Goal: Task Accomplishment & Management: Use online tool/utility

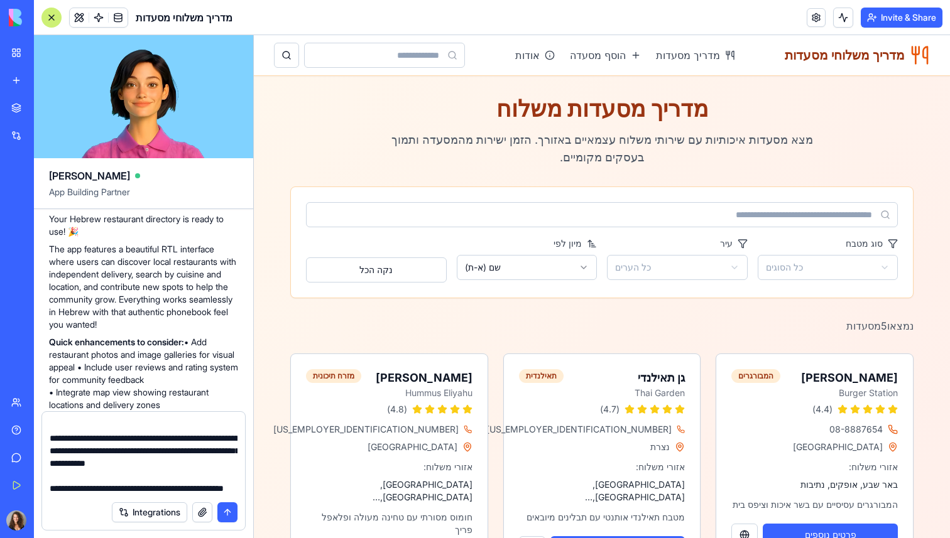
scroll to position [88, 0]
click at [190, 476] on textarea "**********" at bounding box center [144, 457] width 188 height 75
drag, startPoint x: 216, startPoint y: 477, endPoint x: 189, endPoint y: 479, distance: 27.1
click at [190, 479] on textarea "**********" at bounding box center [144, 457] width 188 height 75
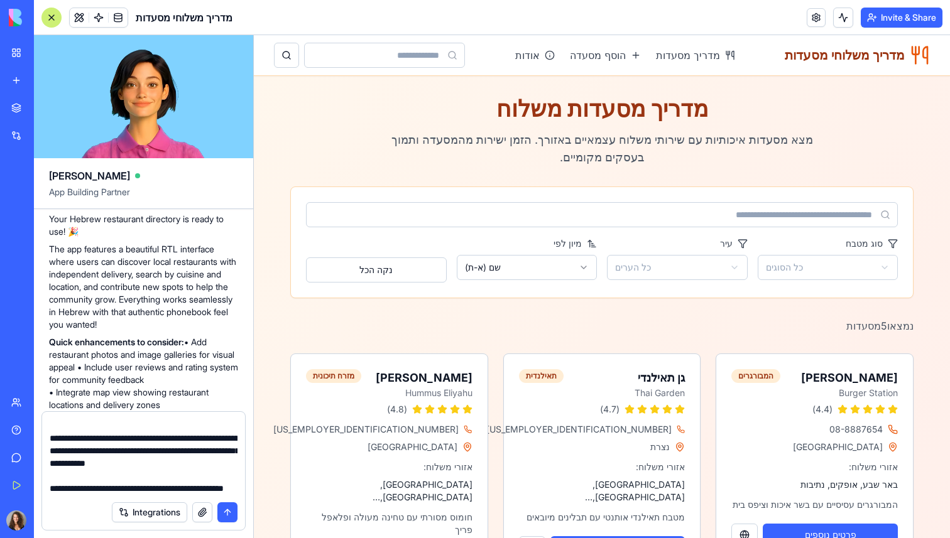
click at [189, 479] on textarea "**********" at bounding box center [144, 457] width 188 height 75
drag, startPoint x: 184, startPoint y: 476, endPoint x: 217, endPoint y: 476, distance: 32.7
click at [217, 476] on textarea "**********" at bounding box center [144, 457] width 188 height 75
click at [196, 472] on textarea "**********" at bounding box center [144, 457] width 188 height 75
click at [189, 482] on textarea "**********" at bounding box center [144, 457] width 188 height 75
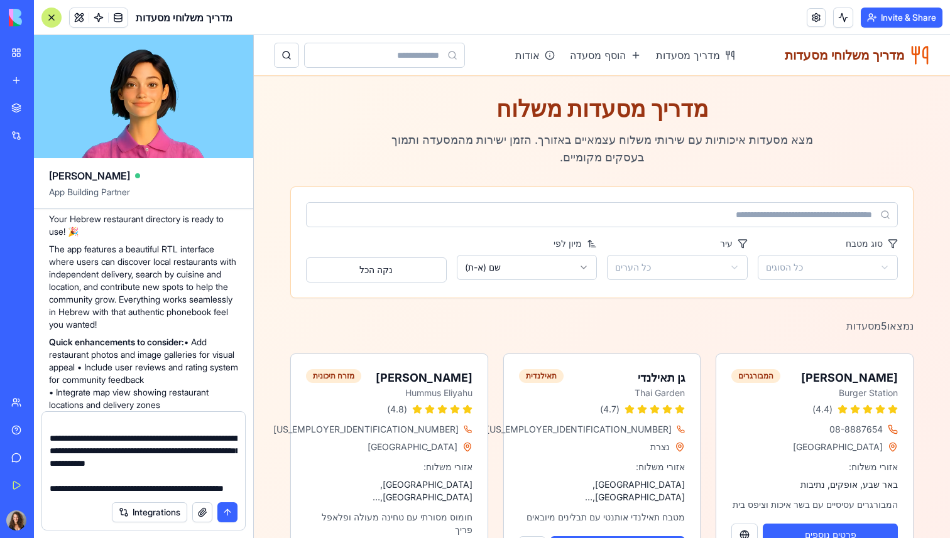
click at [166, 491] on textarea "**********" at bounding box center [144, 457] width 188 height 75
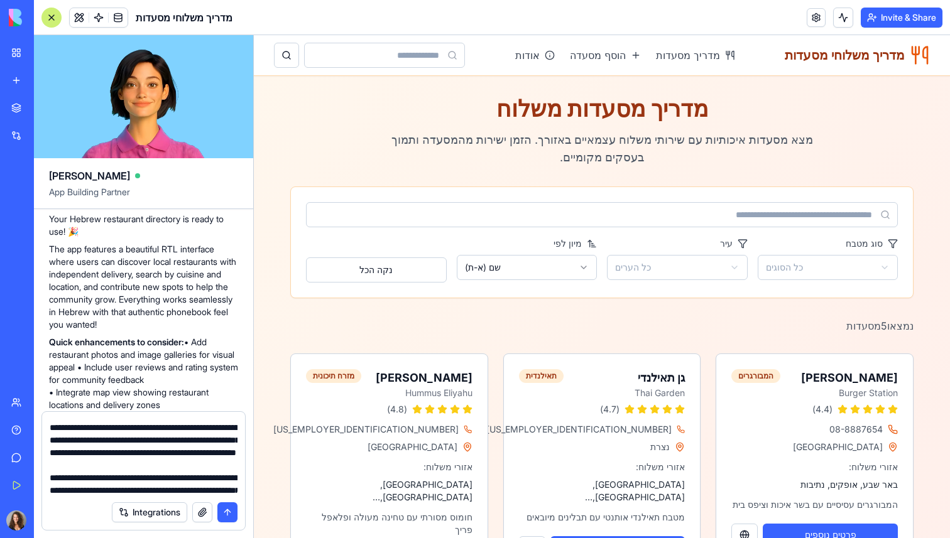
scroll to position [22, 0]
click at [77, 455] on textarea "**********" at bounding box center [144, 457] width 188 height 75
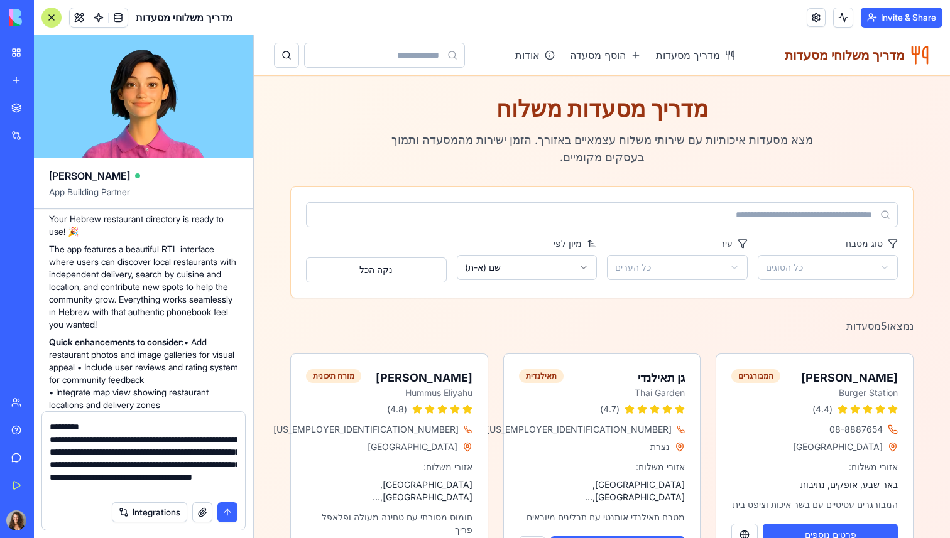
type textarea "**********"
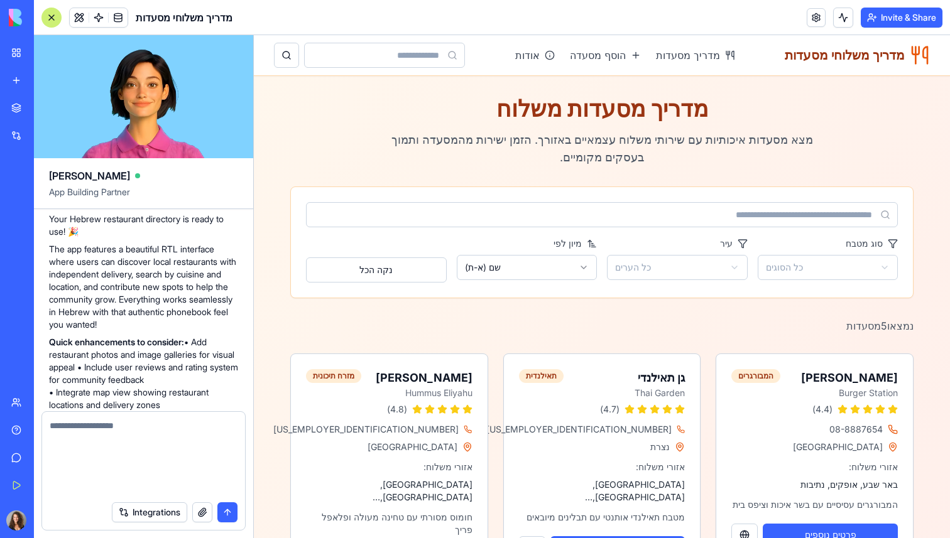
scroll to position [0, 0]
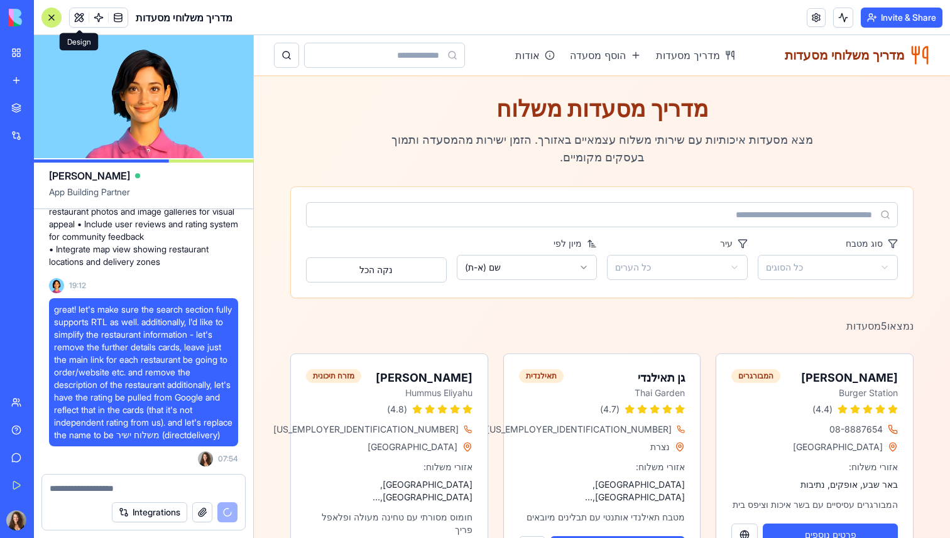
click at [77, 16] on button at bounding box center [79, 17] width 19 height 19
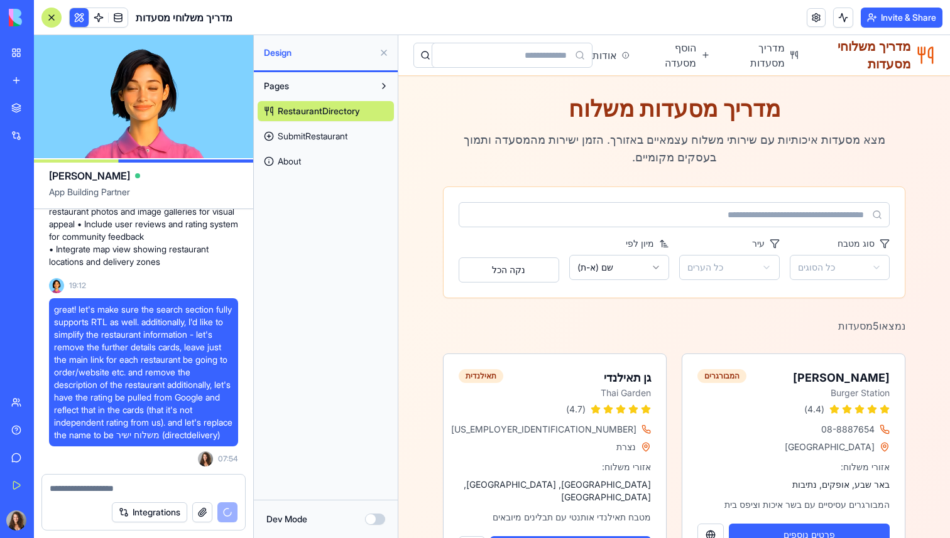
click at [384, 55] on button at bounding box center [384, 53] width 20 height 20
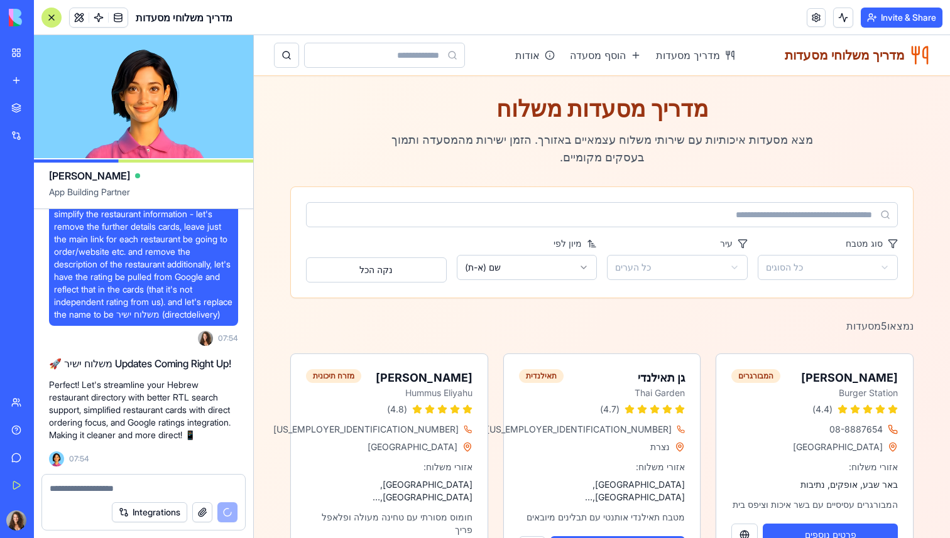
scroll to position [1009, 0]
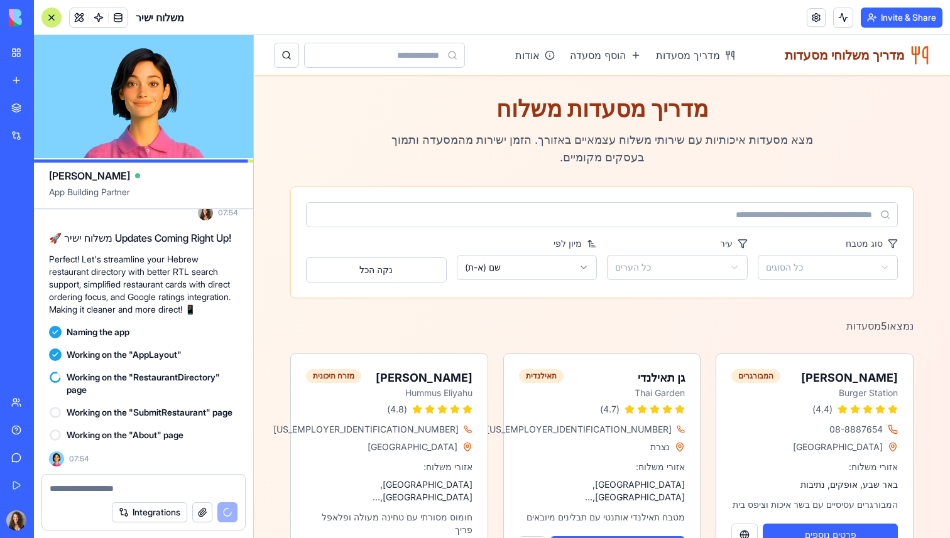
click at [169, 513] on button "Integrations" at bounding box center [149, 513] width 75 height 20
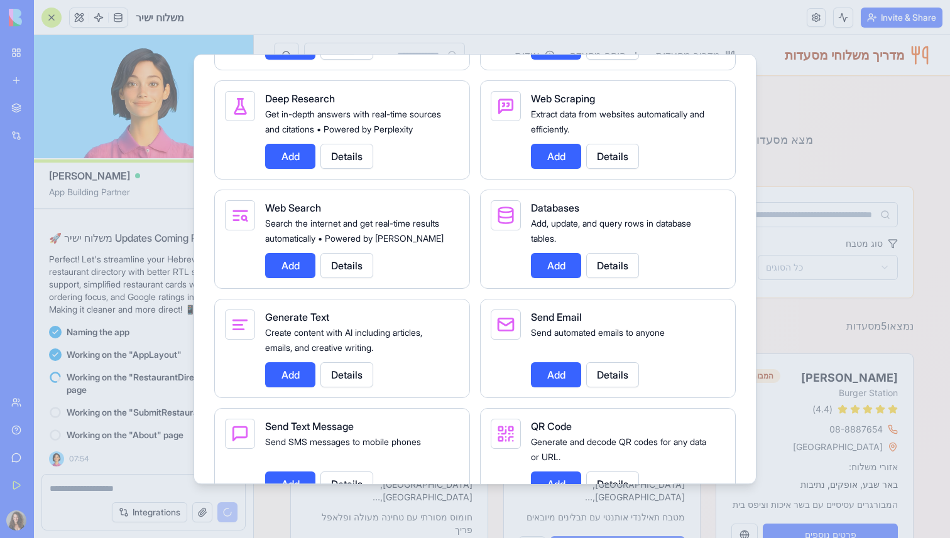
scroll to position [1868, 0]
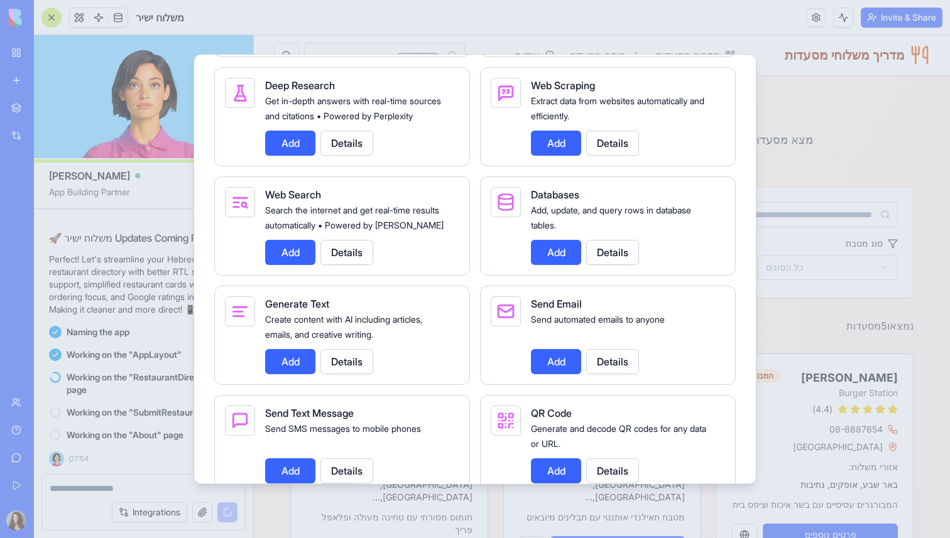
click at [600, 156] on button "Details" at bounding box center [612, 143] width 53 height 25
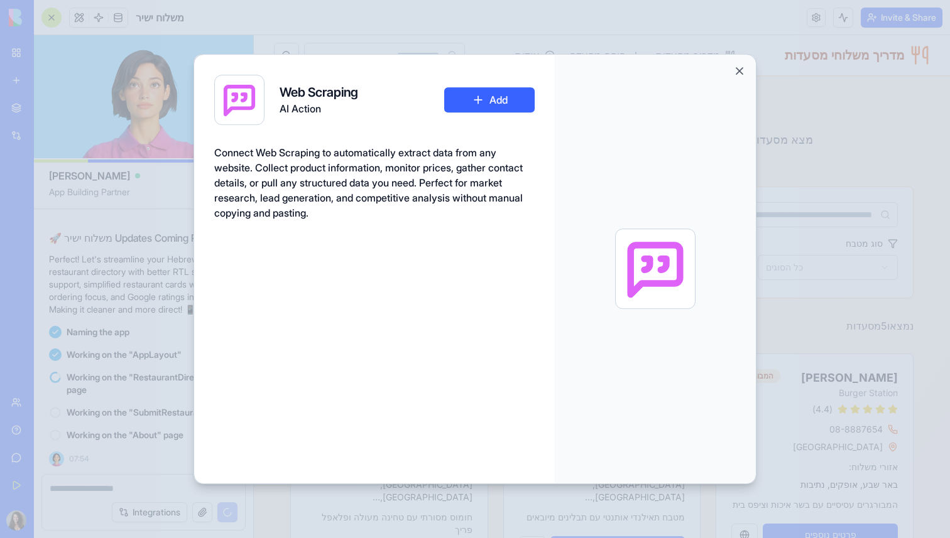
click at [501, 100] on button "Add" at bounding box center [489, 99] width 90 height 25
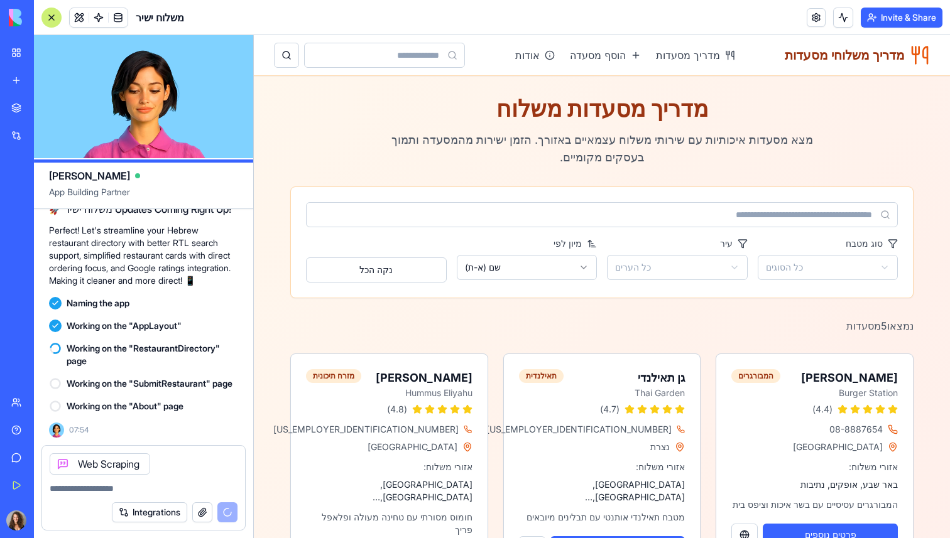
click at [162, 511] on button "Integrations" at bounding box center [149, 513] width 75 height 20
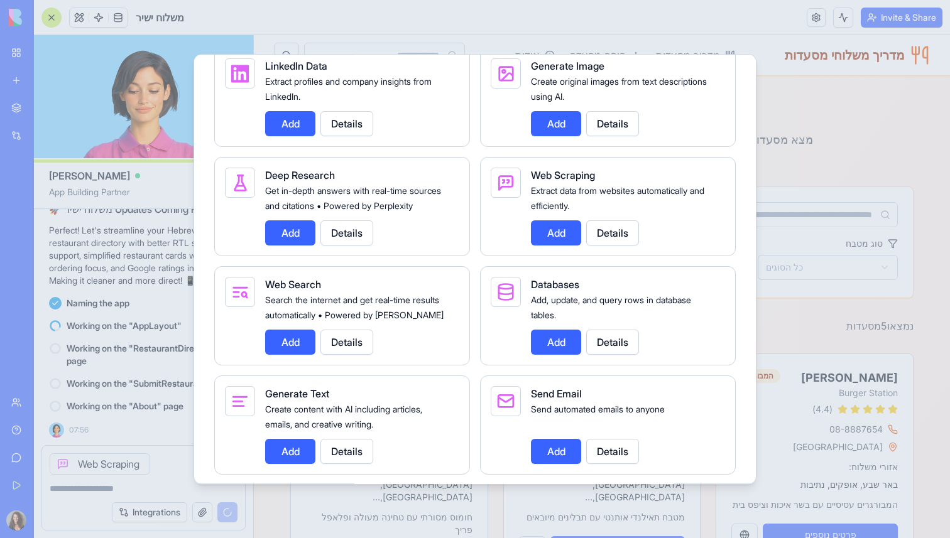
scroll to position [1766, 0]
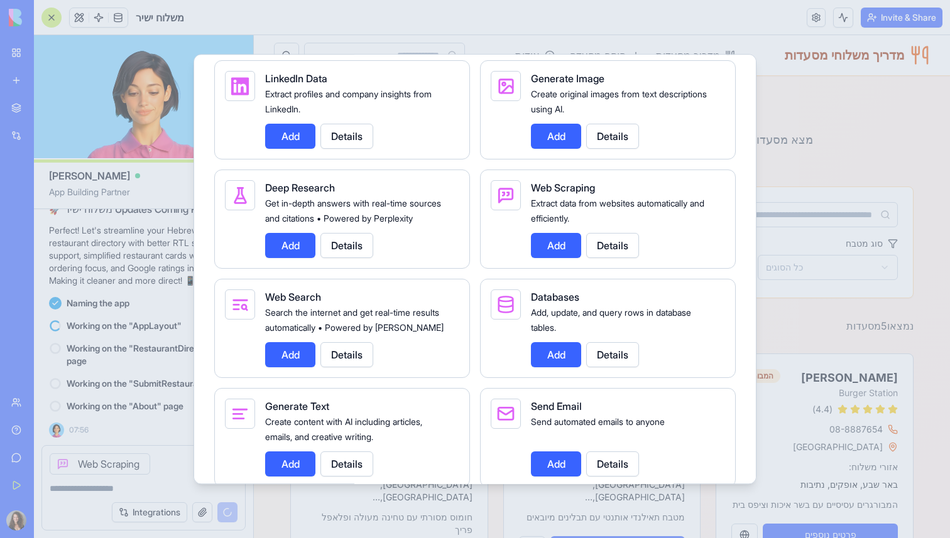
click at [353, 367] on button "Details" at bounding box center [346, 354] width 53 height 25
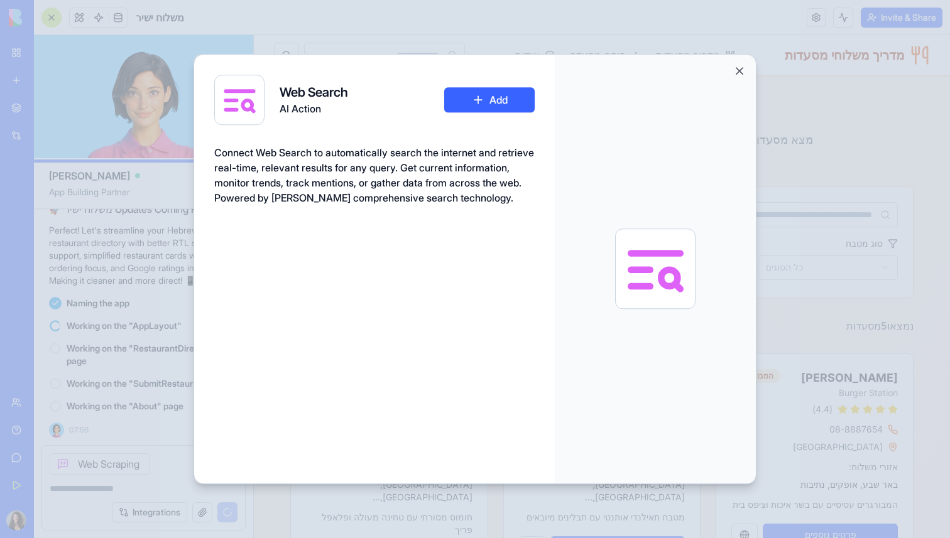
click at [367, 198] on span "Connect Web Search to automatically search the internet and retrieve real-time,…" at bounding box center [374, 175] width 320 height 58
copy span "Tavily's"
click at [506, 101] on button "Add" at bounding box center [489, 99] width 90 height 25
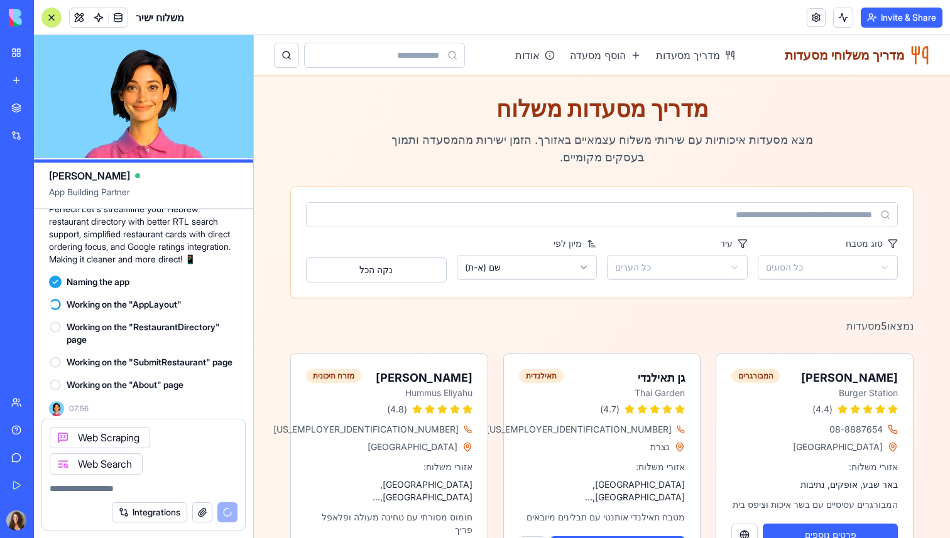
click at [154, 484] on textarea at bounding box center [144, 488] width 188 height 13
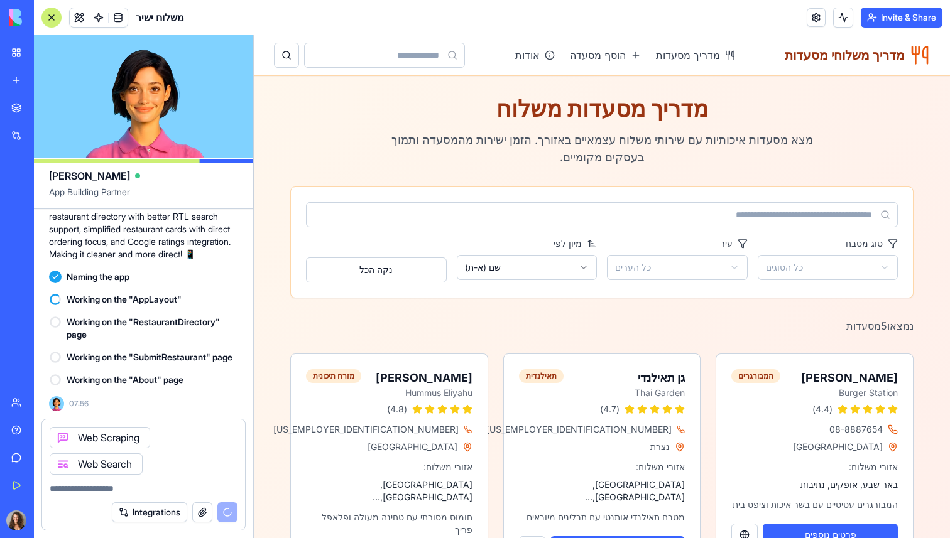
scroll to position [1064, 0]
click at [144, 483] on textarea at bounding box center [144, 488] width 188 height 13
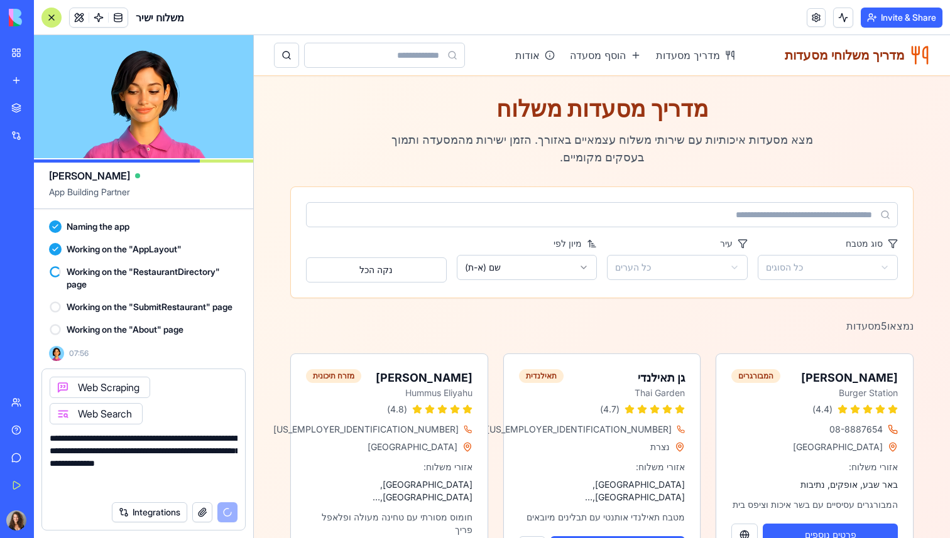
paste textarea "**********"
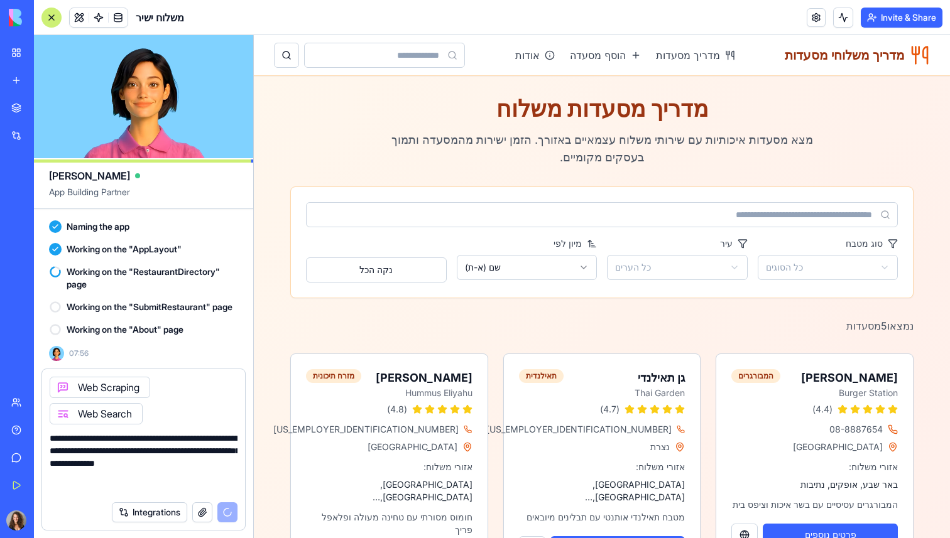
scroll to position [0, 0]
type textarea "**********"
click at [201, 509] on button "button" at bounding box center [202, 513] width 20 height 20
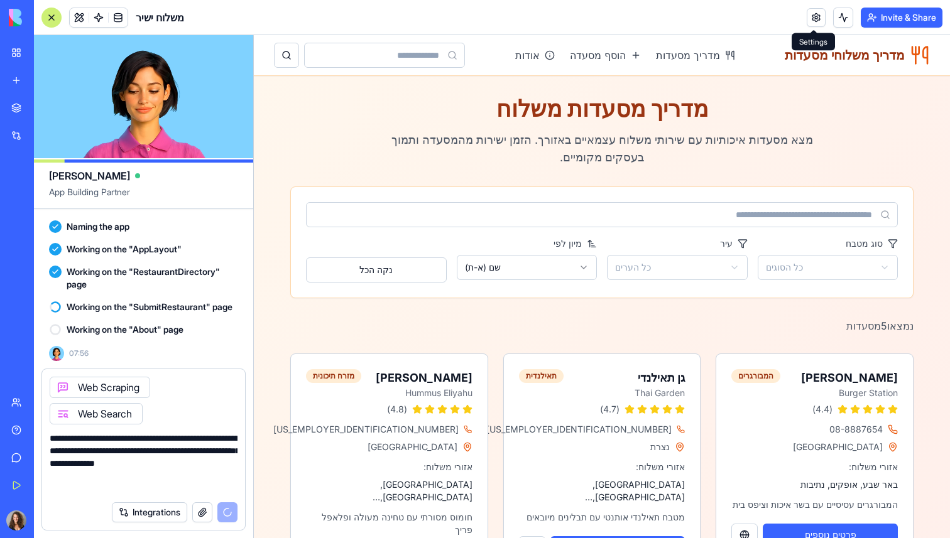
click at [816, 14] on link at bounding box center [816, 17] width 19 height 19
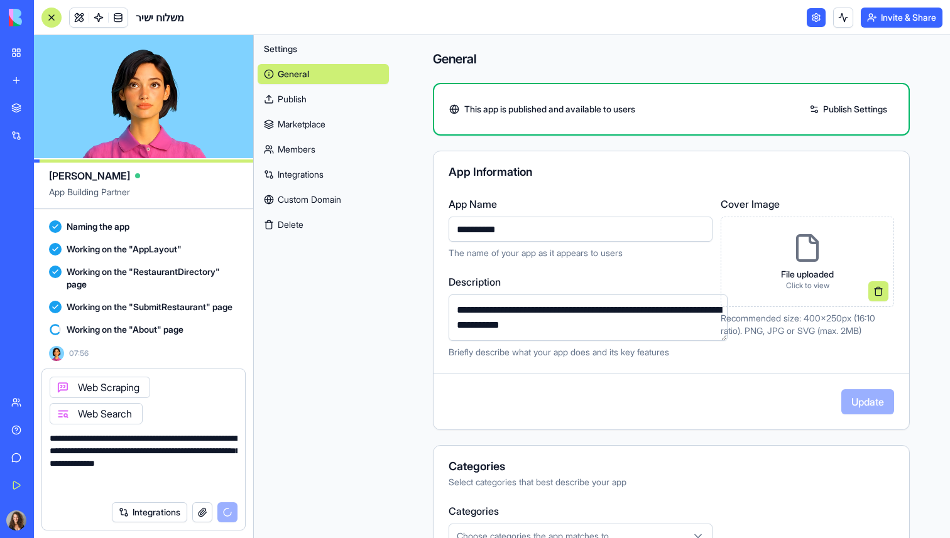
click at [818, 18] on link at bounding box center [816, 17] width 19 height 19
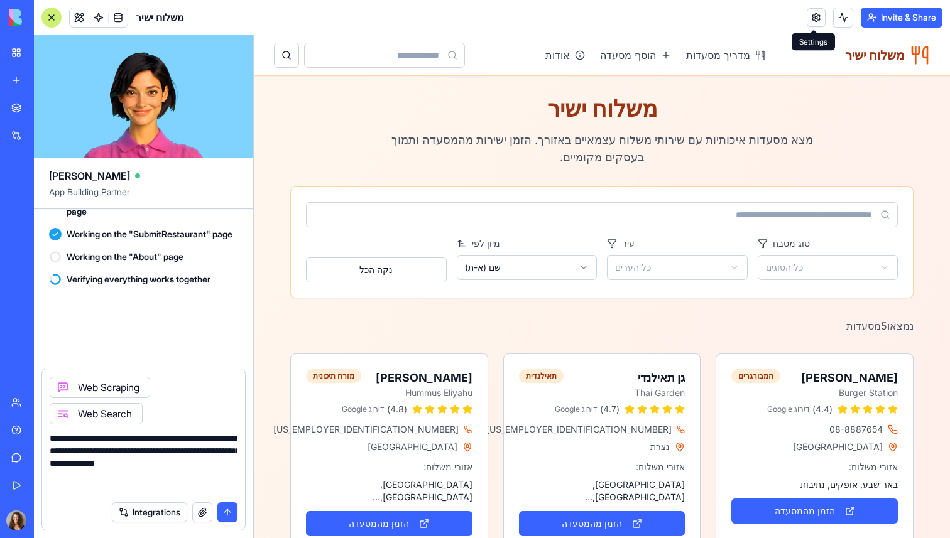
scroll to position [1333, 0]
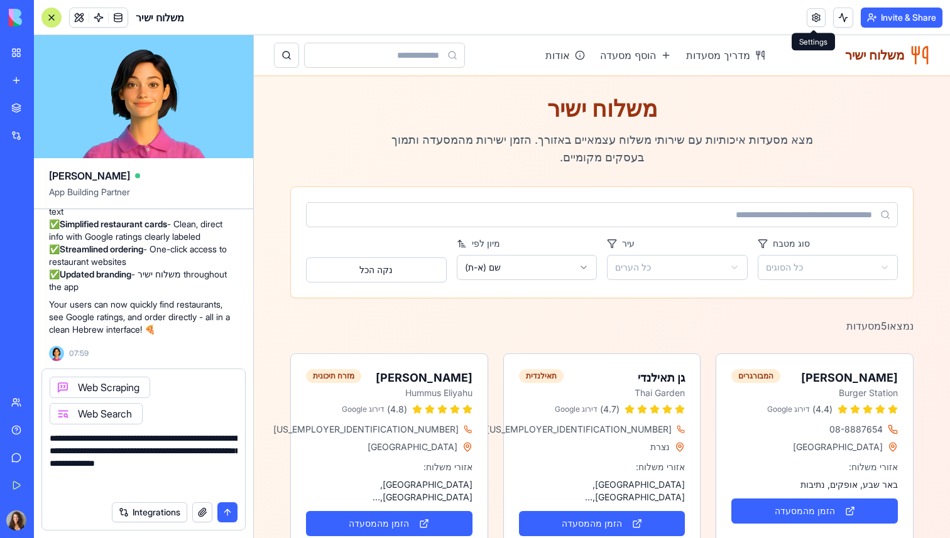
click at [174, 479] on textarea "**********" at bounding box center [144, 463] width 188 height 63
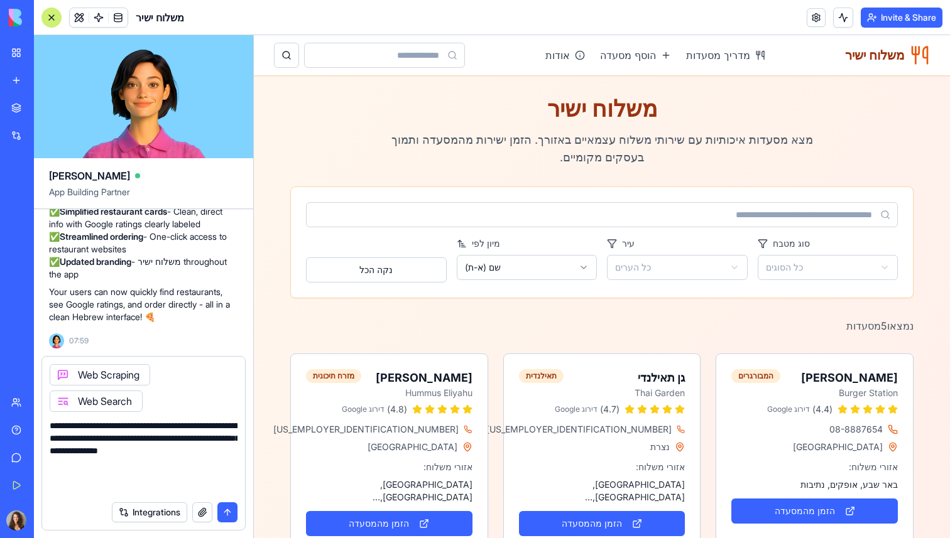
paste textarea "**********"
click at [185, 453] on textarea "**********" at bounding box center [144, 457] width 188 height 75
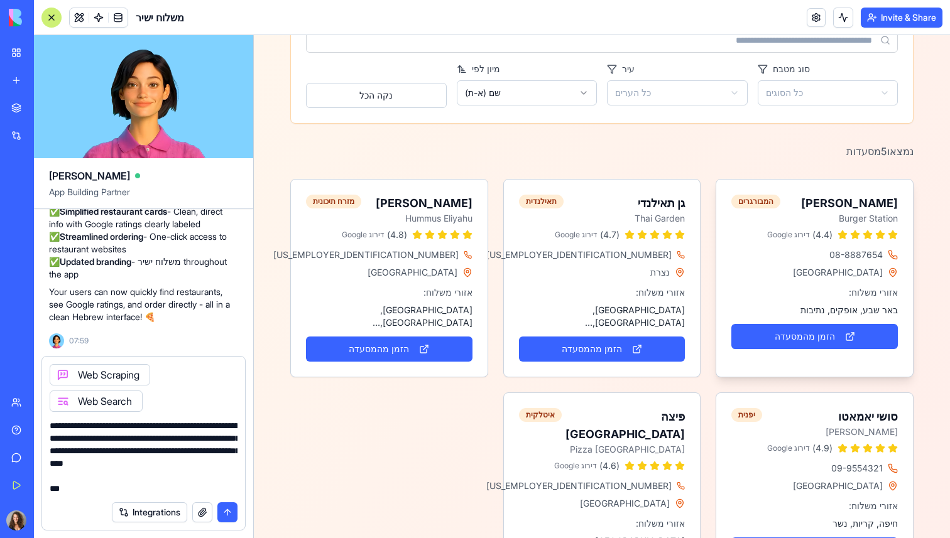
scroll to position [162, 0]
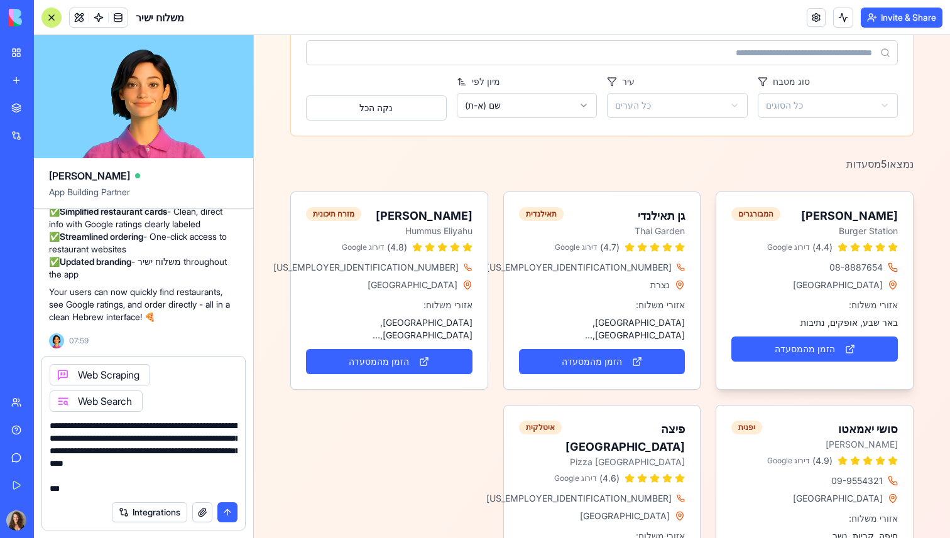
type textarea "**********"
click at [786, 249] on span "דירוג Google" at bounding box center [788, 247] width 43 height 10
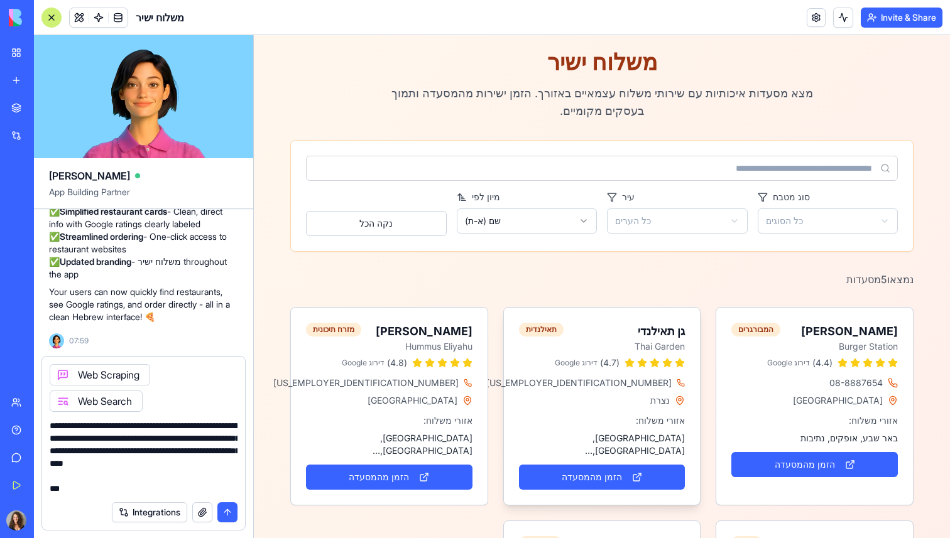
scroll to position [36, 0]
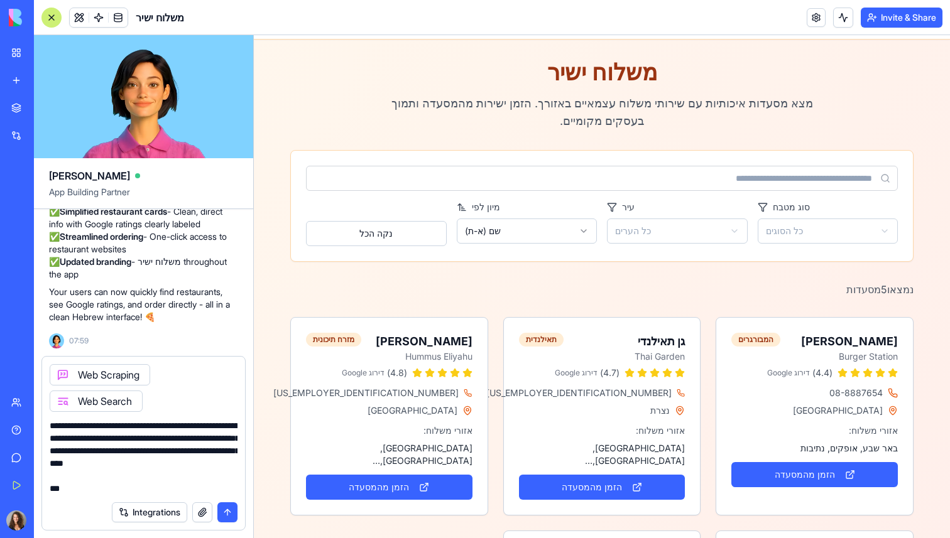
click at [790, 235] on html "משלוח ישיר מדריך מסעדות הוסף מסעדה אודות משלוח ישיר מצא מסעדות איכותיות עם שירו…" at bounding box center [602, 484] width 696 height 970
click at [700, 289] on html "משלוח ישיר מדריך מסעדות הוסף מסעדה אודות משלוח ישיר מצא מסעדות איכותיות עם שירו…" at bounding box center [602, 484] width 696 height 970
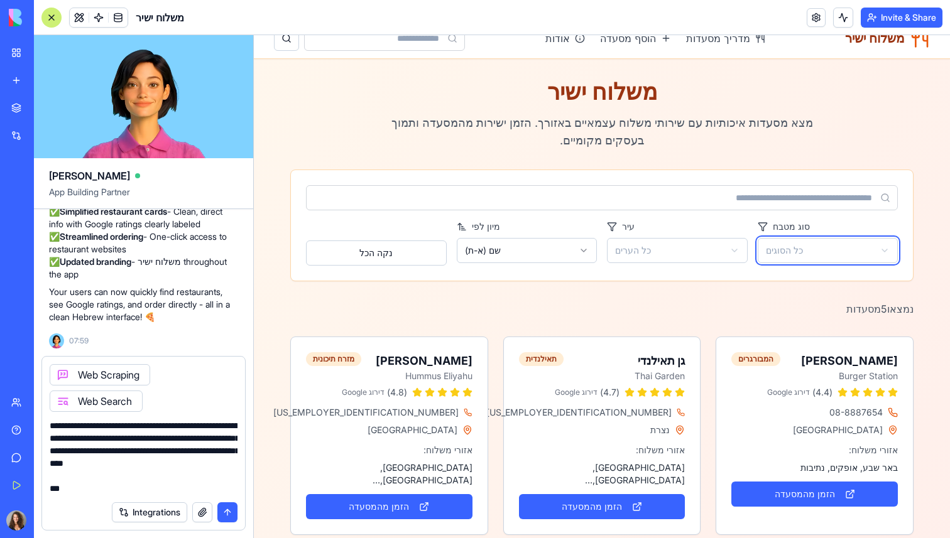
scroll to position [0, 0]
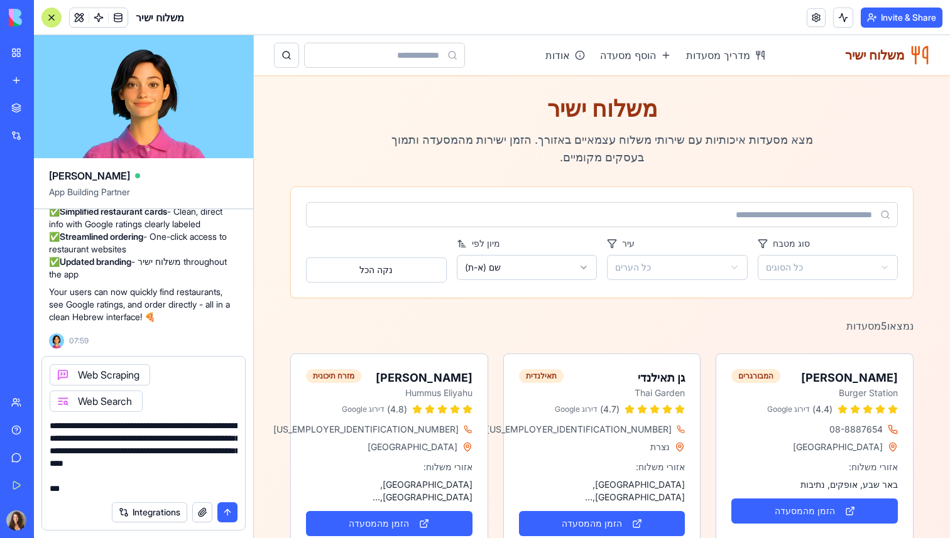
click at [170, 463] on textarea "**********" at bounding box center [144, 457] width 188 height 75
click at [147, 478] on textarea "**********" at bounding box center [144, 457] width 188 height 75
click at [155, 447] on textarea "**********" at bounding box center [144, 457] width 188 height 75
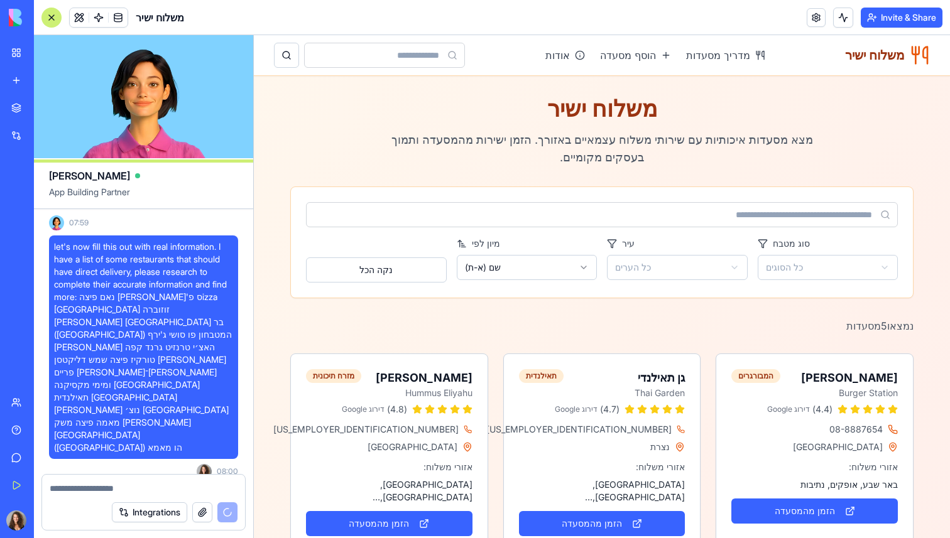
scroll to position [1524, 0]
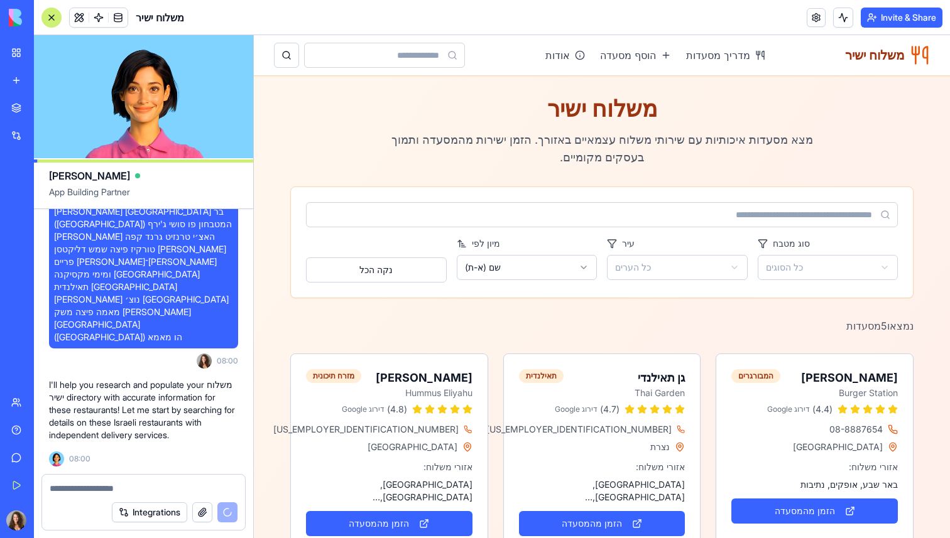
click at [57, 19] on img at bounding box center [48, 18] width 78 height 18
click at [181, 384] on p "I'll help you research and populate your משלוח ישיר directory with accurate inf…" at bounding box center [143, 410] width 189 height 63
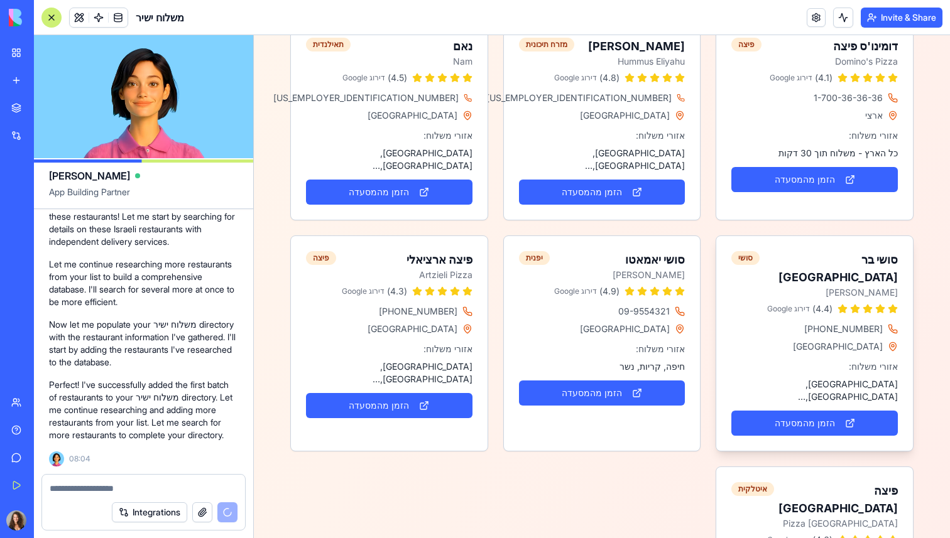
scroll to position [509, 0]
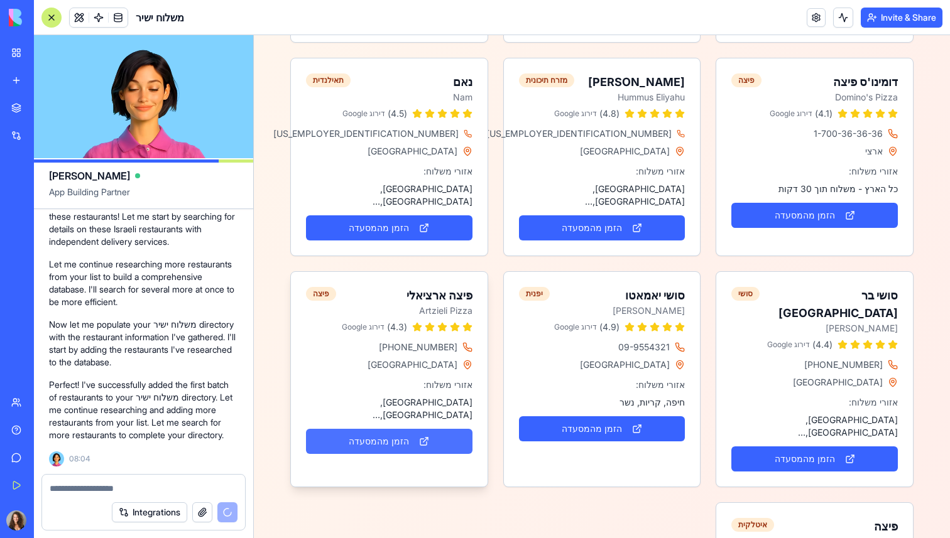
click at [420, 429] on button "הזמן מהמסעדה" at bounding box center [389, 441] width 166 height 25
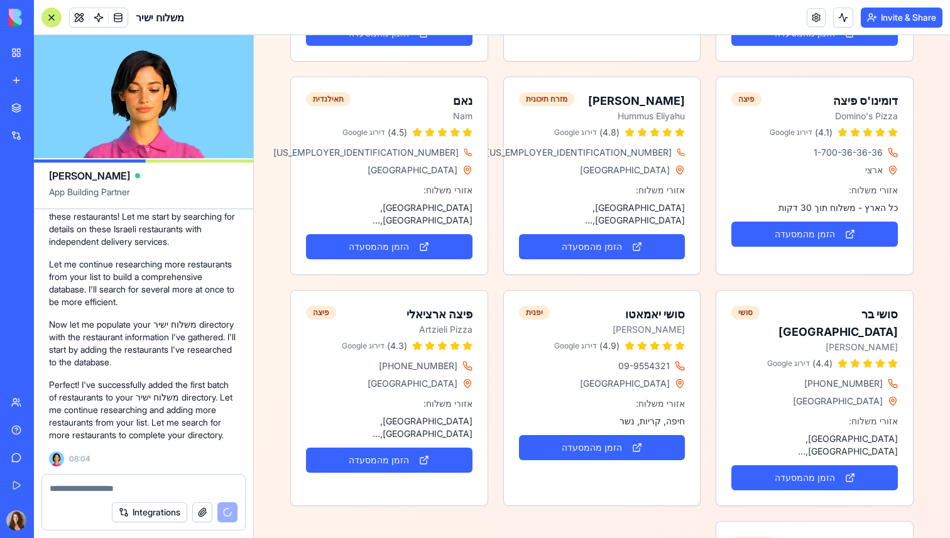
scroll to position [489, 0]
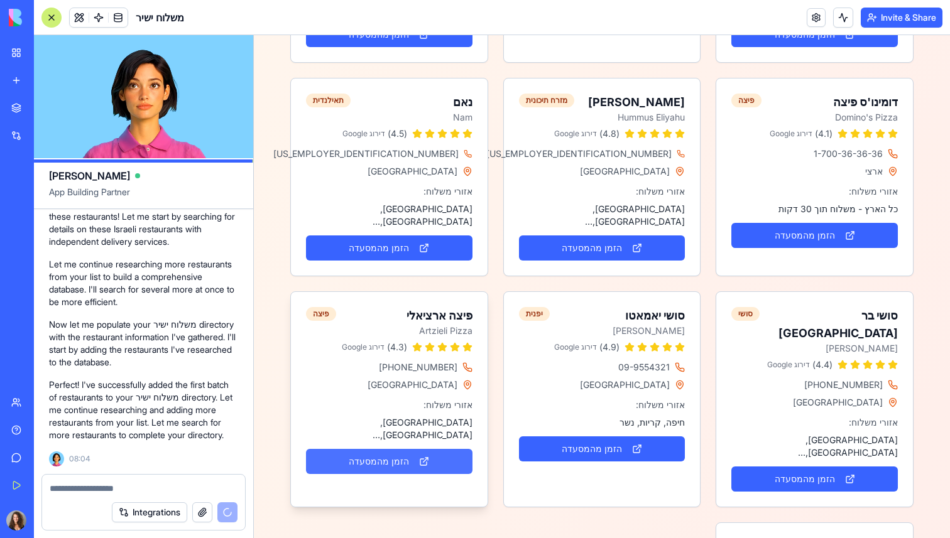
click at [426, 449] on button "הזמן מהמסעדה" at bounding box center [389, 461] width 166 height 25
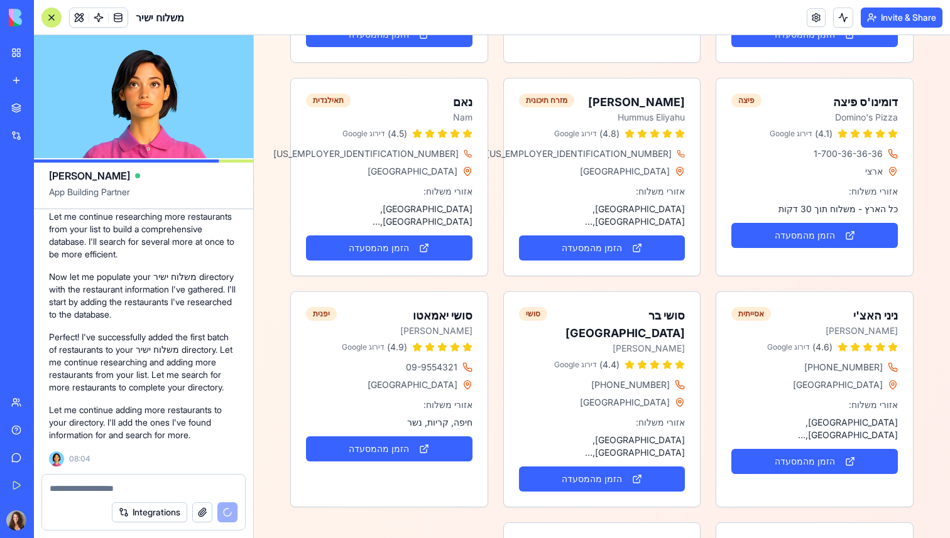
scroll to position [1813, 0]
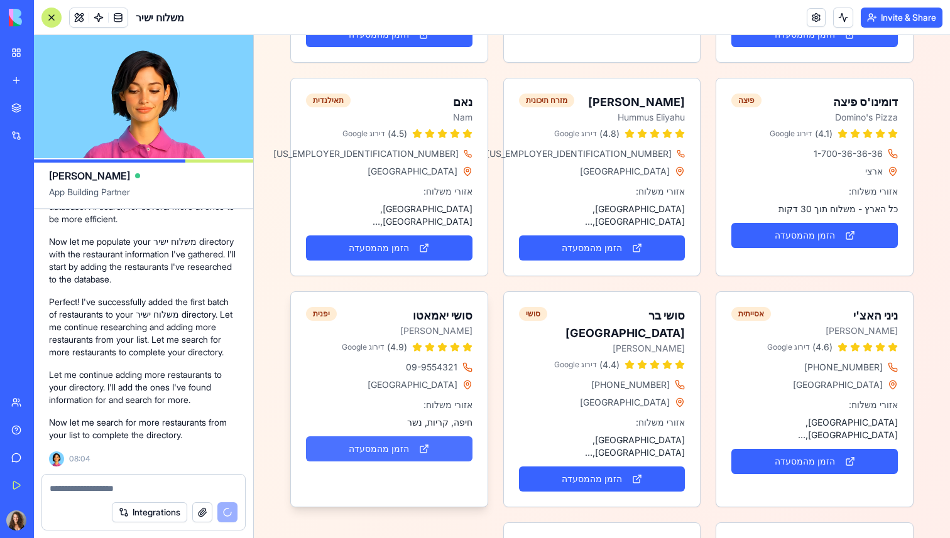
click at [389, 437] on button "הזמן מהמסעדה" at bounding box center [389, 449] width 166 height 25
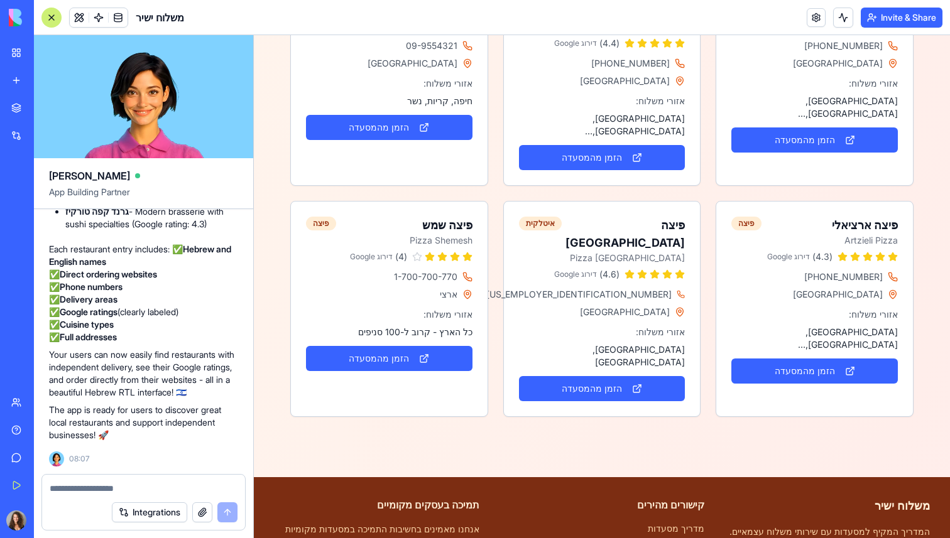
scroll to position [1040, 0]
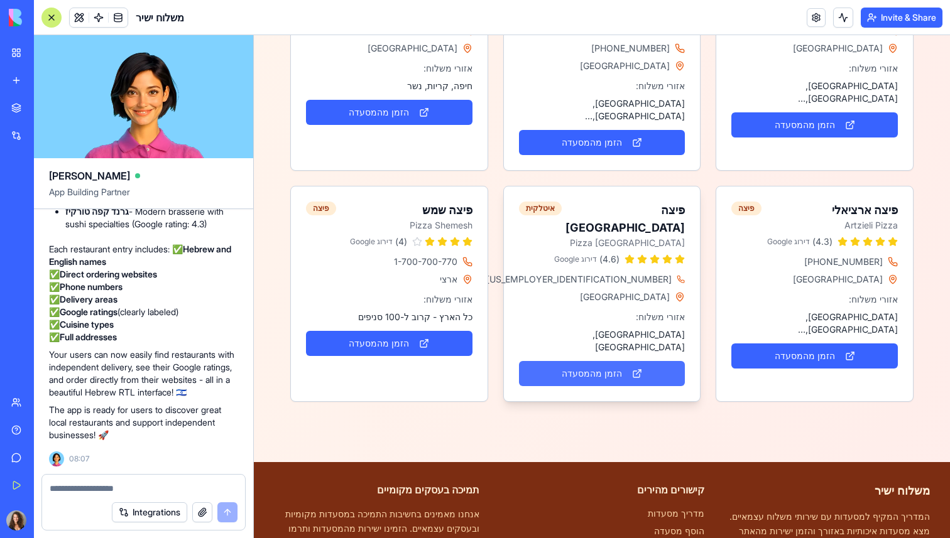
click at [598, 361] on button "הזמן מהמסעדה" at bounding box center [602, 373] width 166 height 25
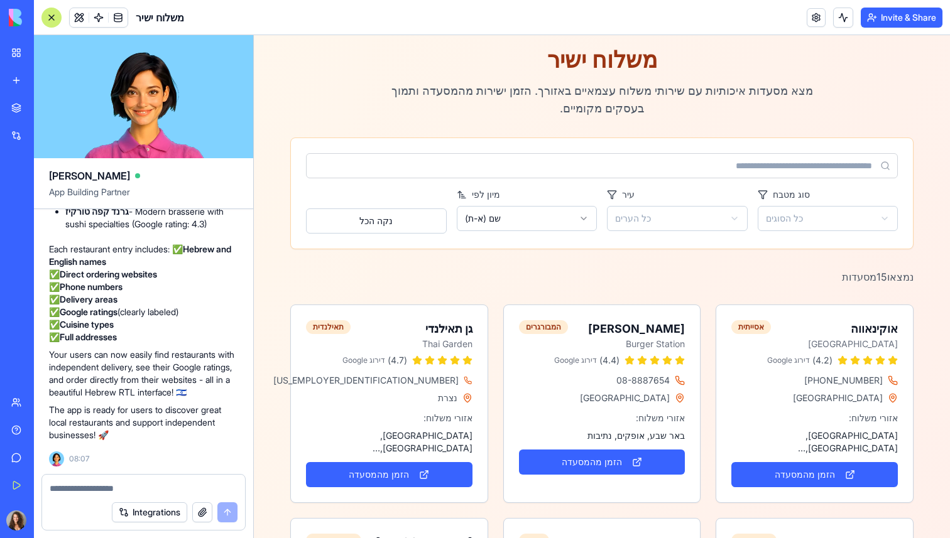
scroll to position [0, 0]
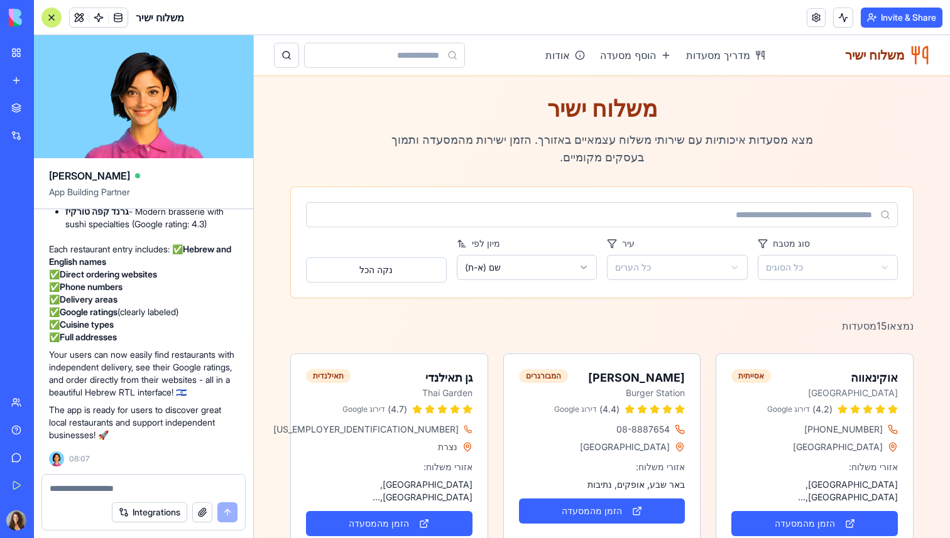
click at [168, 477] on div at bounding box center [143, 485] width 203 height 20
click at [166, 486] on textarea at bounding box center [144, 488] width 188 height 13
click at [892, 17] on button "Invite & Share" at bounding box center [902, 18] width 82 height 20
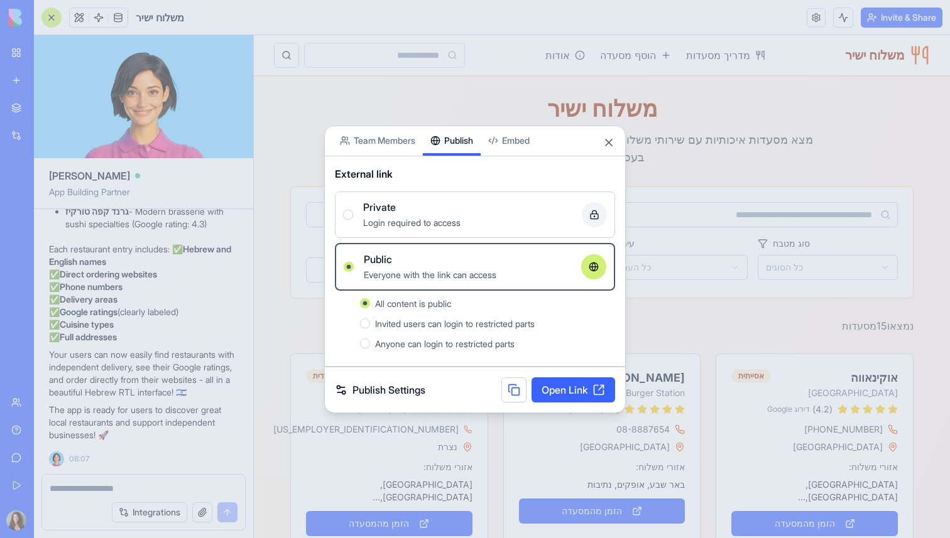
click at [408, 393] on link "Publish Settings" at bounding box center [380, 390] width 90 height 15
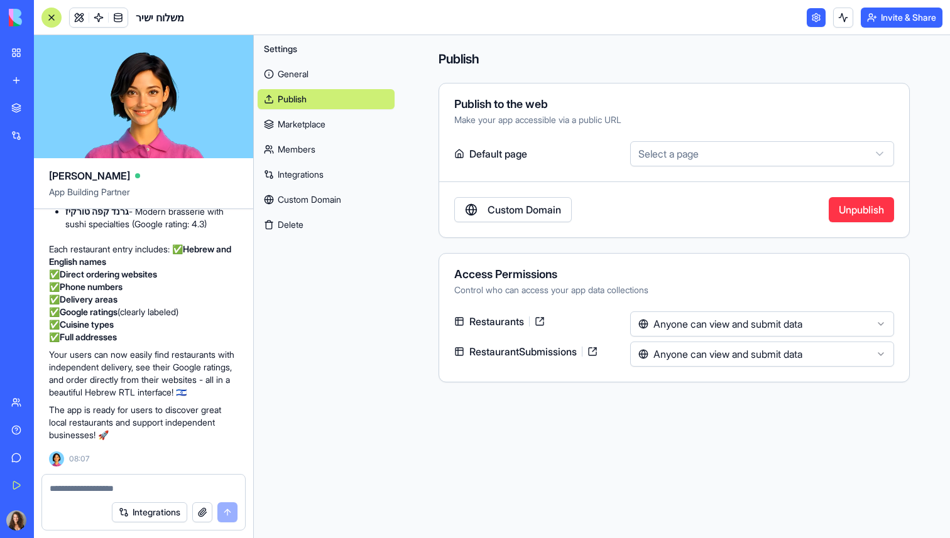
click at [546, 322] on link at bounding box center [540, 322] width 20 height 20
click at [749, 156] on html "BETA My Workspace New app Marketplace Integrations Recent New App AI Logo Gener…" at bounding box center [475, 269] width 950 height 538
select select "**********"
click at [321, 70] on link "General" at bounding box center [326, 74] width 137 height 20
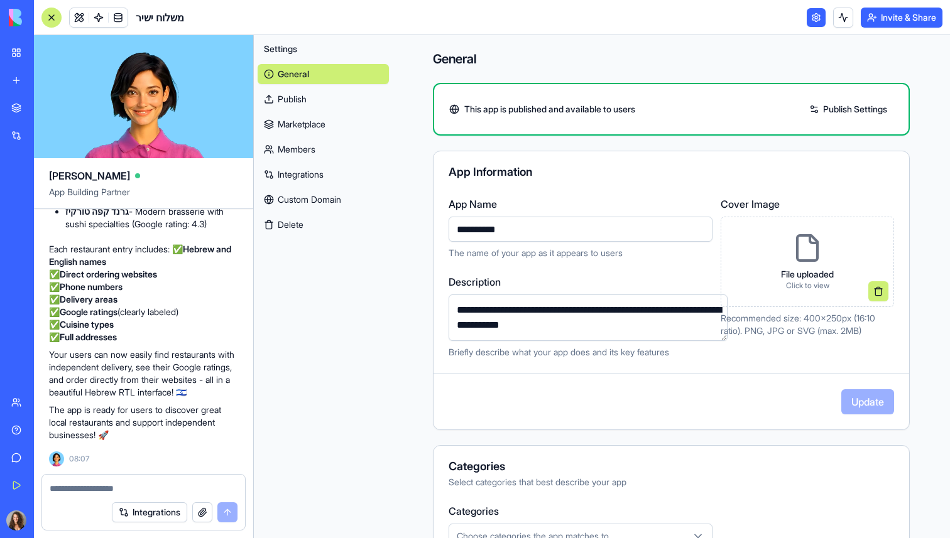
click at [830, 106] on link "Publish Settings" at bounding box center [848, 109] width 90 height 20
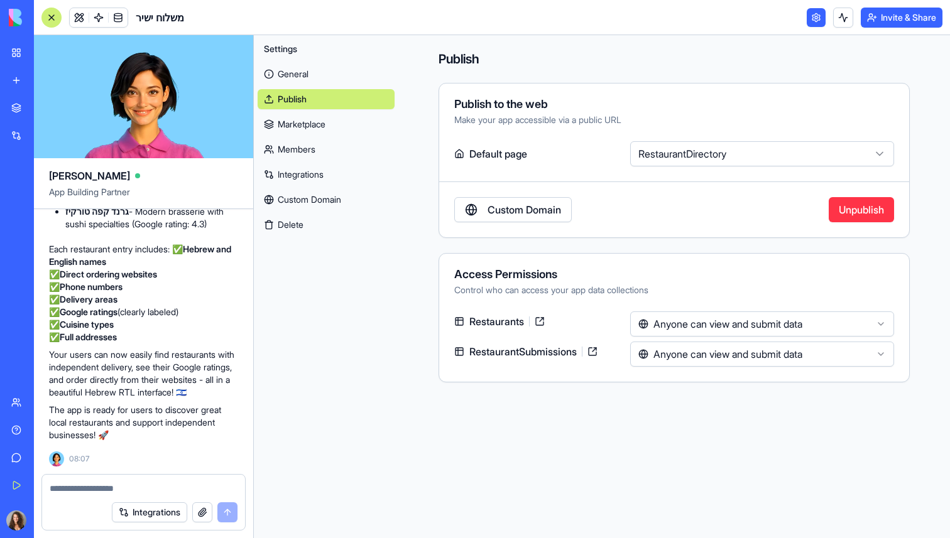
click at [558, 123] on div "Make your app accessible via a public URL" at bounding box center [674, 120] width 440 height 13
click at [501, 149] on label "Default page" at bounding box center [539, 153] width 171 height 25
click at [884, 21] on button "Invite & Share" at bounding box center [902, 18] width 82 height 20
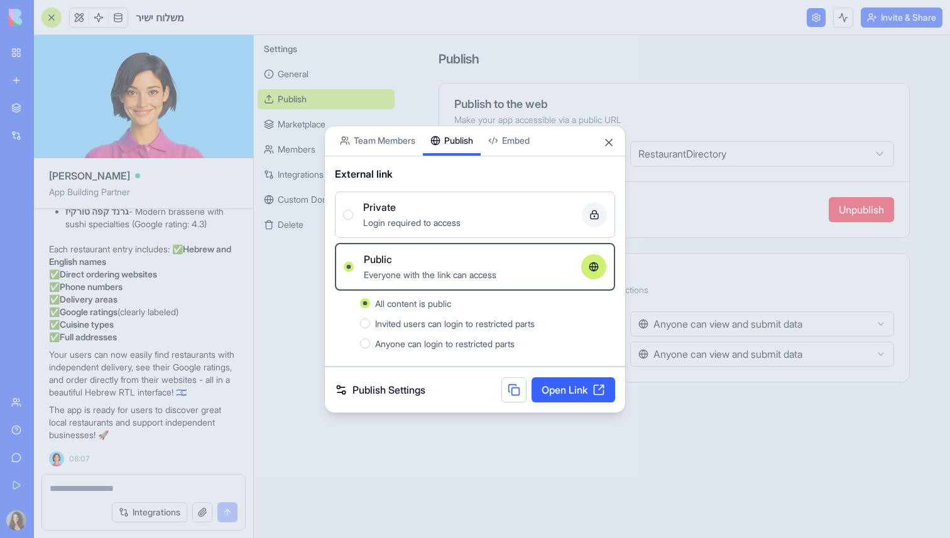
click at [560, 388] on link "Open Link" at bounding box center [573, 390] width 84 height 25
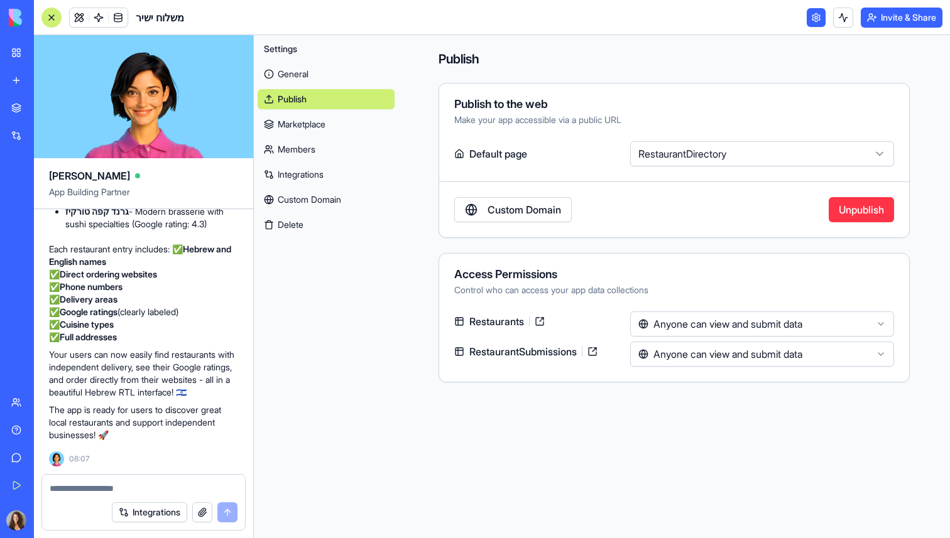
click at [817, 16] on link at bounding box center [816, 17] width 19 height 19
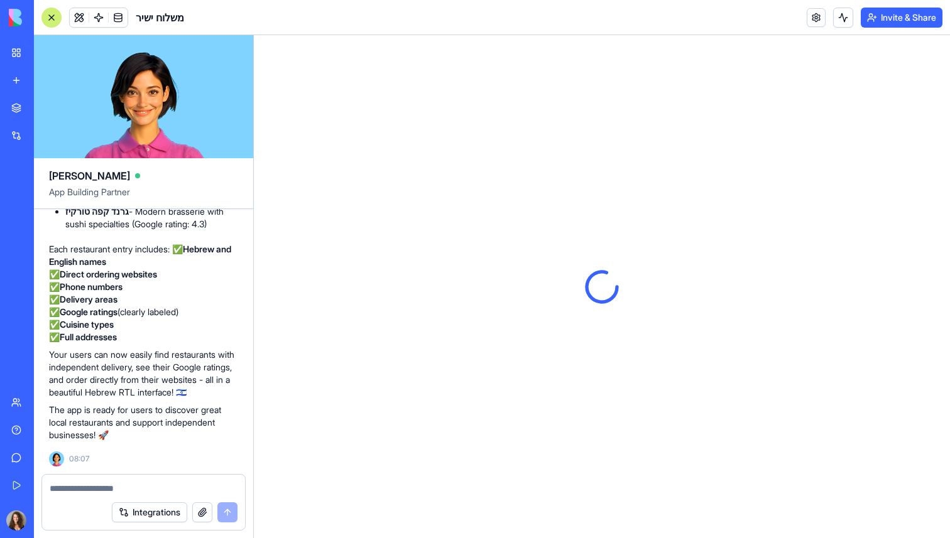
click at [157, 484] on textarea at bounding box center [144, 488] width 188 height 13
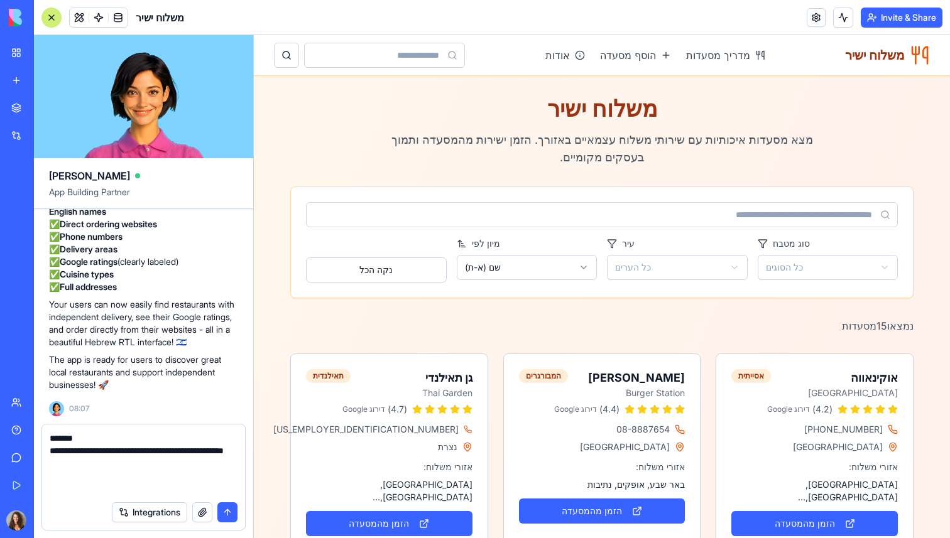
paste textarea "**********"
type textarea "**********"
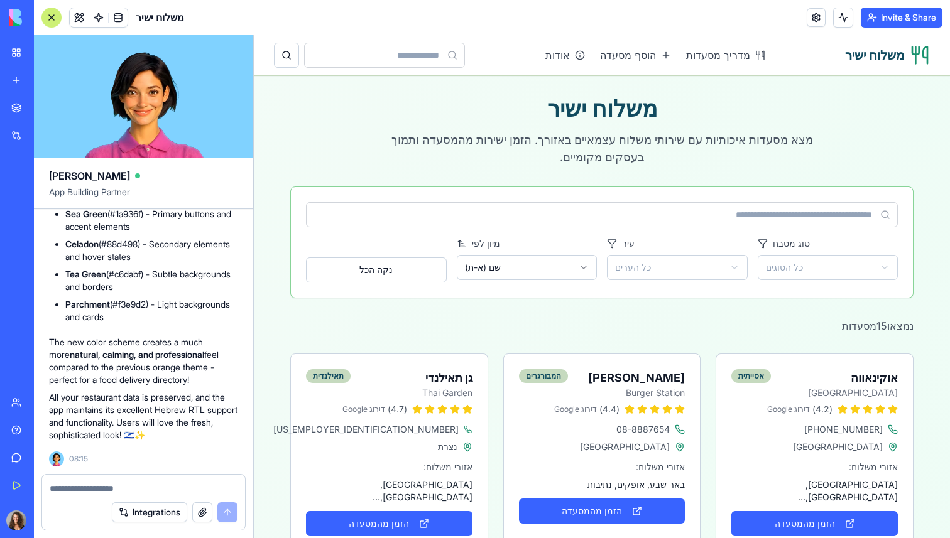
click at [150, 484] on textarea at bounding box center [144, 488] width 188 height 13
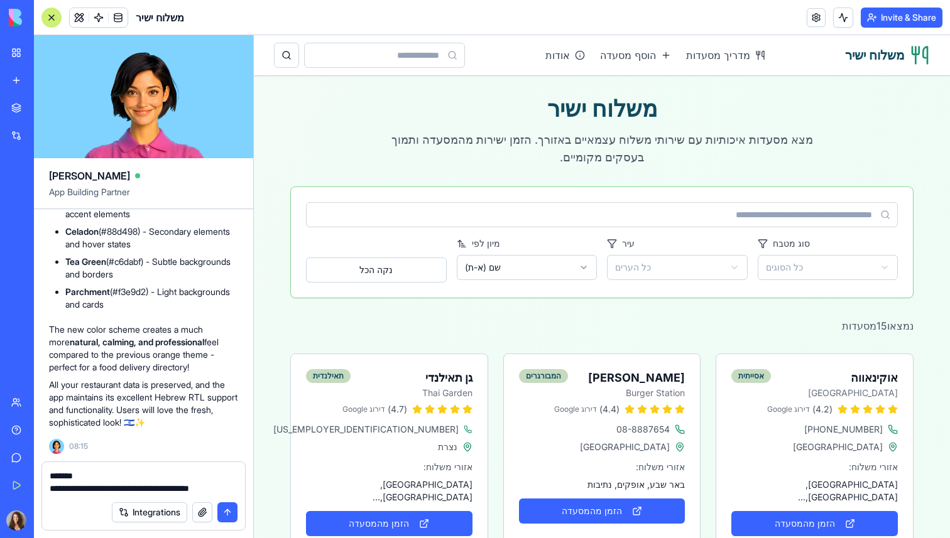
scroll to position [4031, 0]
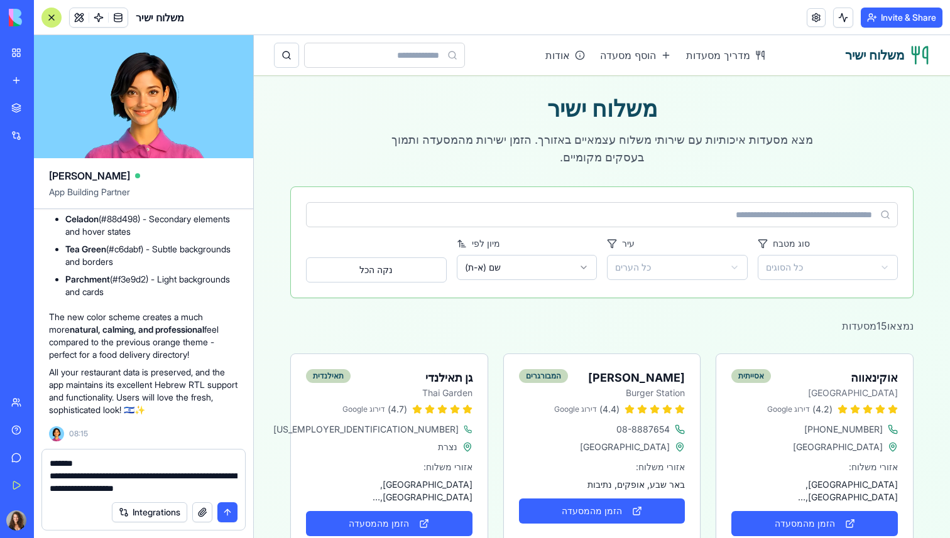
type textarea "**********"
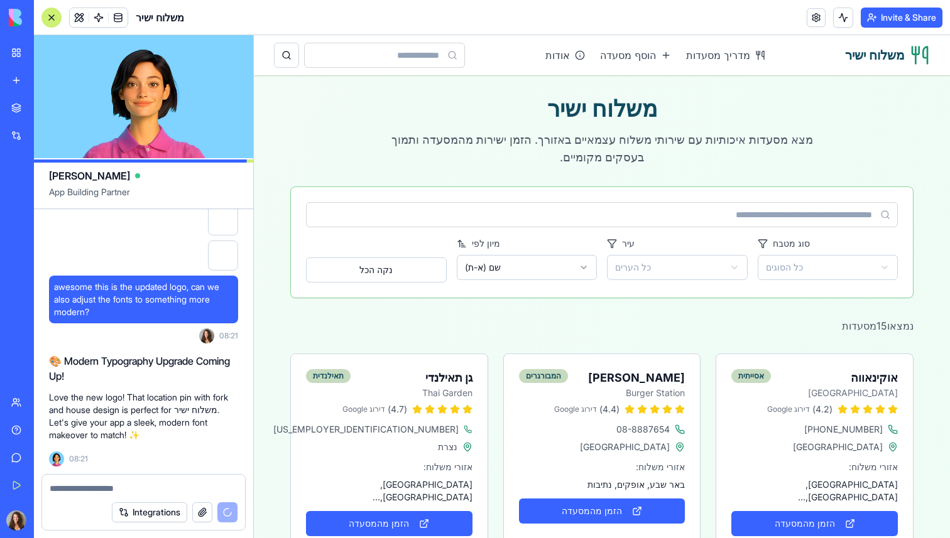
scroll to position [4401, 0]
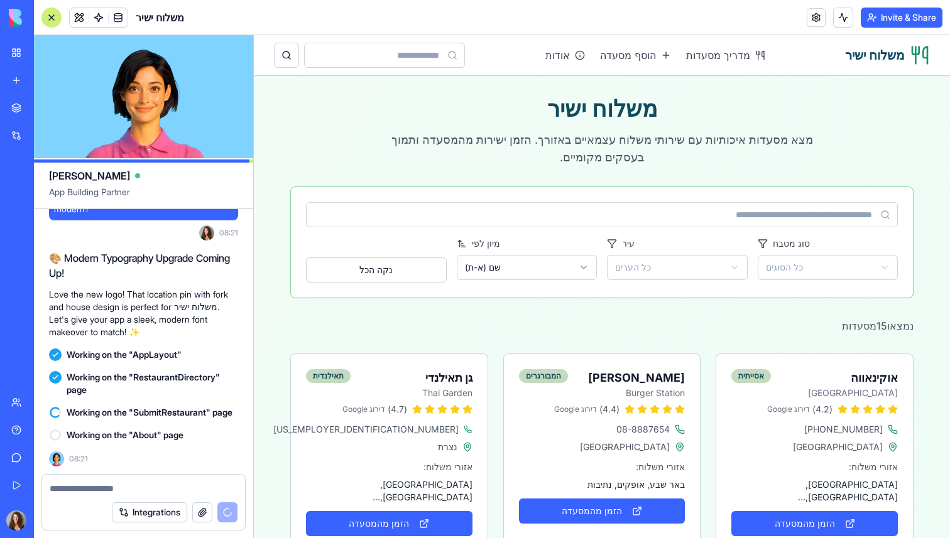
click at [131, 486] on textarea at bounding box center [144, 488] width 188 height 13
click at [125, 489] on textarea at bounding box center [144, 488] width 188 height 13
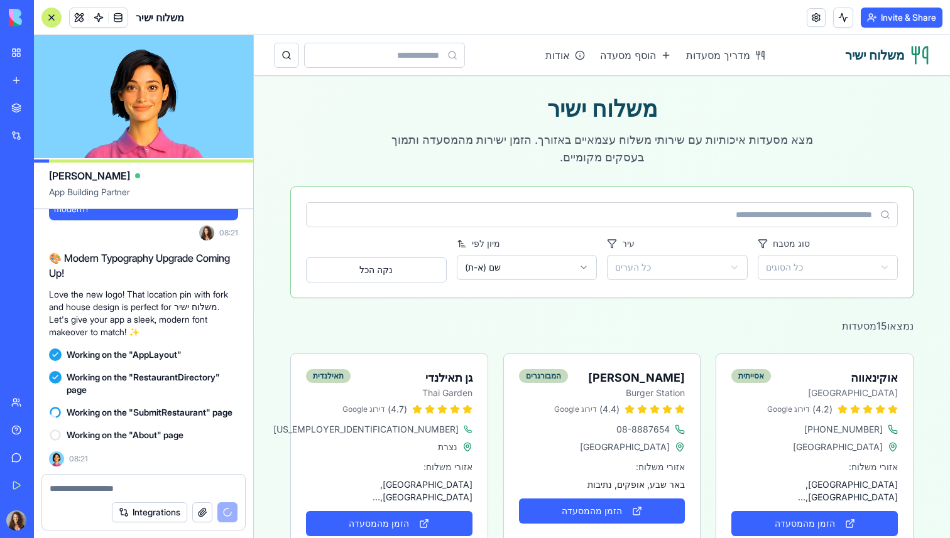
type textarea "*"
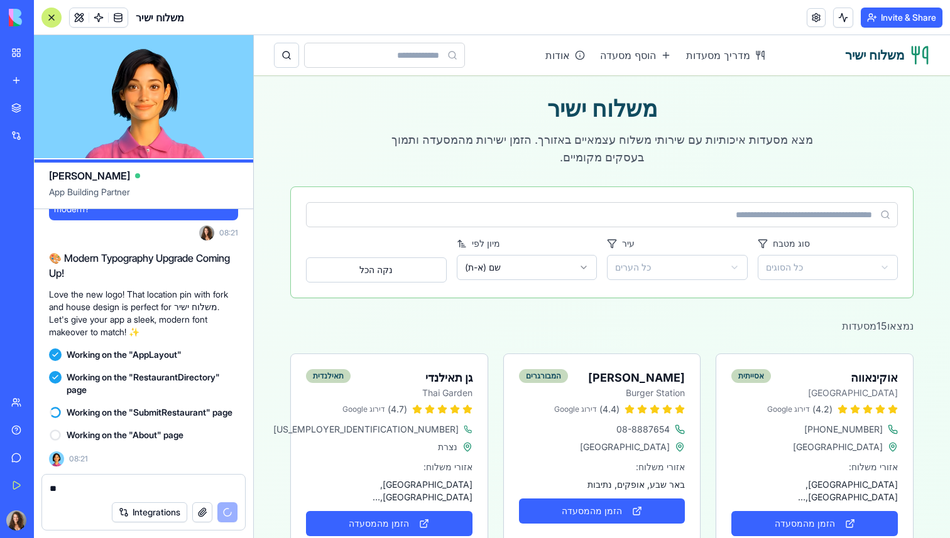
type textarea "*"
click at [158, 482] on textarea at bounding box center [144, 488] width 188 height 13
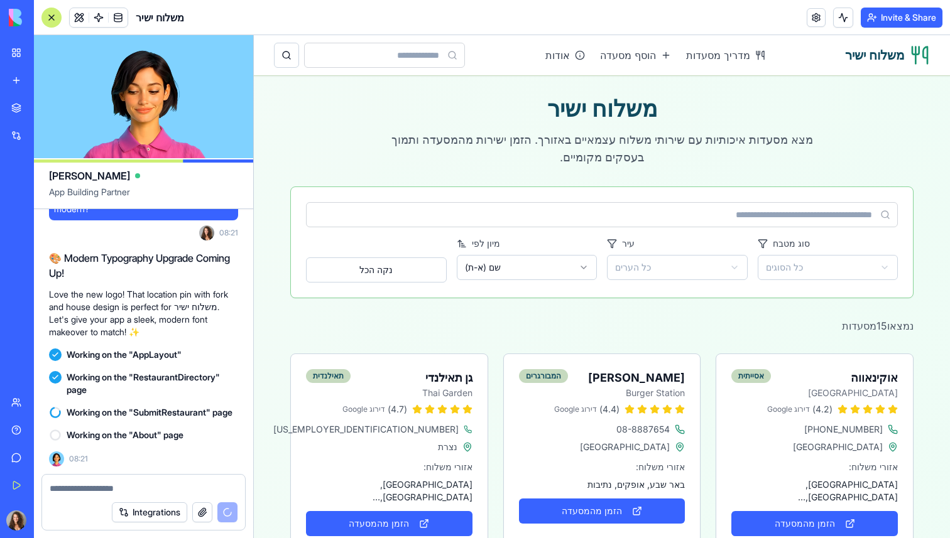
paste textarea "**"
type textarea "**"
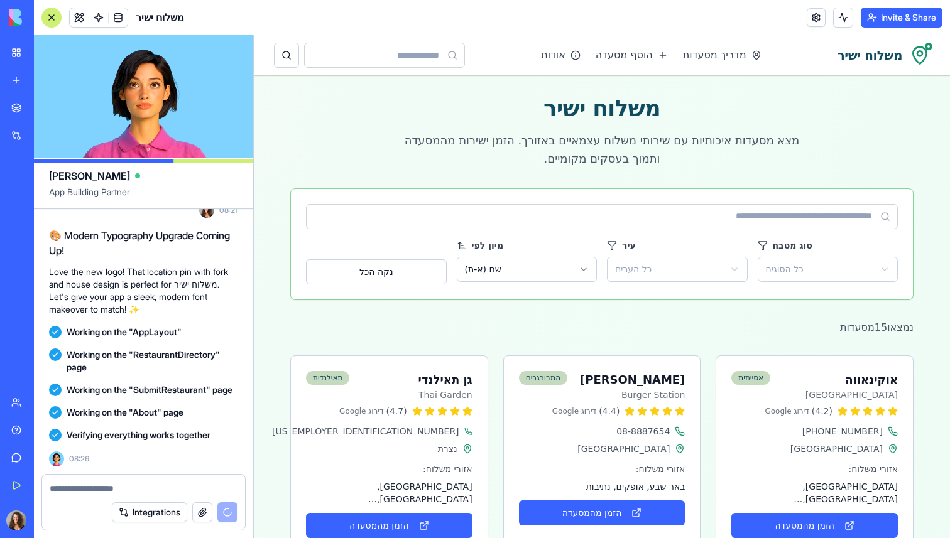
scroll to position [4981, 0]
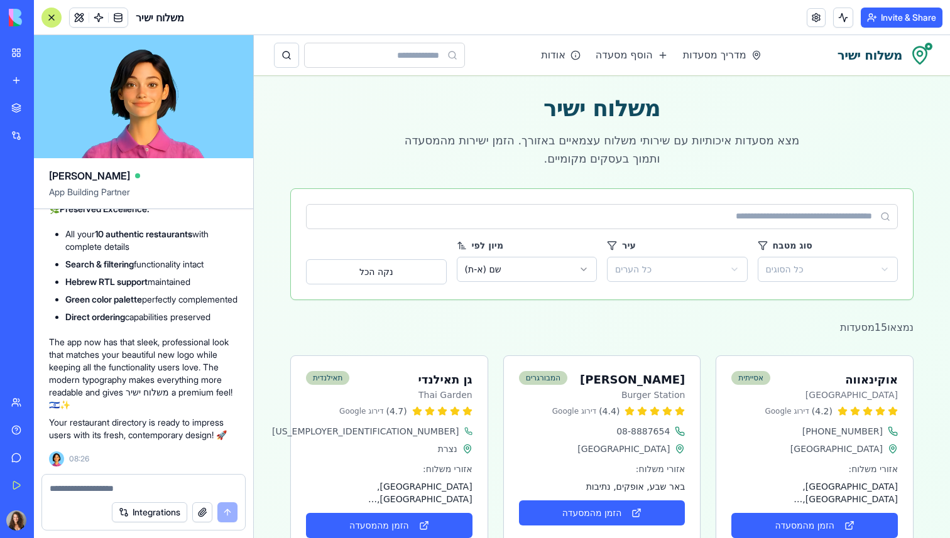
click at [921, 55] on circle at bounding box center [919, 53] width 5 height 5
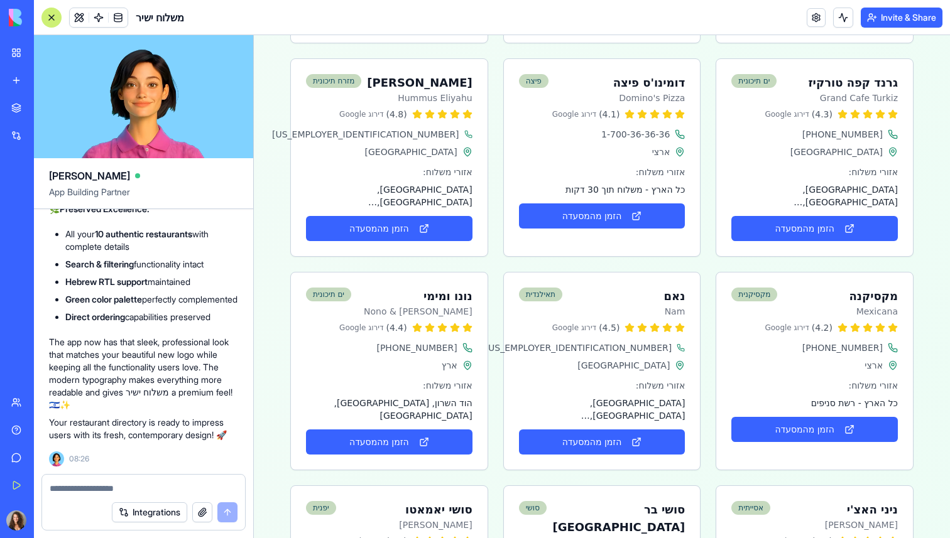
scroll to position [0, 0]
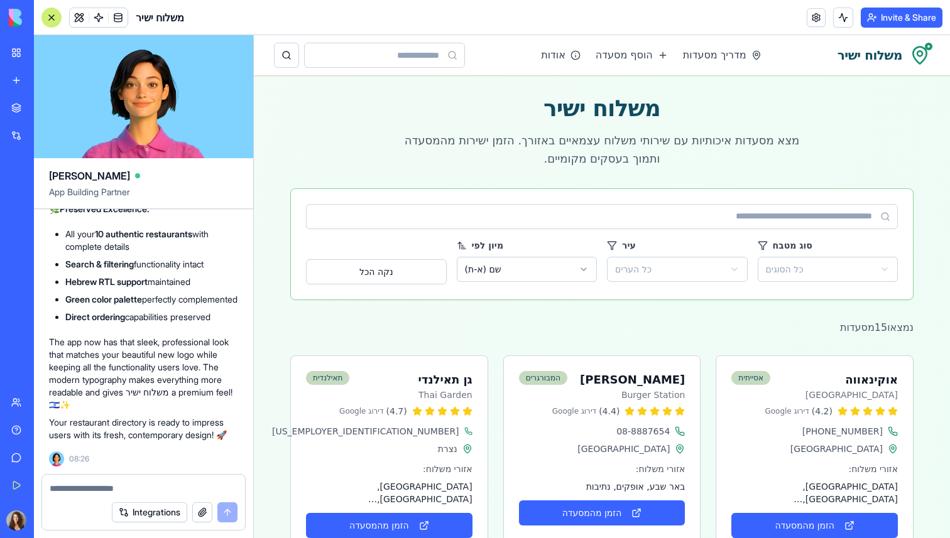
click at [918, 54] on icon at bounding box center [920, 55] width 20 height 20
click at [742, 56] on link "מדריך מסעדות" at bounding box center [722, 55] width 79 height 15
click at [648, 62] on link "הוסף מסעדה" at bounding box center [631, 55] width 72 height 15
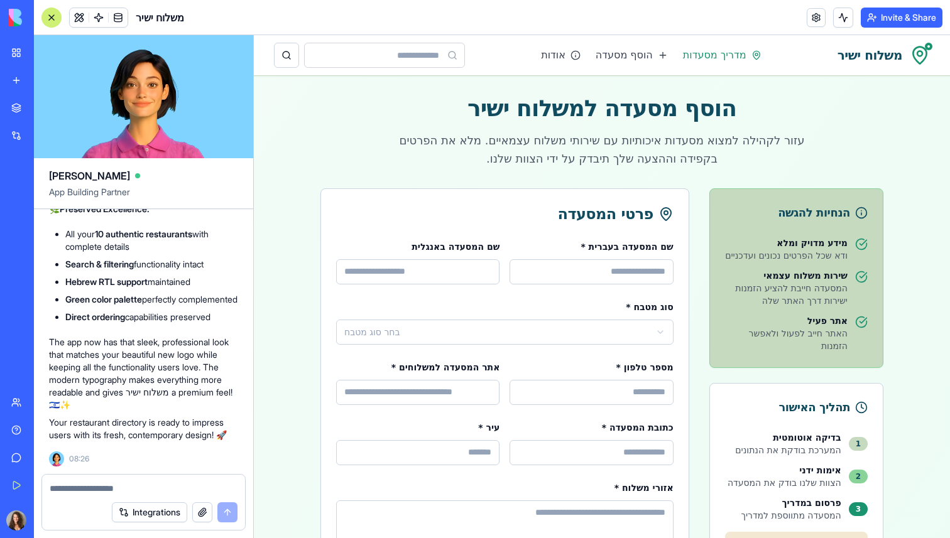
click at [709, 59] on link "מדריך מסעדות" at bounding box center [722, 55] width 79 height 15
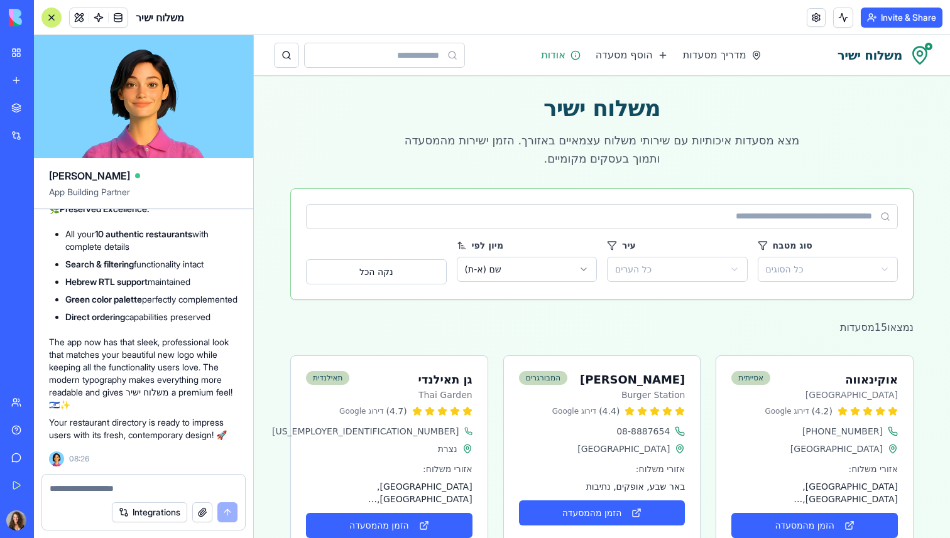
click at [572, 52] on link "אודות" at bounding box center [561, 55] width 40 height 15
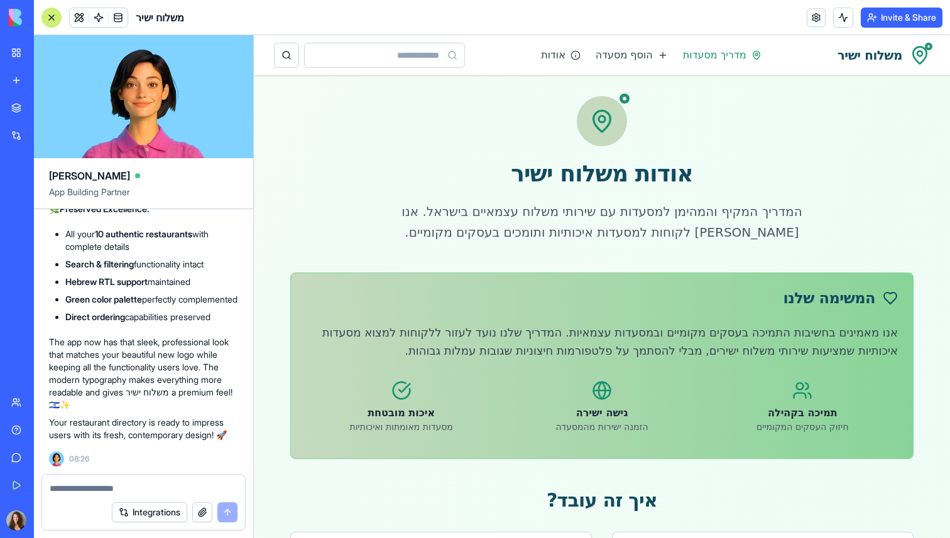
click at [712, 53] on link "מדריך מסעדות" at bounding box center [722, 55] width 79 height 15
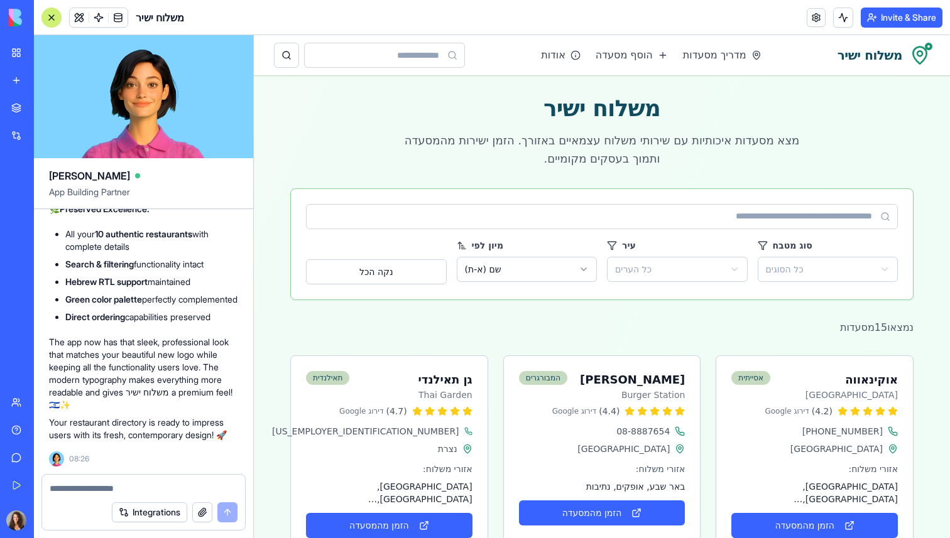
click at [133, 482] on textarea at bounding box center [144, 488] width 188 height 13
type textarea "*"
click at [813, 18] on link at bounding box center [816, 17] width 19 height 19
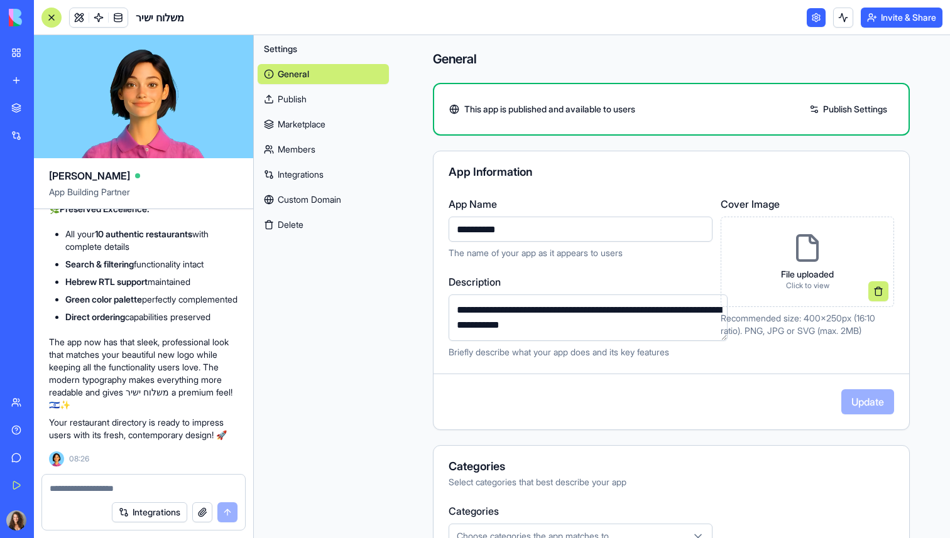
click at [806, 253] on icon at bounding box center [807, 248] width 30 height 30
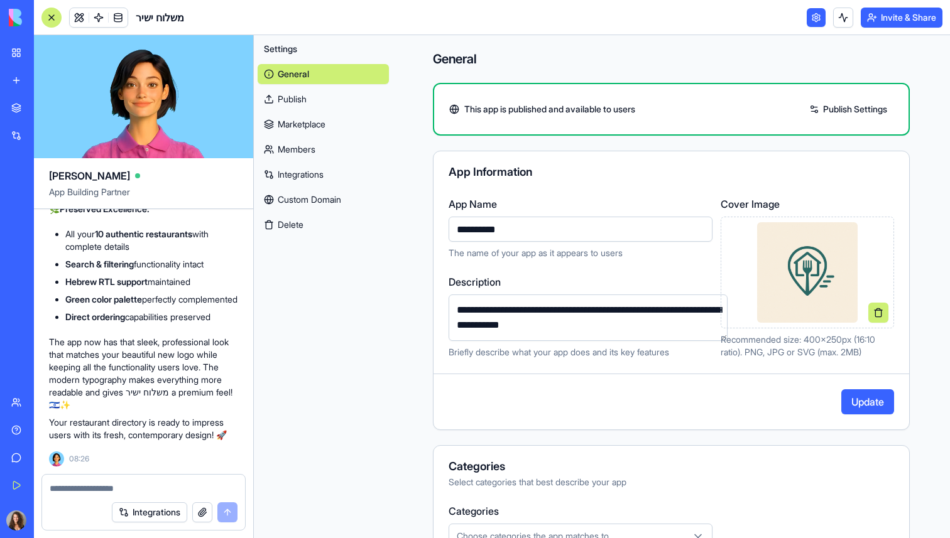
click at [614, 312] on textarea "**********" at bounding box center [587, 318] width 279 height 46
click at [644, 311] on textarea "**********" at bounding box center [587, 318] width 279 height 46
type textarea "**********"
click at [872, 403] on button "Update" at bounding box center [867, 401] width 53 height 25
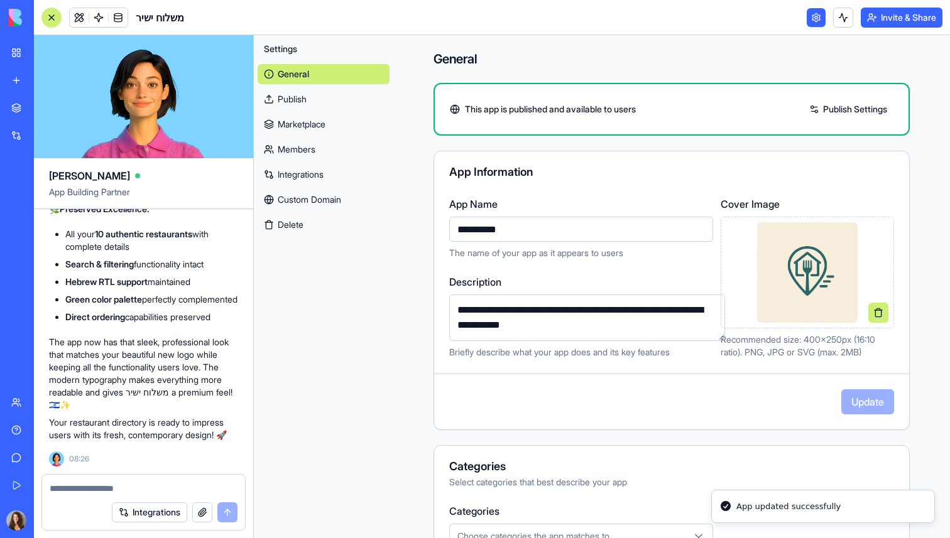
click at [810, 20] on link at bounding box center [816, 17] width 19 height 19
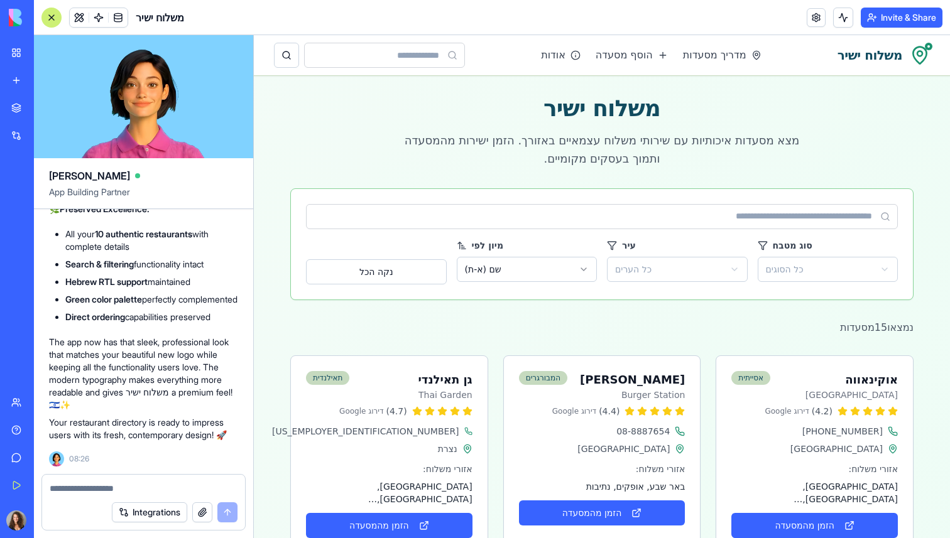
click at [904, 55] on div "משלוח ישיר" at bounding box center [883, 55] width 92 height 20
click at [922, 55] on icon at bounding box center [920, 55] width 20 height 20
click at [167, 491] on textarea at bounding box center [144, 488] width 188 height 13
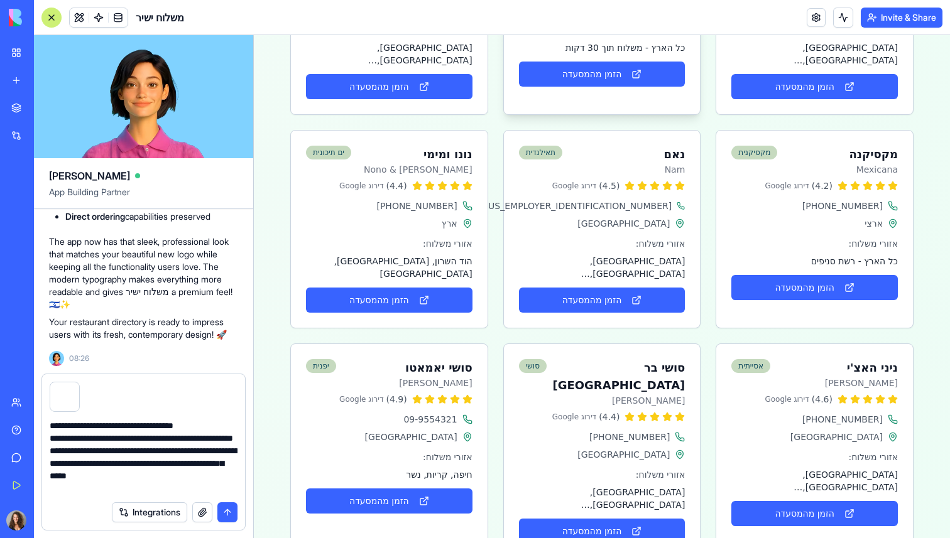
scroll to position [660, 0]
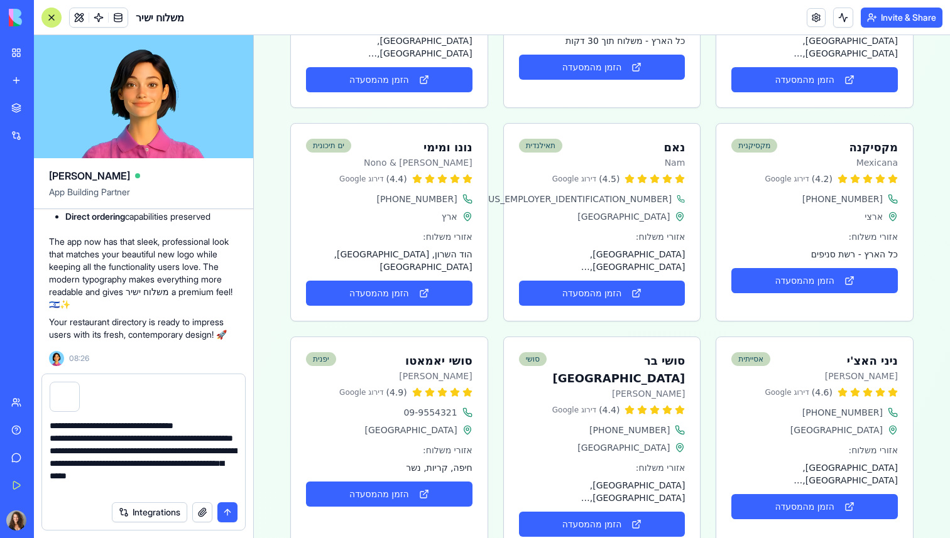
click at [193, 487] on textarea "**********" at bounding box center [144, 457] width 188 height 75
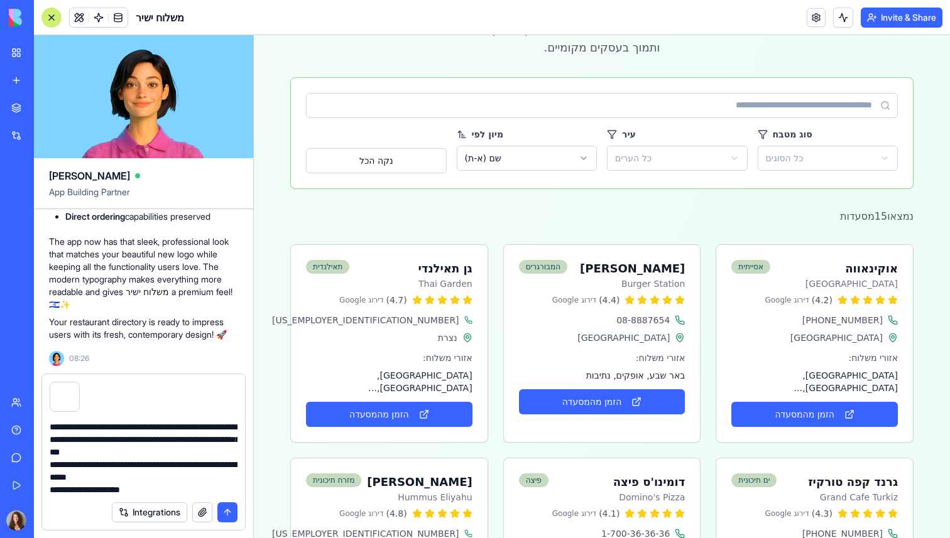
scroll to position [0, 0]
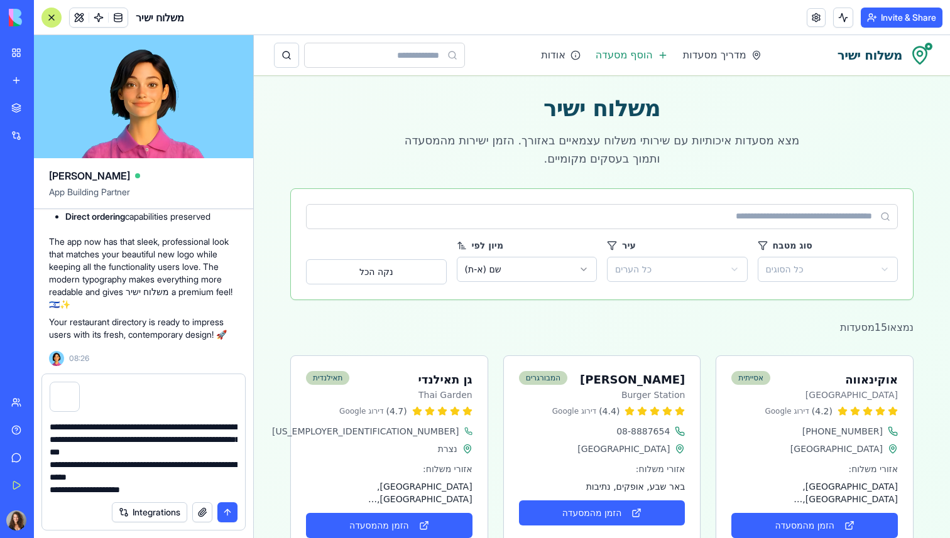
click at [640, 55] on link "הוסף מסעדה" at bounding box center [631, 55] width 72 height 15
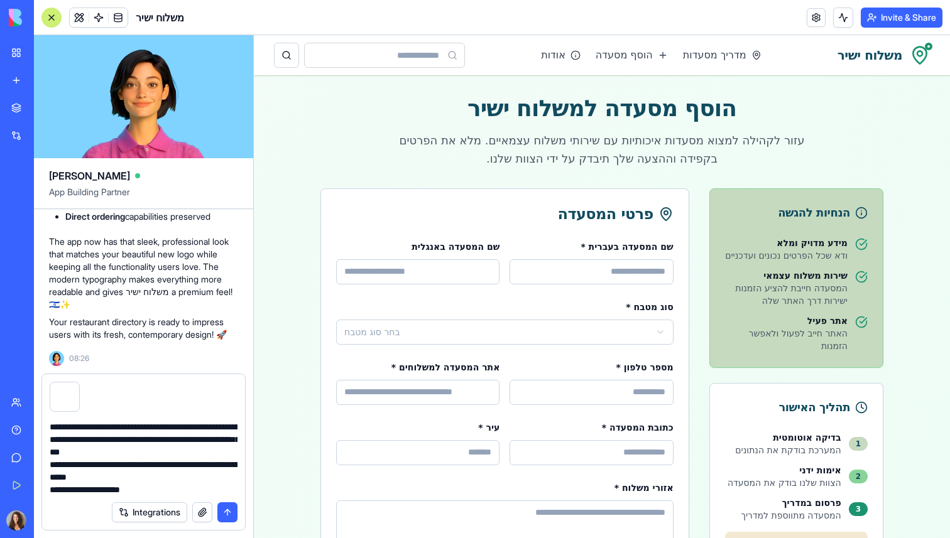
click at [175, 488] on textarea "**********" at bounding box center [144, 457] width 188 height 75
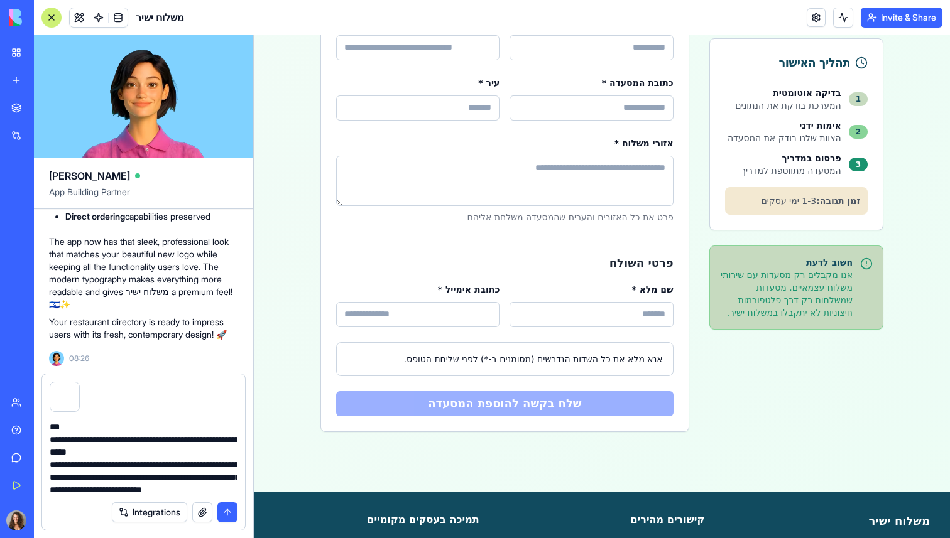
scroll to position [75, 0]
click at [203, 477] on textarea "**********" at bounding box center [144, 457] width 188 height 75
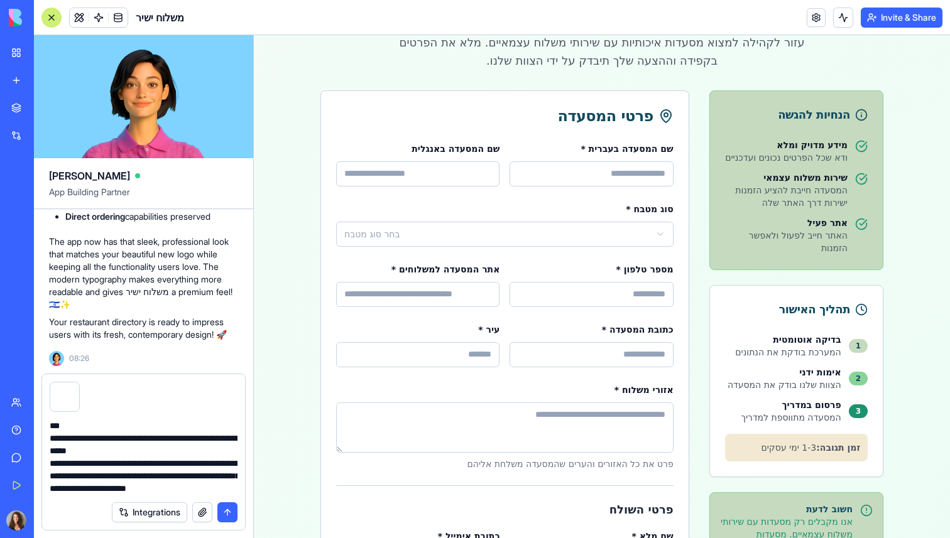
scroll to position [0, 0]
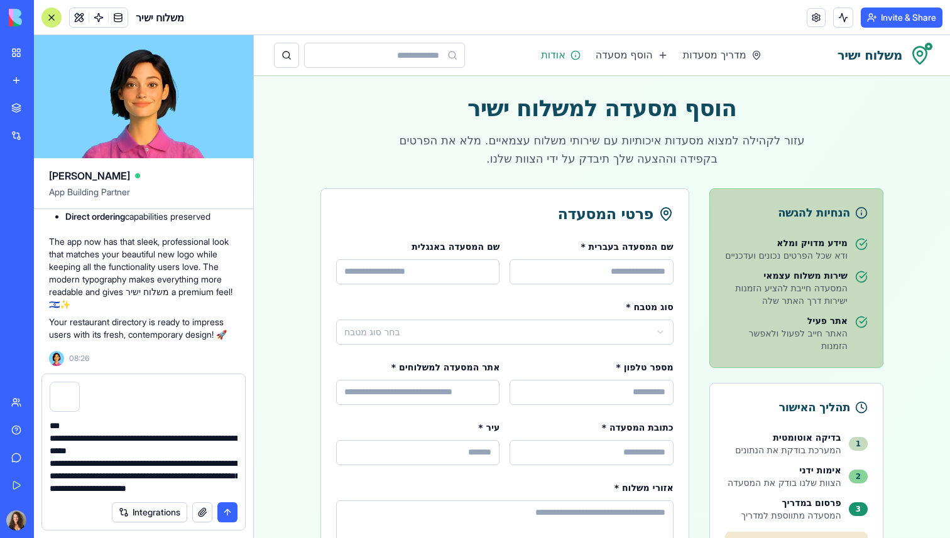
click at [576, 59] on link "אודות" at bounding box center [561, 55] width 40 height 15
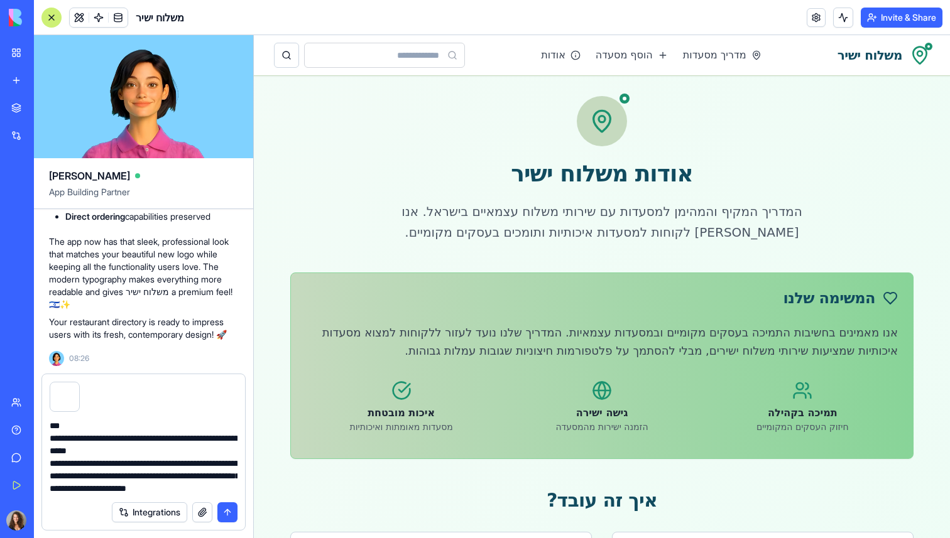
click at [168, 485] on textarea "**********" at bounding box center [144, 457] width 188 height 75
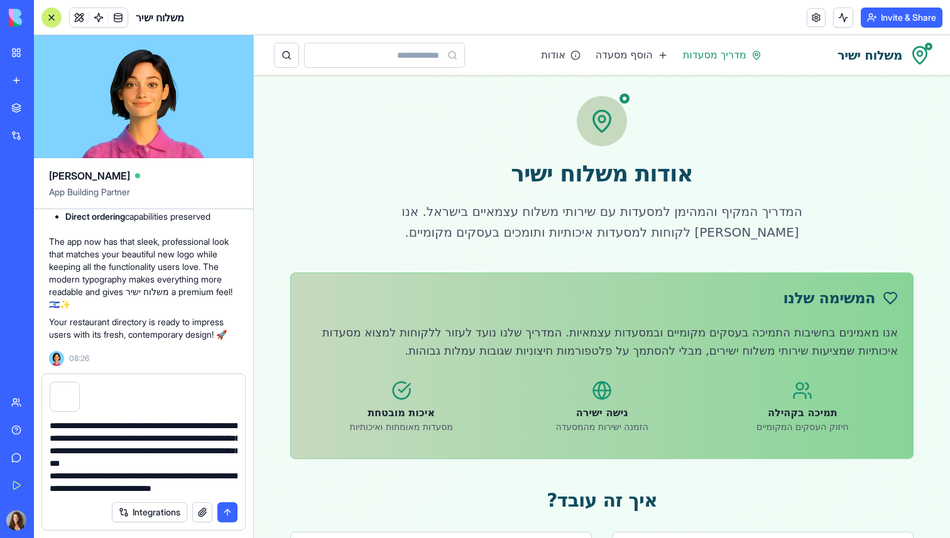
click at [726, 57] on link "מדריך מסעדות" at bounding box center [722, 55] width 79 height 15
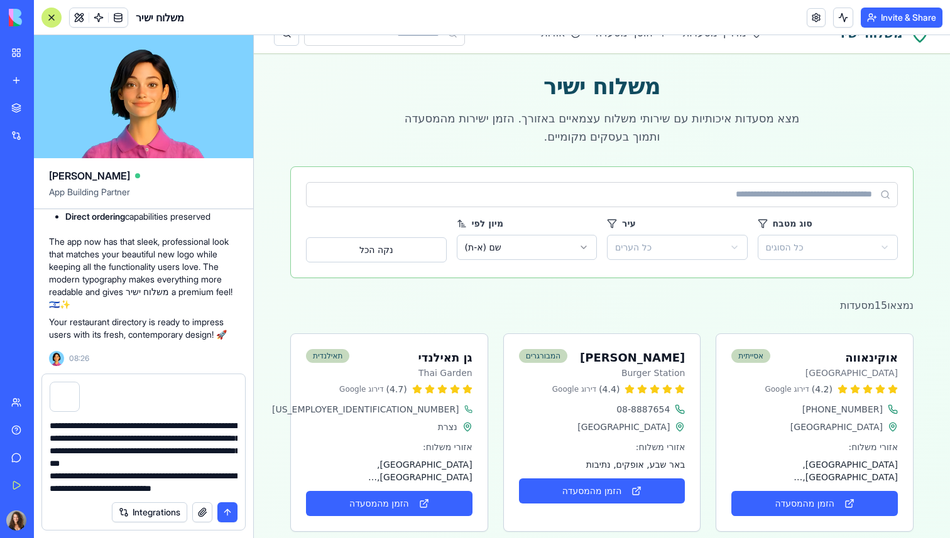
scroll to position [176, 0]
click at [162, 486] on textarea "**********" at bounding box center [144, 457] width 188 height 75
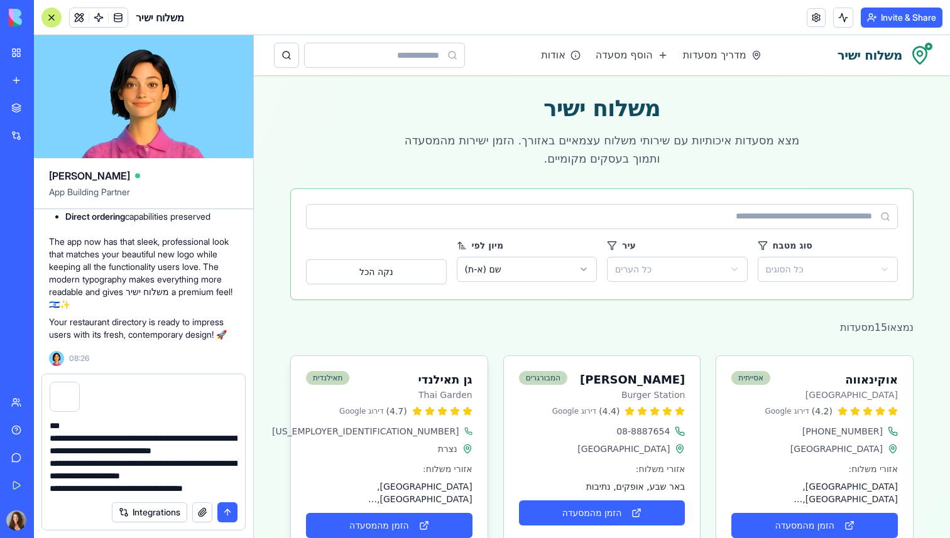
scroll to position [212, 0]
type textarea "**********"
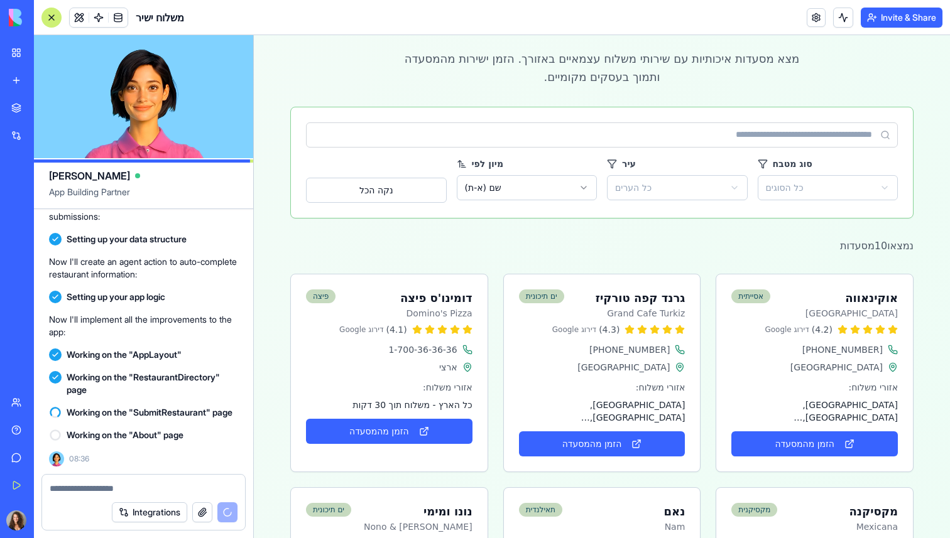
scroll to position [0, 0]
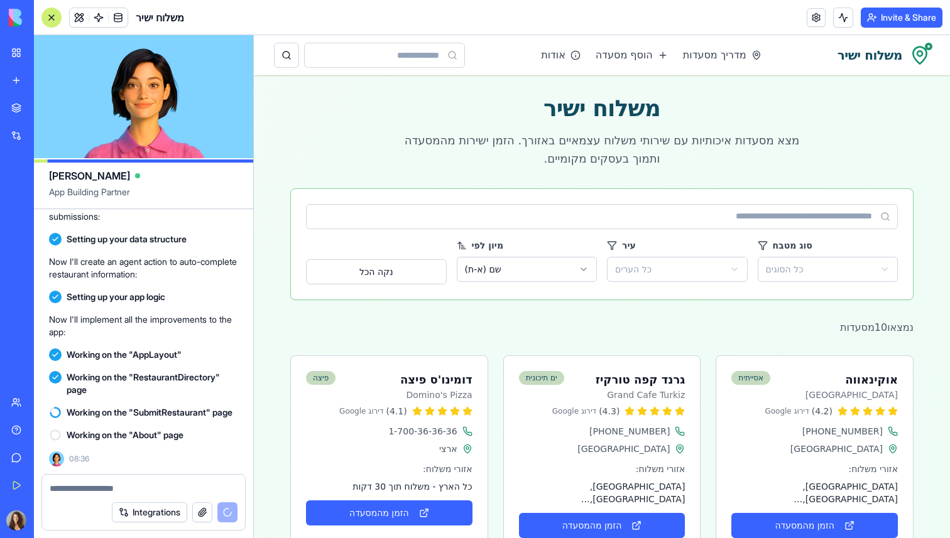
click at [691, 156] on p "מצא מסעדות איכותיות עם שירותי משלוח עצמאיים באזורך. הזמן ישירות מהמסעדה ותמוך ב…" at bounding box center [602, 149] width 422 height 37
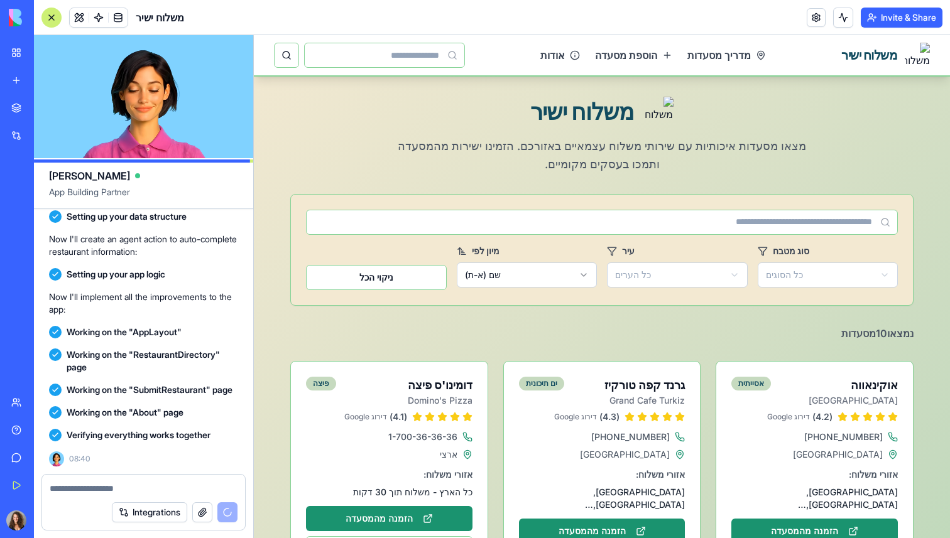
scroll to position [6481, 0]
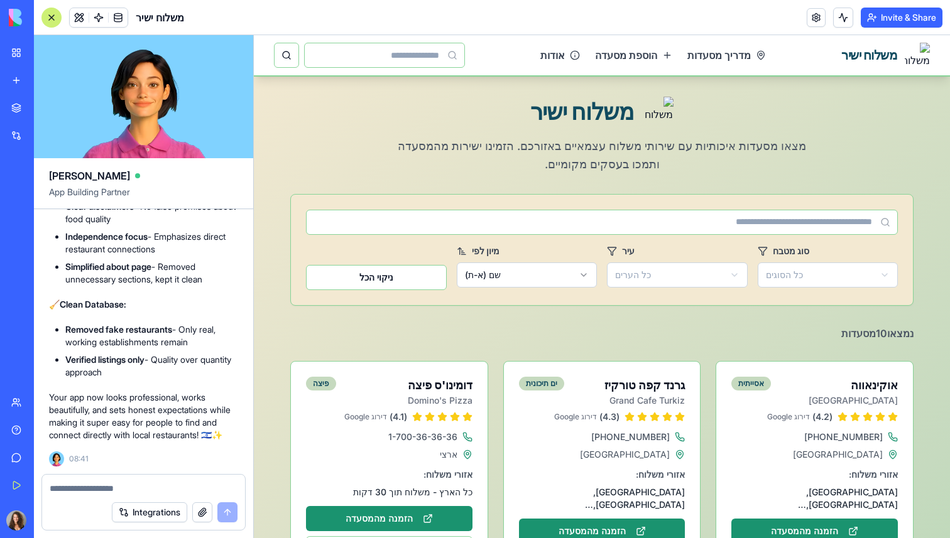
click at [132, 485] on textarea at bounding box center [144, 488] width 188 height 13
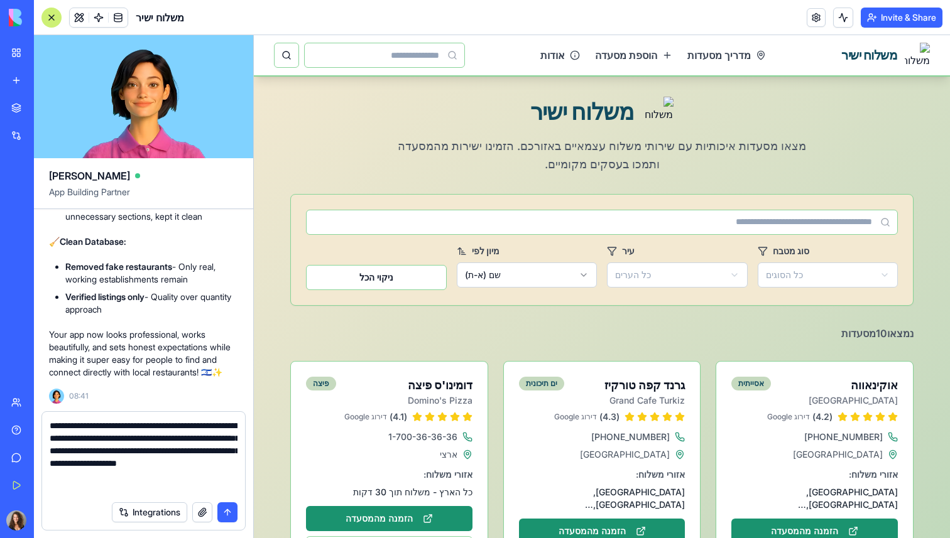
paste textarea "**********"
type textarea "**********"
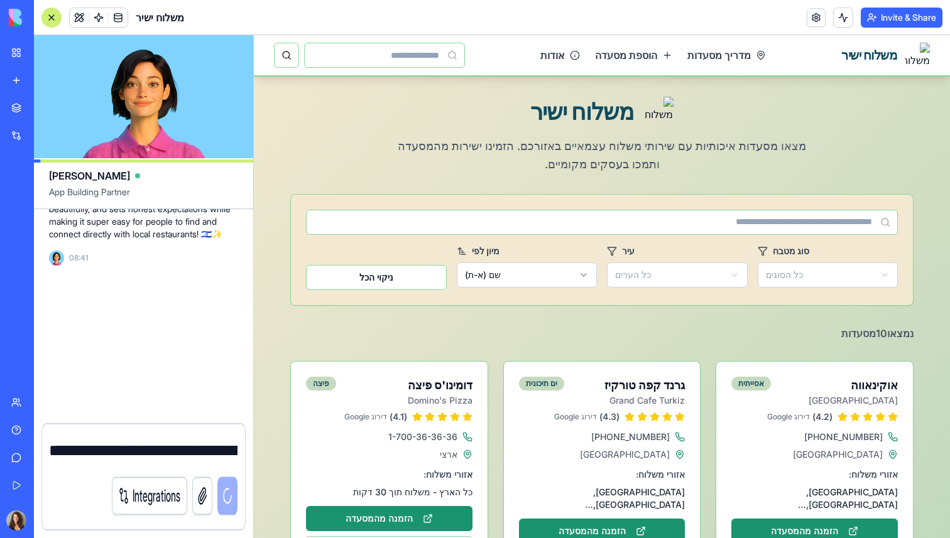
scroll to position [6793, 0]
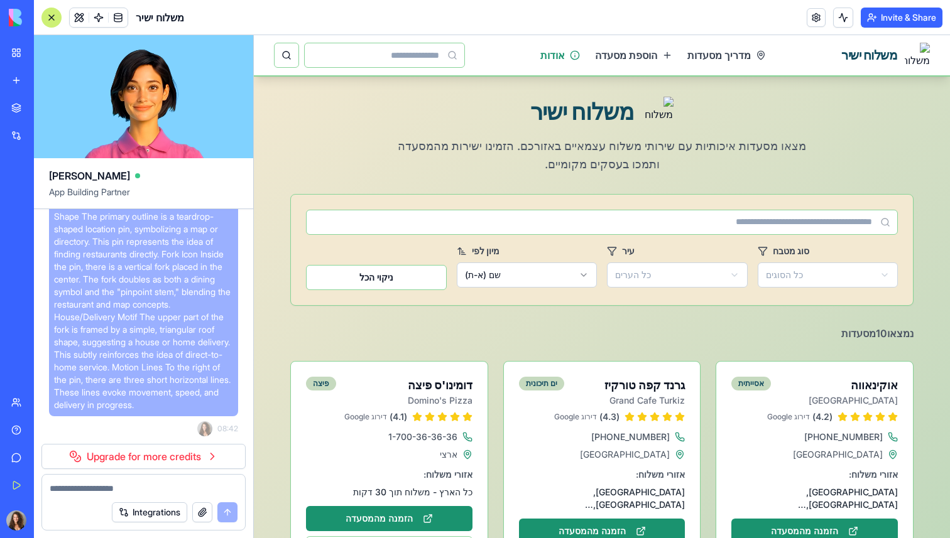
click at [559, 54] on link "אודות" at bounding box center [560, 55] width 40 height 15
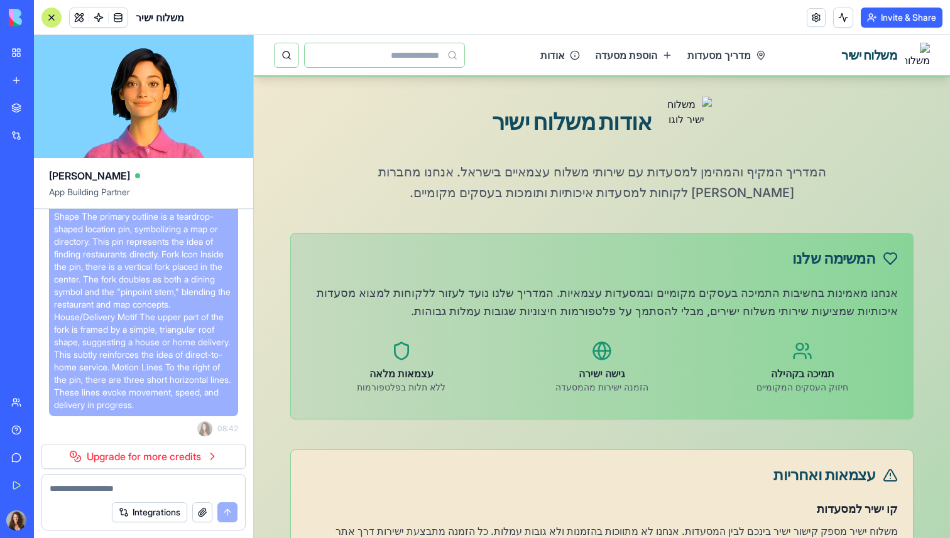
scroll to position [6823, 0]
click at [178, 457] on link "Upgrade for more credits" at bounding box center [143, 456] width 204 height 25
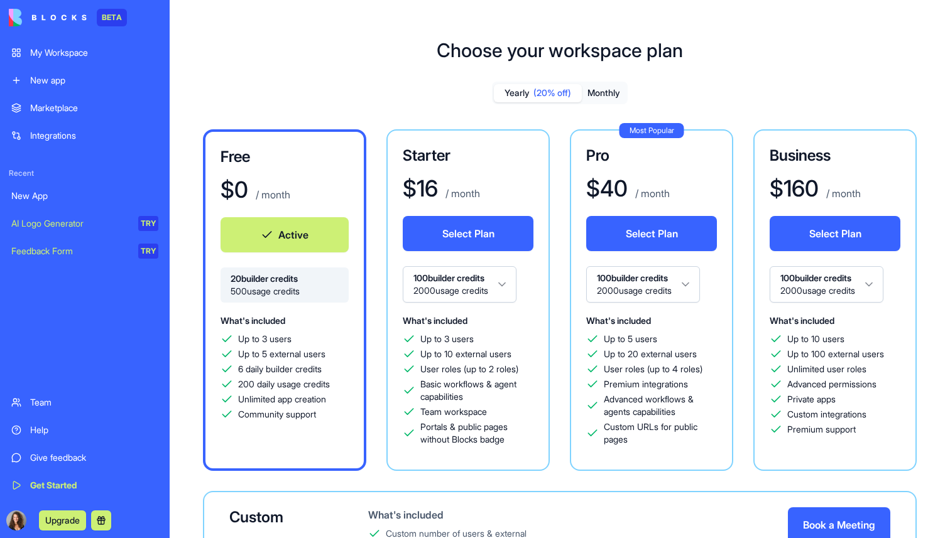
click at [509, 288] on html "BETA My Workspace New app Marketplace Integrations Recent New App AI Logo Gener…" at bounding box center [475, 269] width 950 height 538
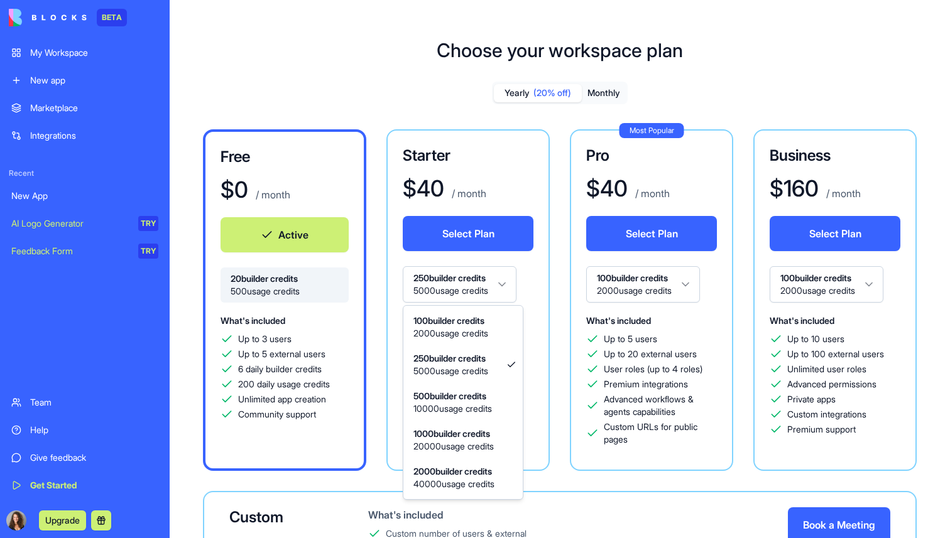
click at [502, 285] on html "BETA My Workspace New app Marketplace Integrations Recent New App AI Logo Gener…" at bounding box center [475, 269] width 950 height 538
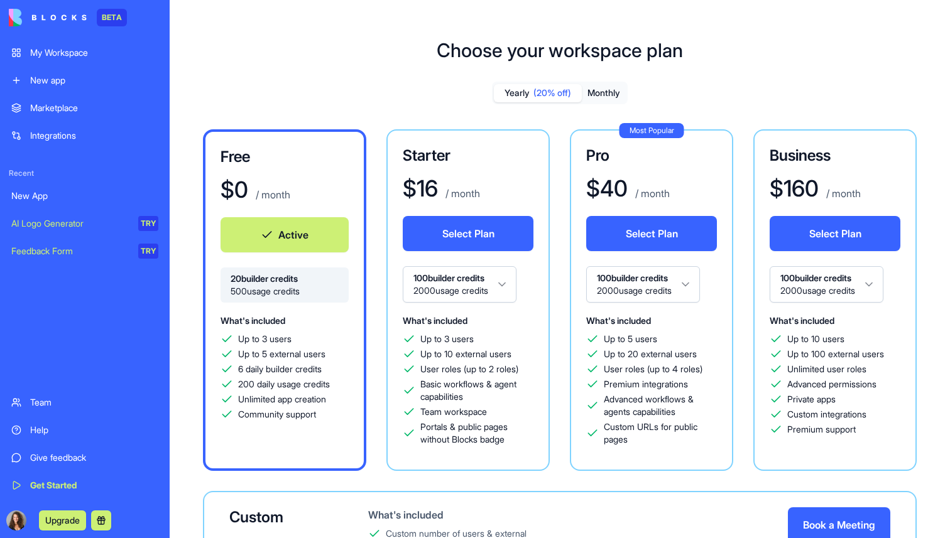
click at [611, 96] on button "Monthly" at bounding box center [604, 93] width 44 height 18
click at [489, 229] on button "Select Plan" at bounding box center [468, 233] width 131 height 35
click at [464, 230] on button "Select Plan" at bounding box center [468, 233] width 131 height 35
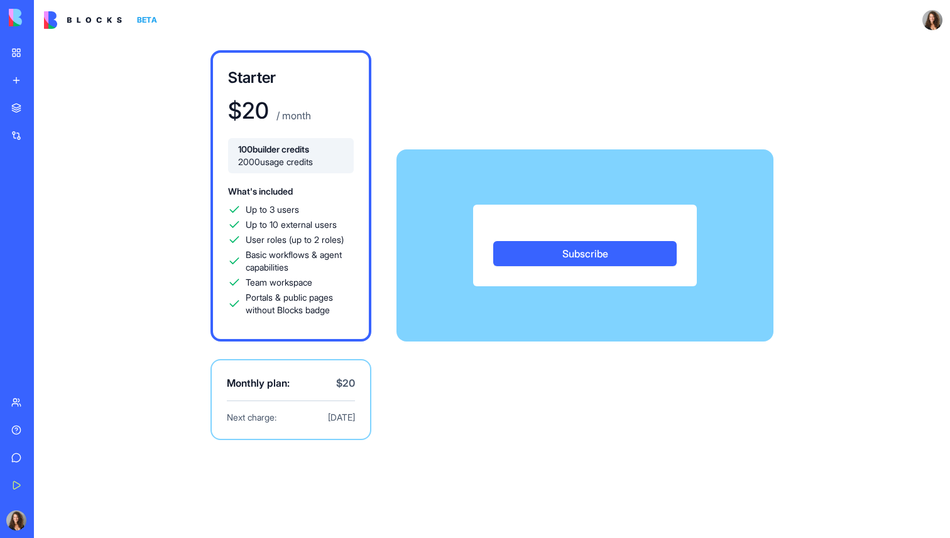
click at [486, 242] on div "Subscribe" at bounding box center [584, 246] width 377 height 82
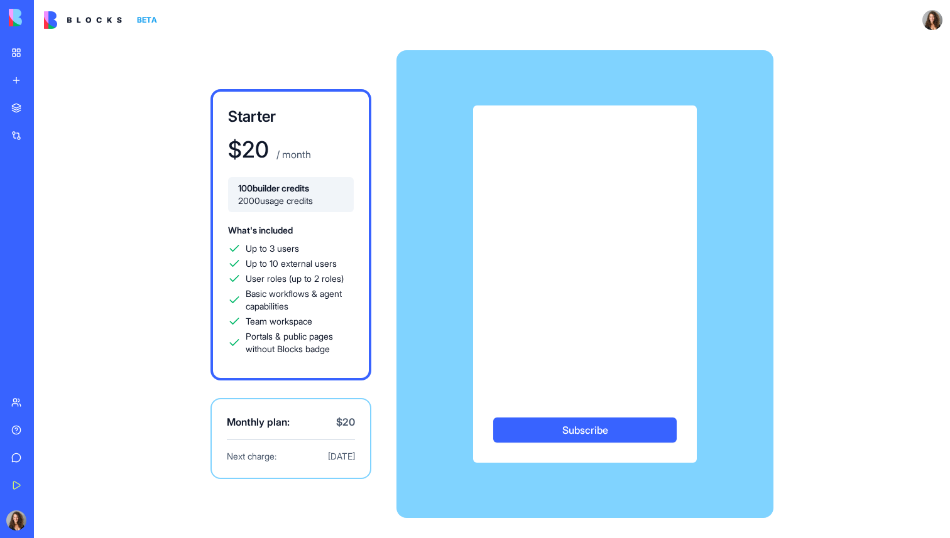
click at [588, 430] on button "Subscribe" at bounding box center [584, 430] width 183 height 25
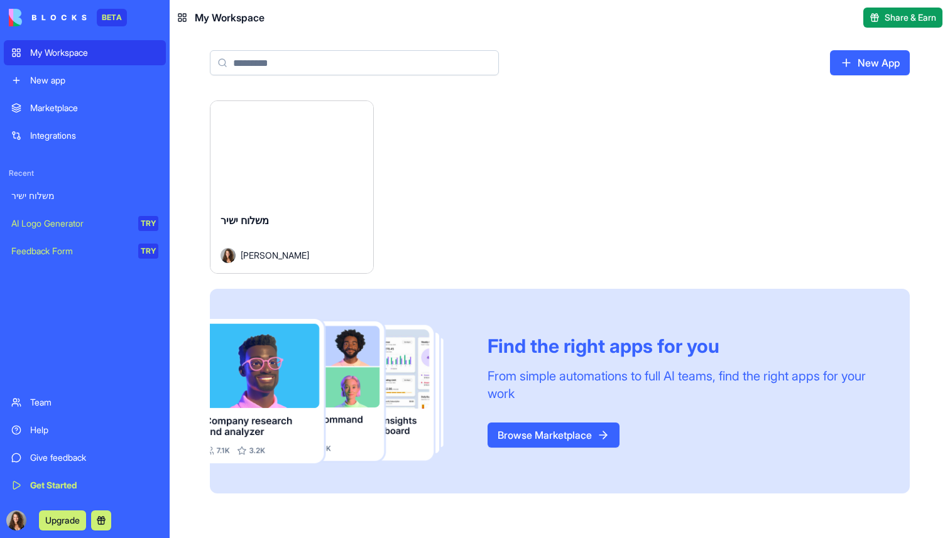
click at [120, 214] on link "AI Logo Generator TRY" at bounding box center [85, 223] width 162 height 25
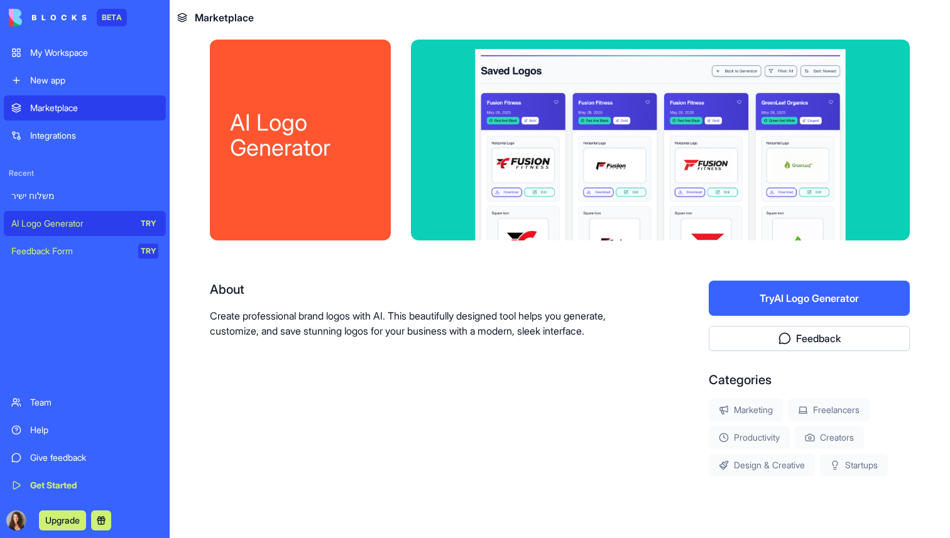
scroll to position [15, 0]
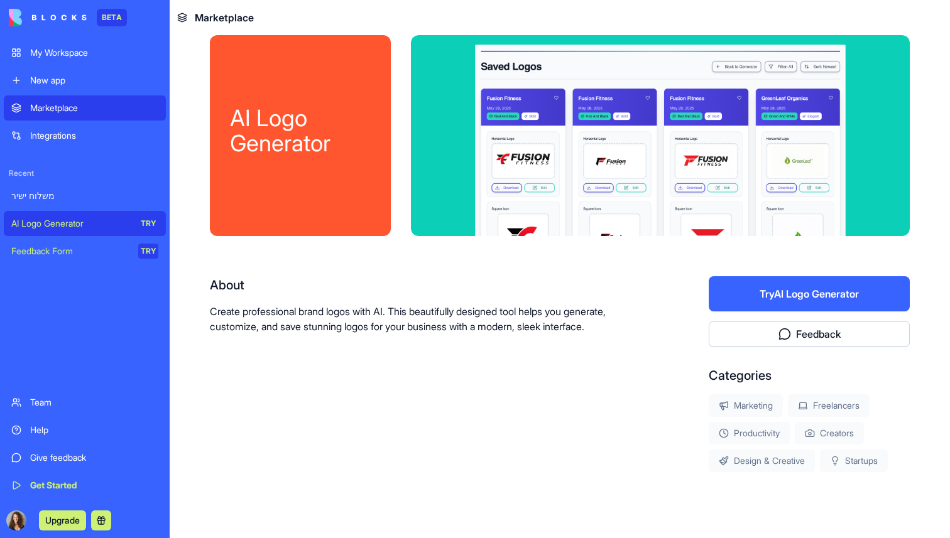
click at [798, 288] on button "Try AI Logo Generator" at bounding box center [809, 293] width 201 height 35
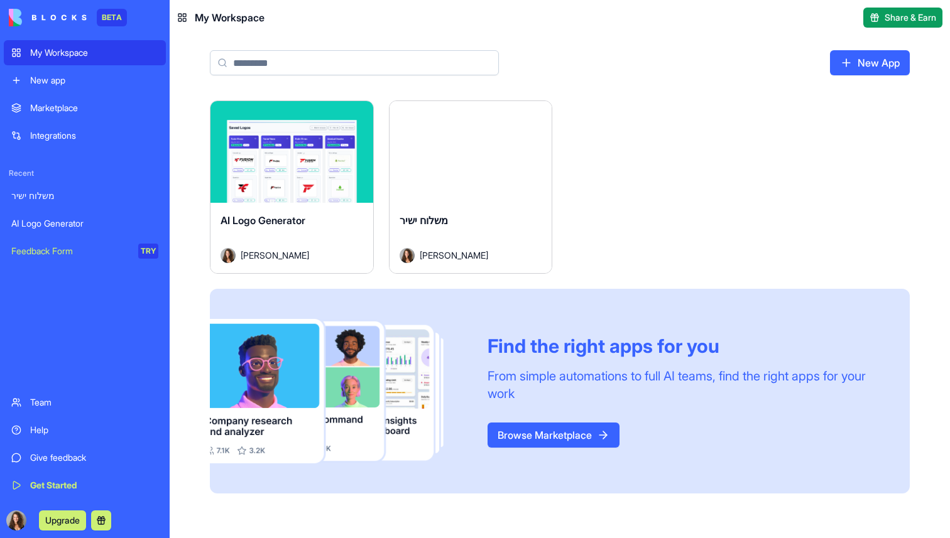
click at [80, 111] on div "Marketplace" at bounding box center [94, 108] width 128 height 13
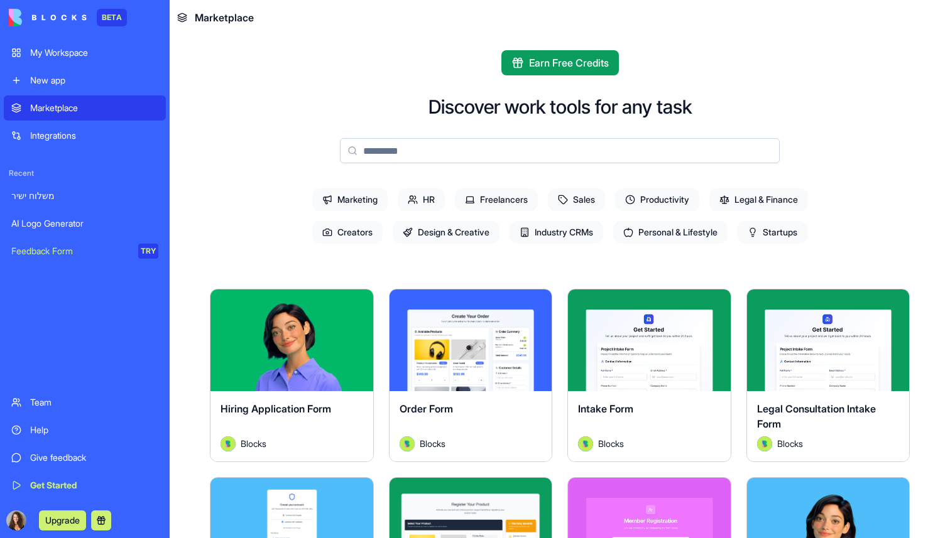
click at [73, 438] on link "Help" at bounding box center [85, 430] width 162 height 25
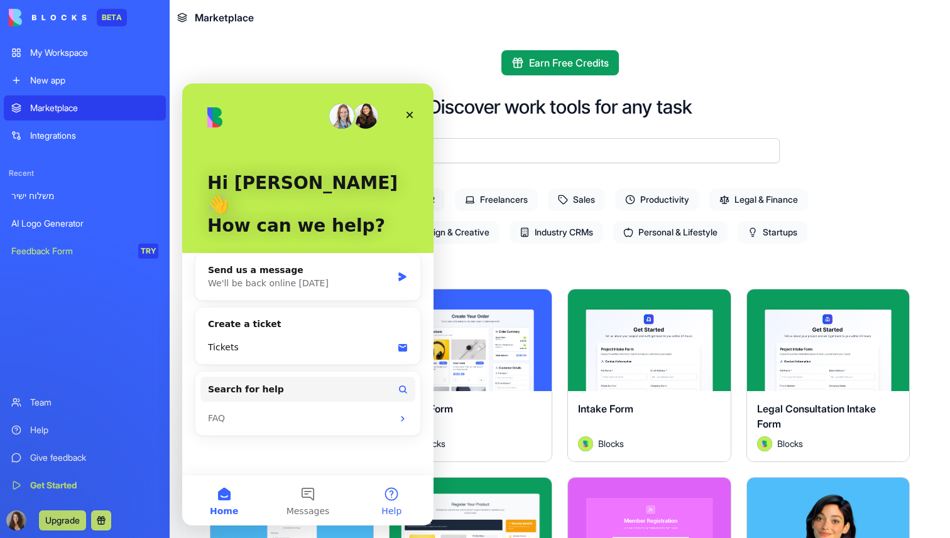
click at [398, 497] on button "Help" at bounding box center [392, 501] width 84 height 50
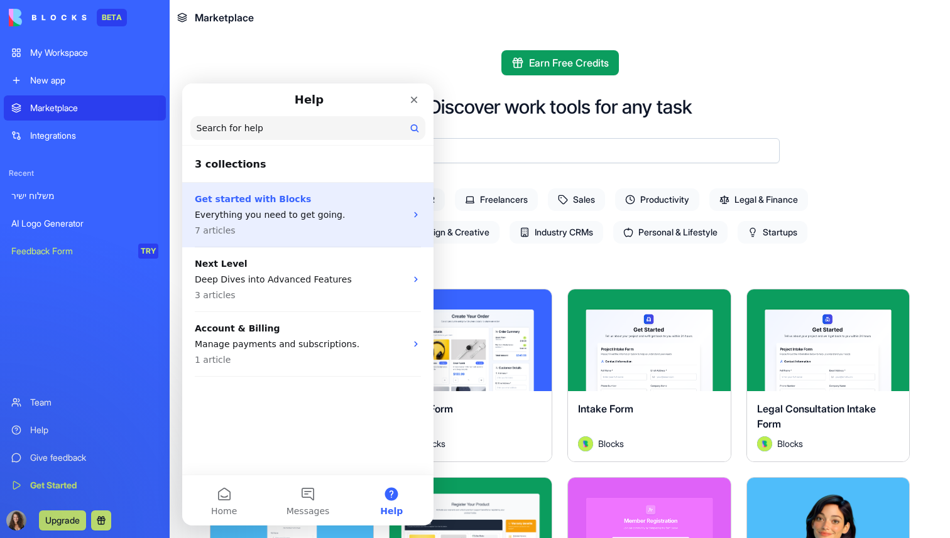
click at [356, 214] on p "Everything you need to get going." at bounding box center [300, 215] width 211 height 13
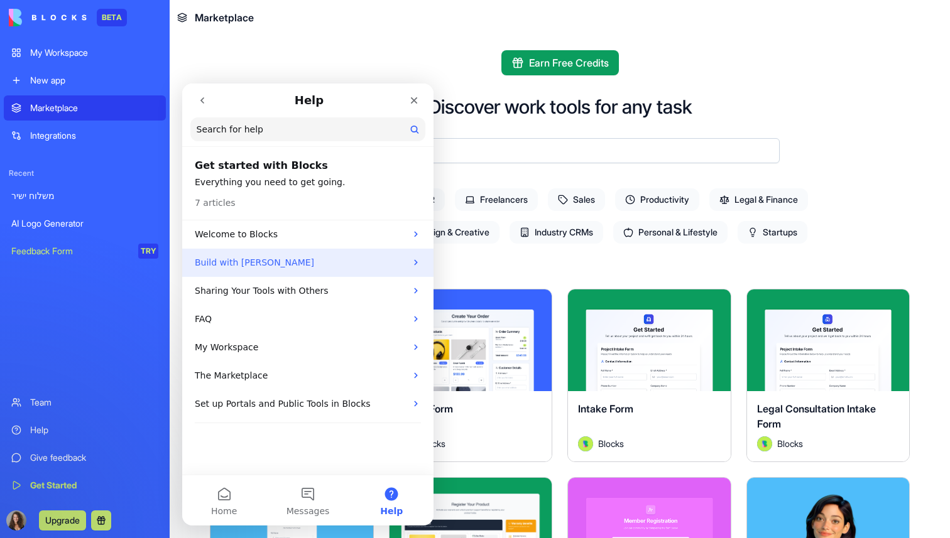
click at [348, 258] on p "Build with Ella" at bounding box center [300, 262] width 211 height 13
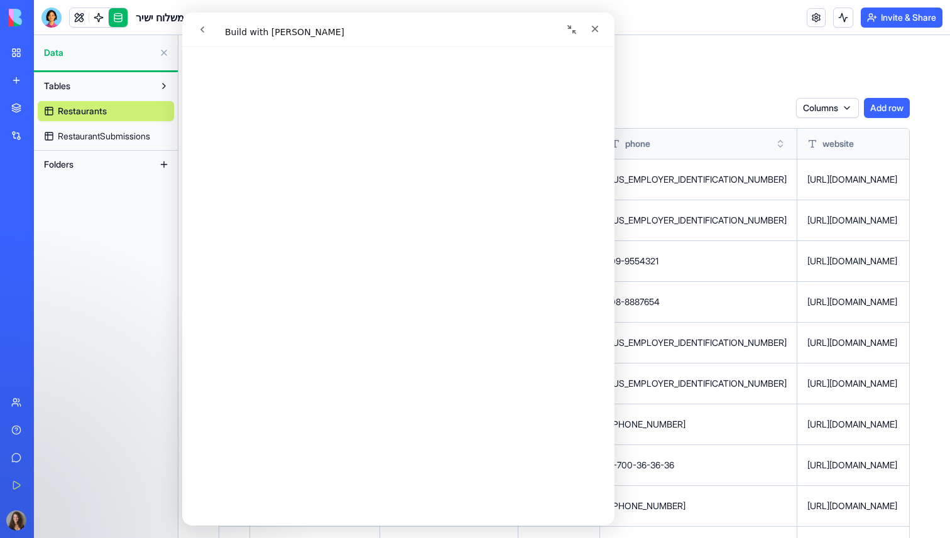
scroll to position [890, 0]
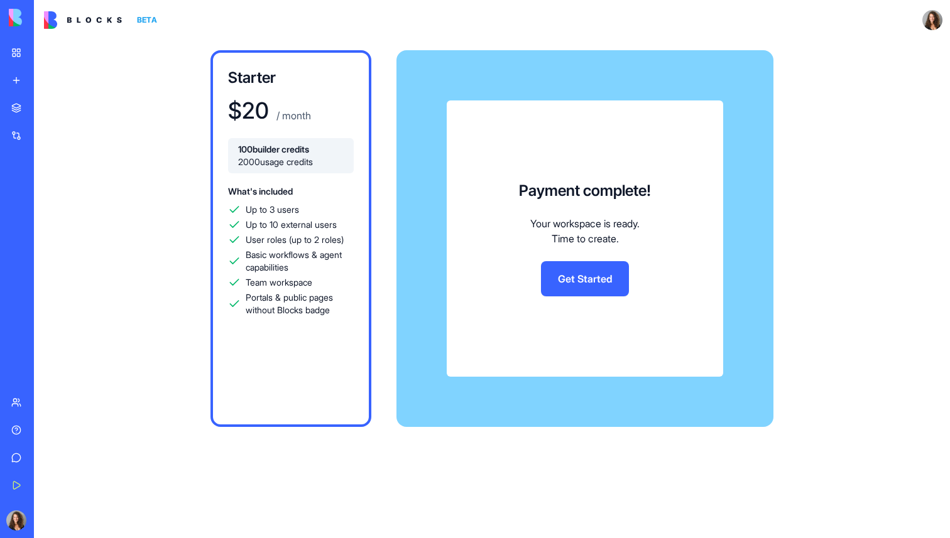
click at [584, 283] on link "Get Started" at bounding box center [585, 278] width 88 height 35
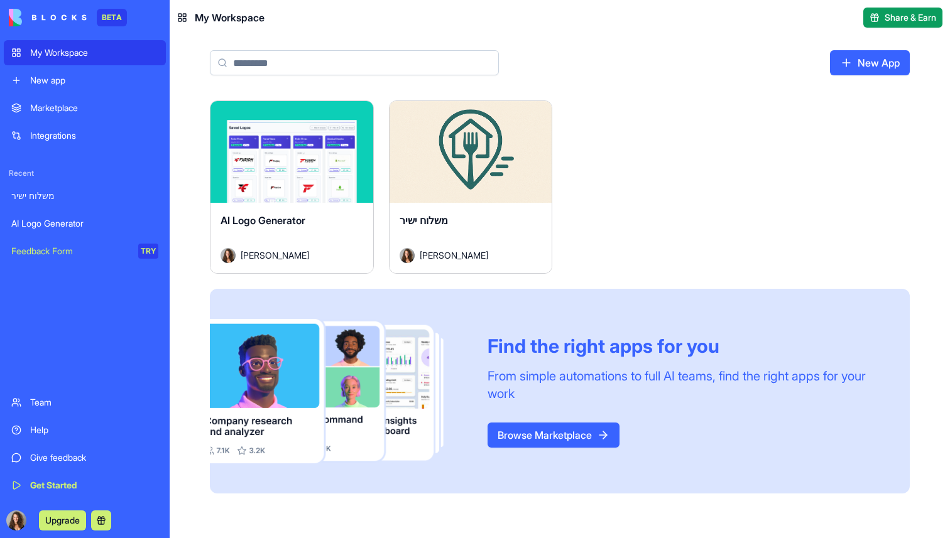
click at [79, 197] on div "משלוח ישיר" at bounding box center [84, 196] width 147 height 13
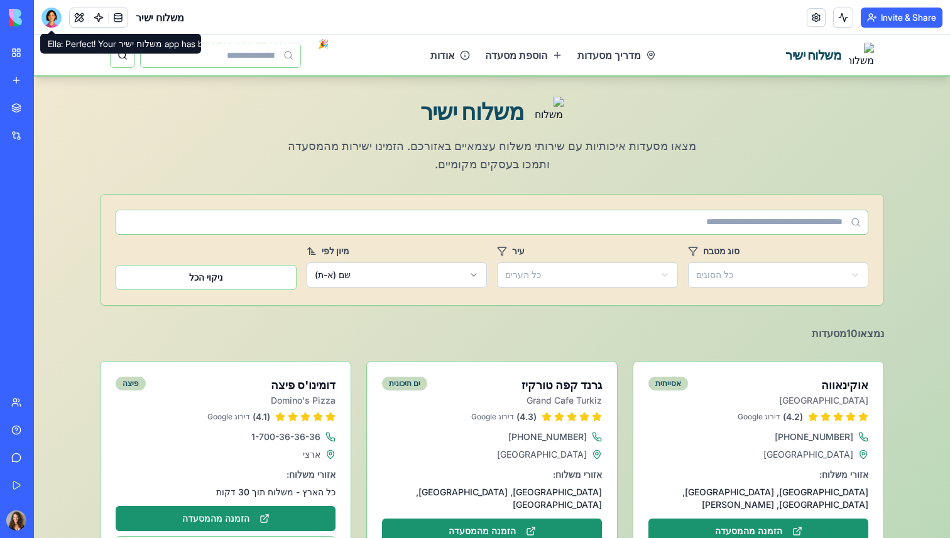
click at [56, 18] on div at bounding box center [51, 18] width 20 height 20
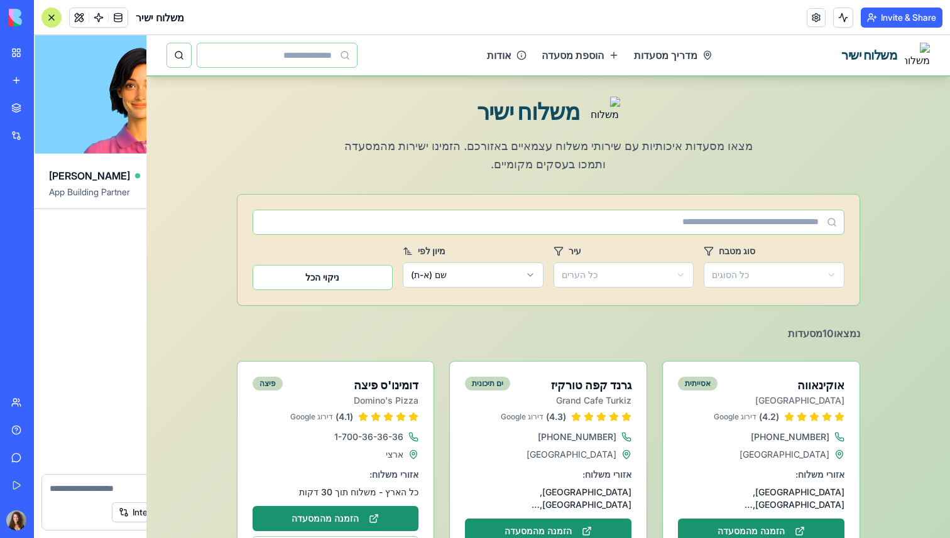
scroll to position [6481, 0]
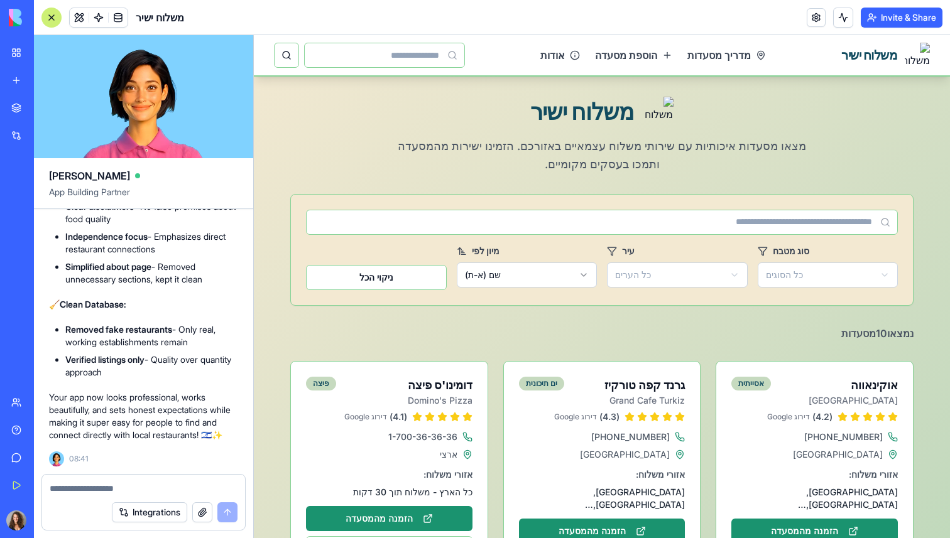
click at [153, 494] on textarea at bounding box center [144, 488] width 188 height 13
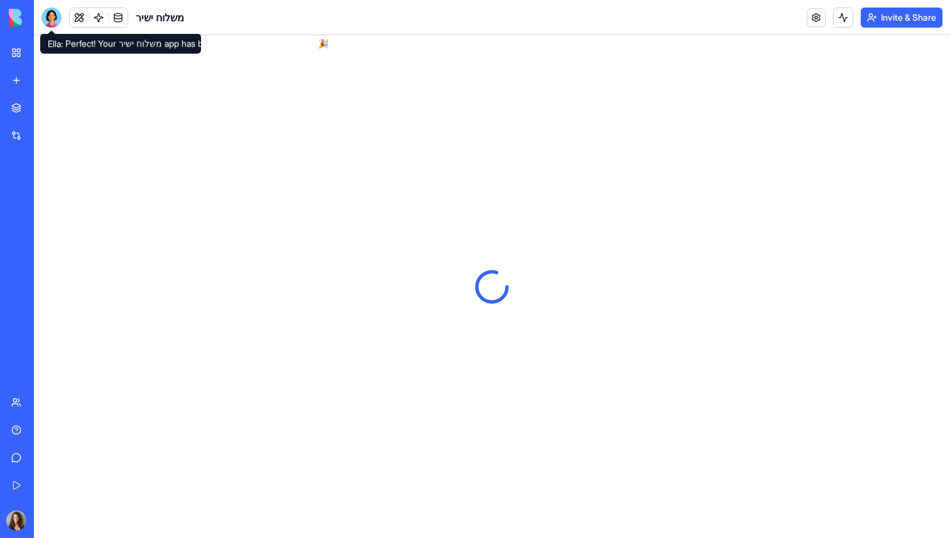
click at [55, 24] on div at bounding box center [51, 18] width 20 height 20
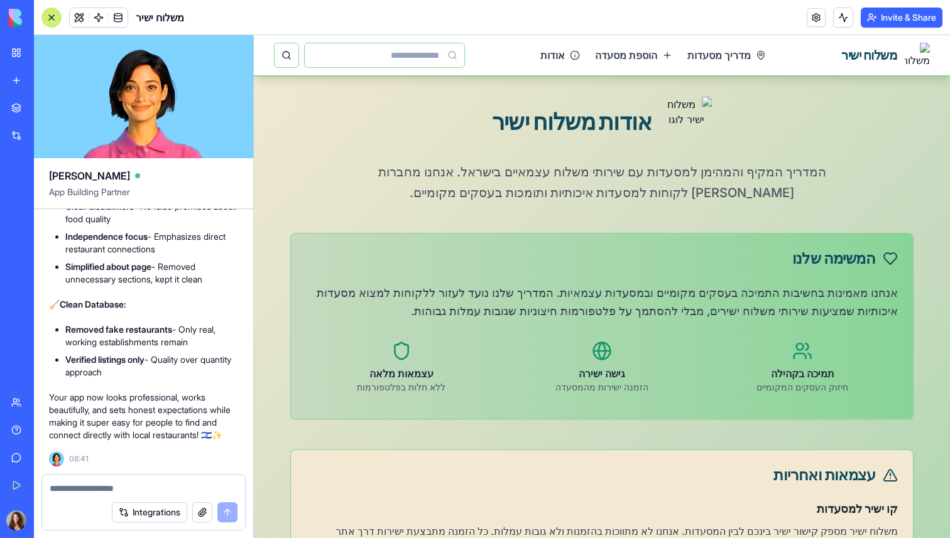
click at [134, 486] on textarea at bounding box center [144, 488] width 188 height 13
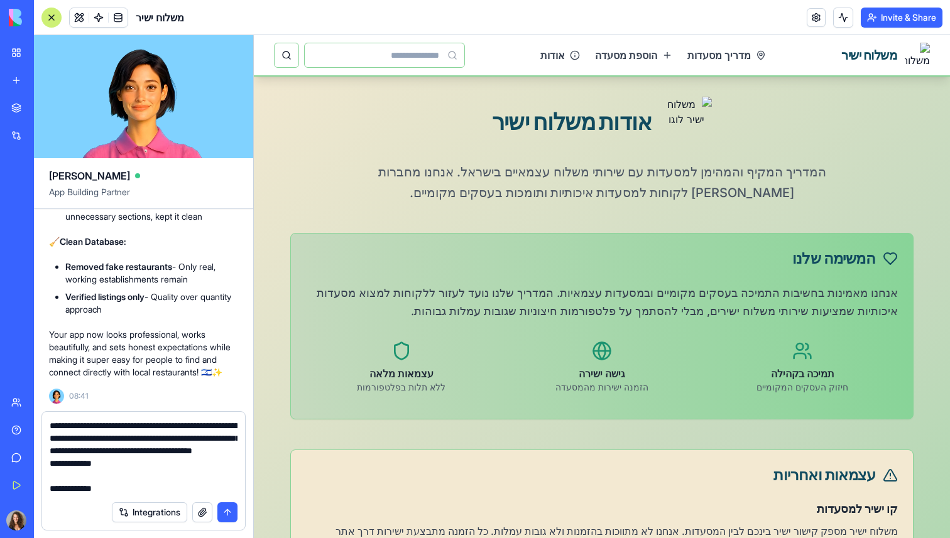
click at [149, 438] on textarea "**********" at bounding box center [144, 457] width 188 height 75
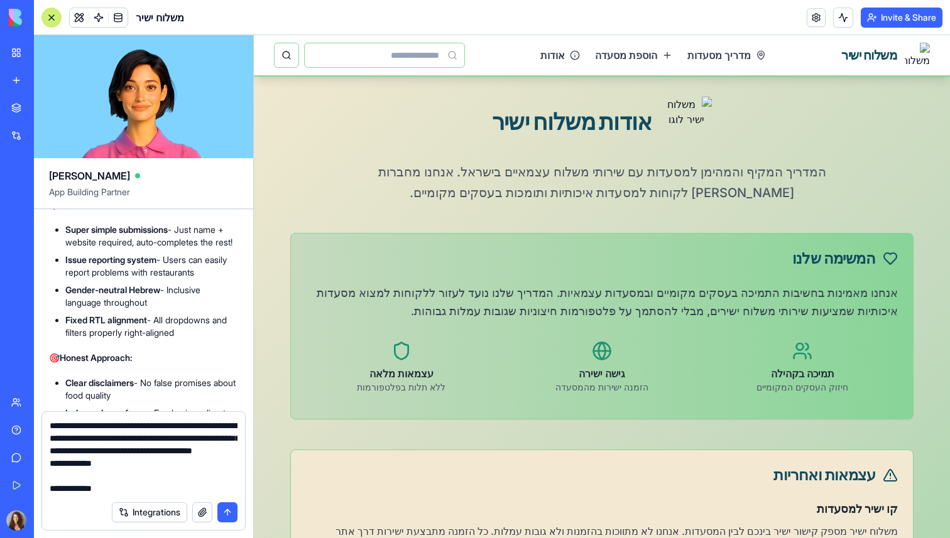
scroll to position [6090, 0]
click at [160, 518] on button "Integrations" at bounding box center [149, 513] width 75 height 20
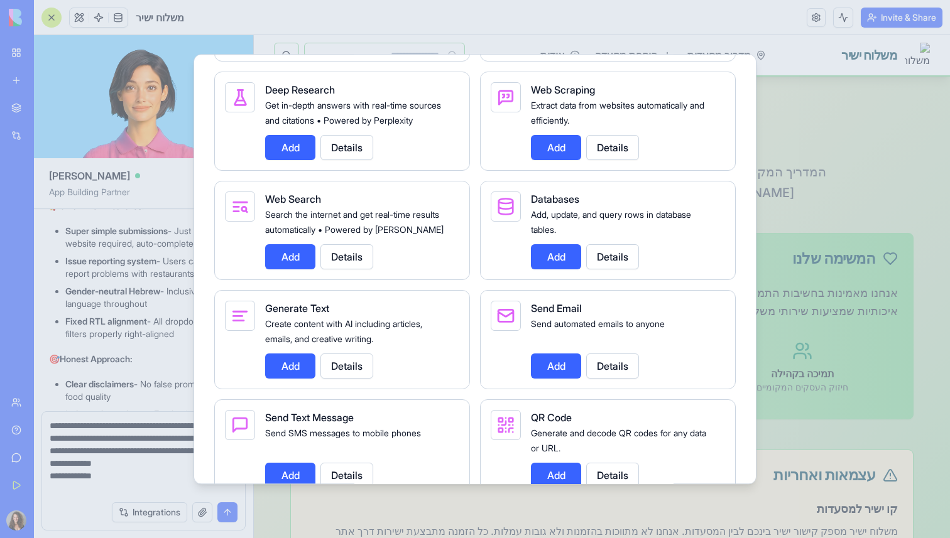
scroll to position [1851, 0]
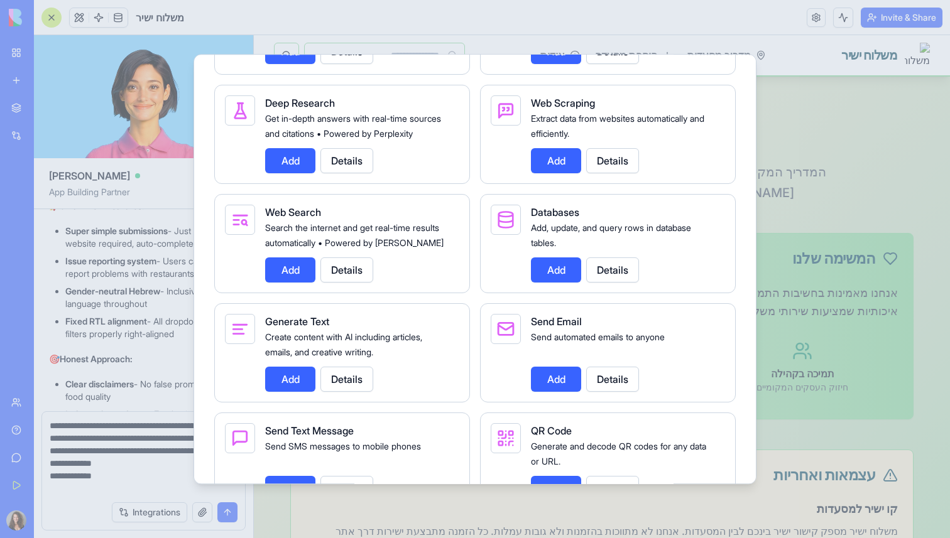
click at [302, 283] on button "Add" at bounding box center [290, 270] width 50 height 25
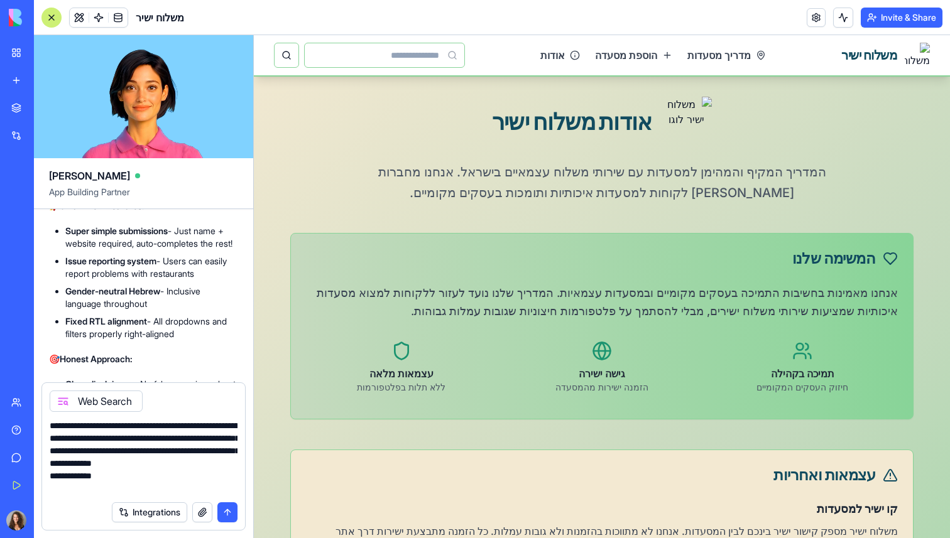
click at [145, 427] on textarea "**********" at bounding box center [144, 457] width 188 height 75
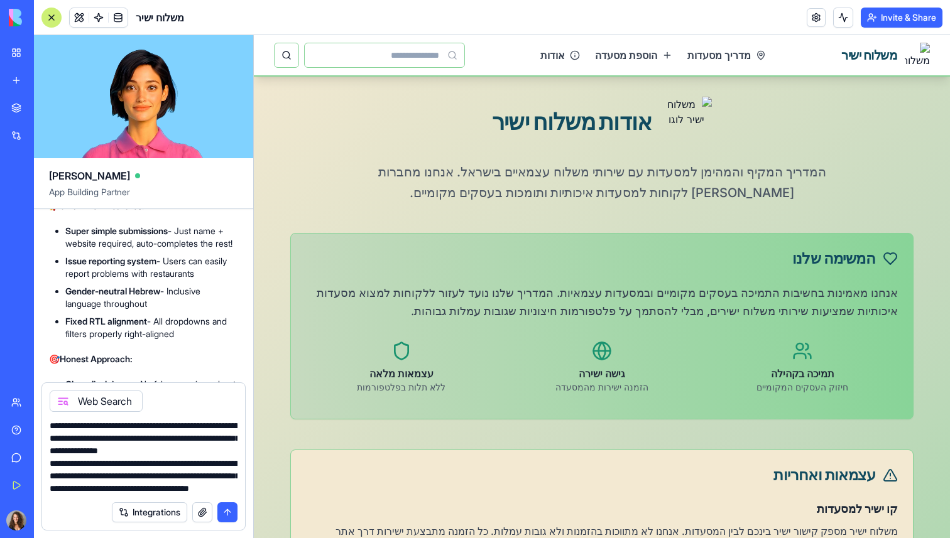
type textarea "**********"
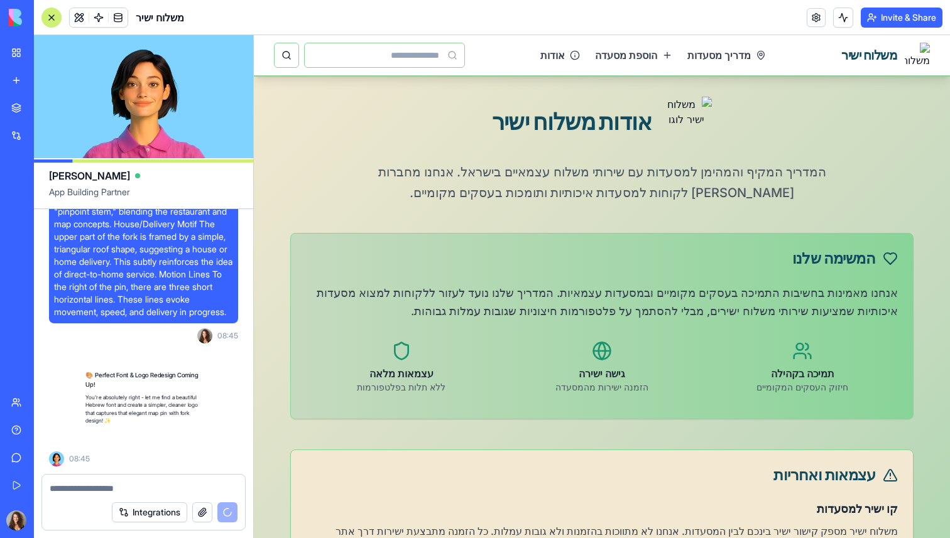
scroll to position [6954, 0]
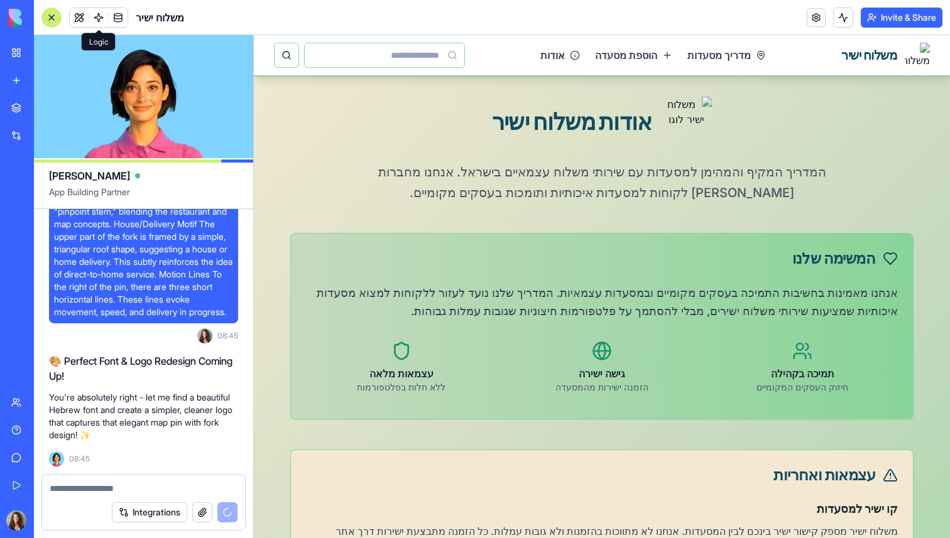
click at [100, 19] on link at bounding box center [98, 17] width 19 height 19
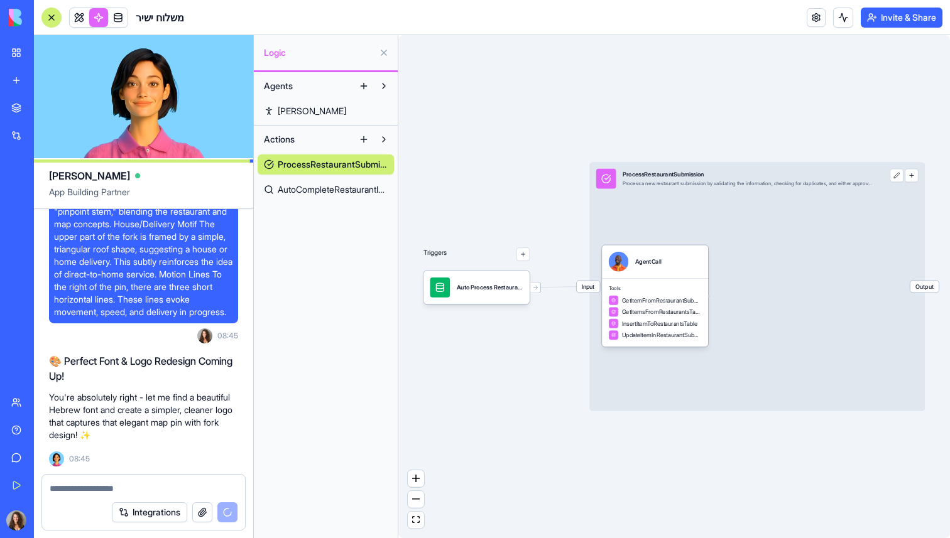
click at [318, 114] on link "Steve" at bounding box center [326, 111] width 136 height 20
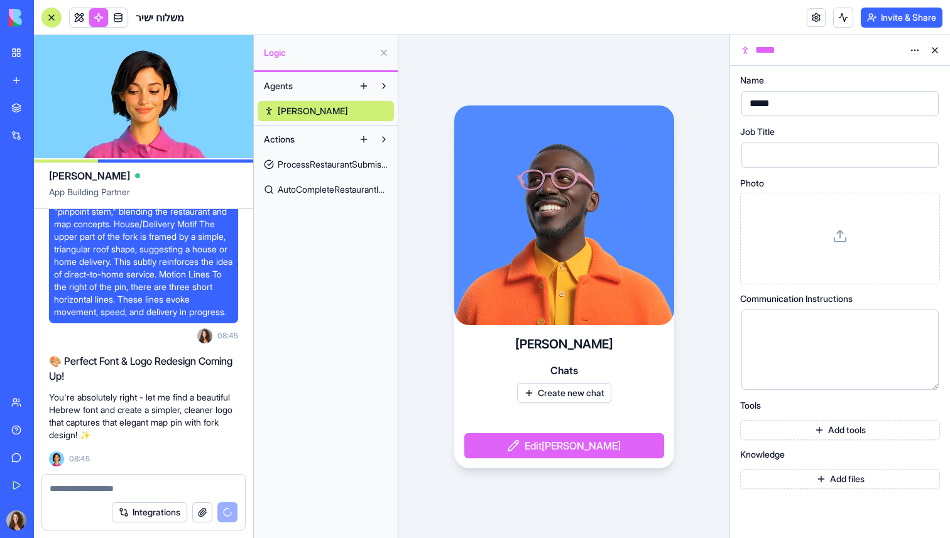
scroll to position [7049, 0]
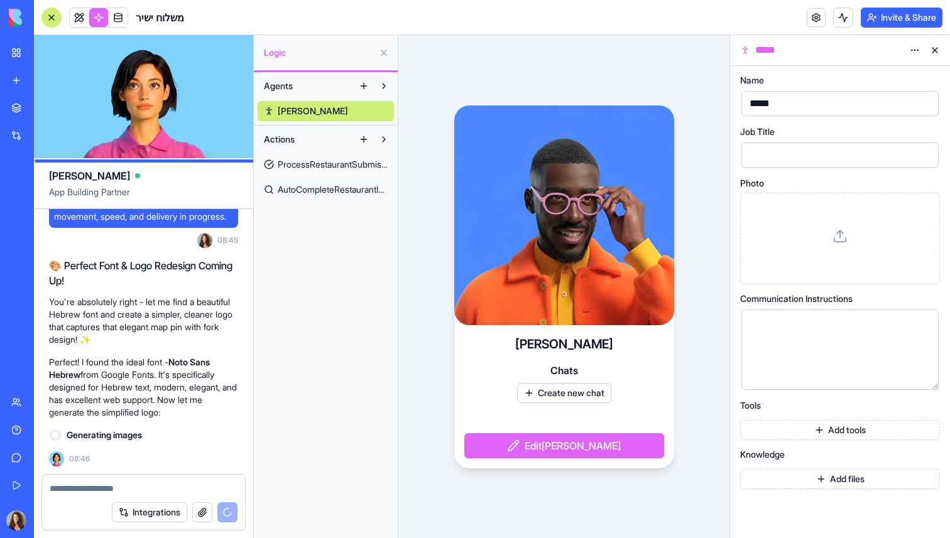
click at [387, 88] on button at bounding box center [384, 86] width 20 height 20
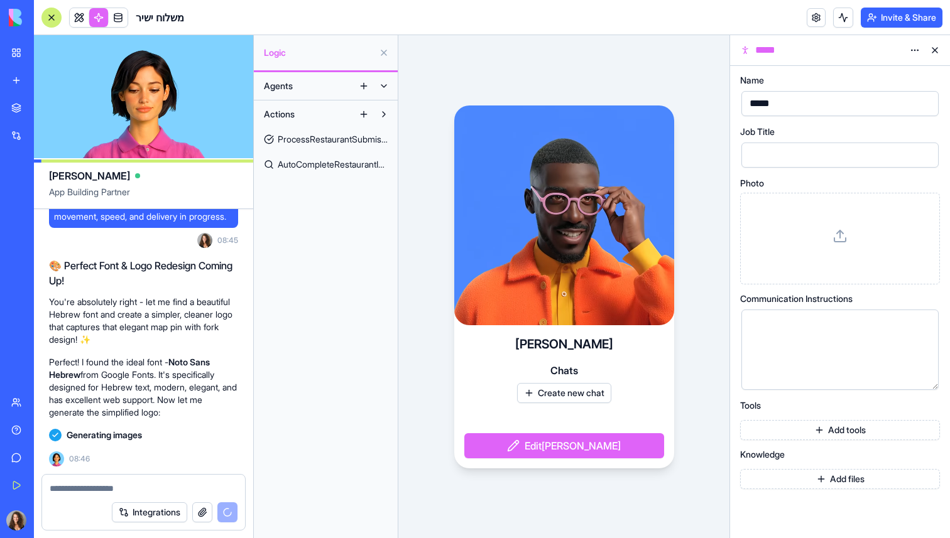
click at [387, 88] on button at bounding box center [384, 86] width 20 height 20
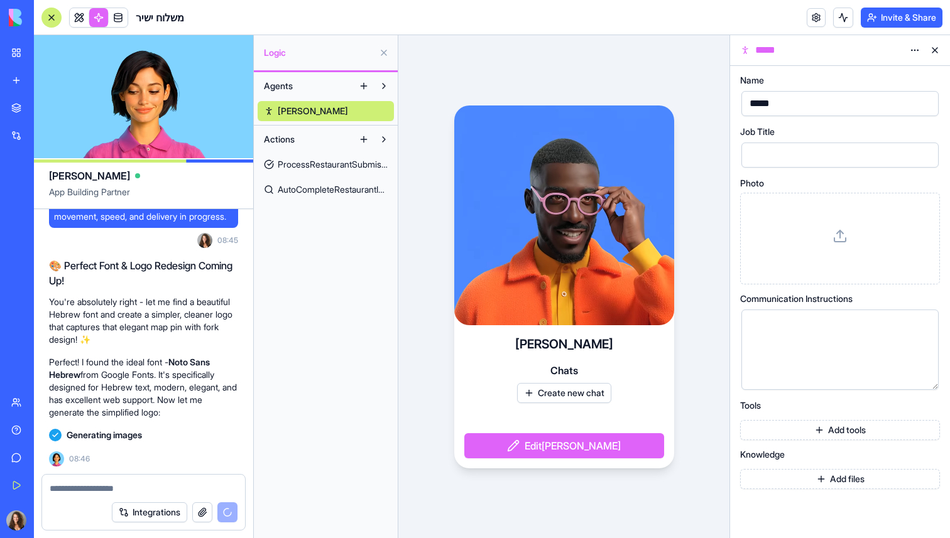
click at [362, 84] on button at bounding box center [364, 86] width 20 height 20
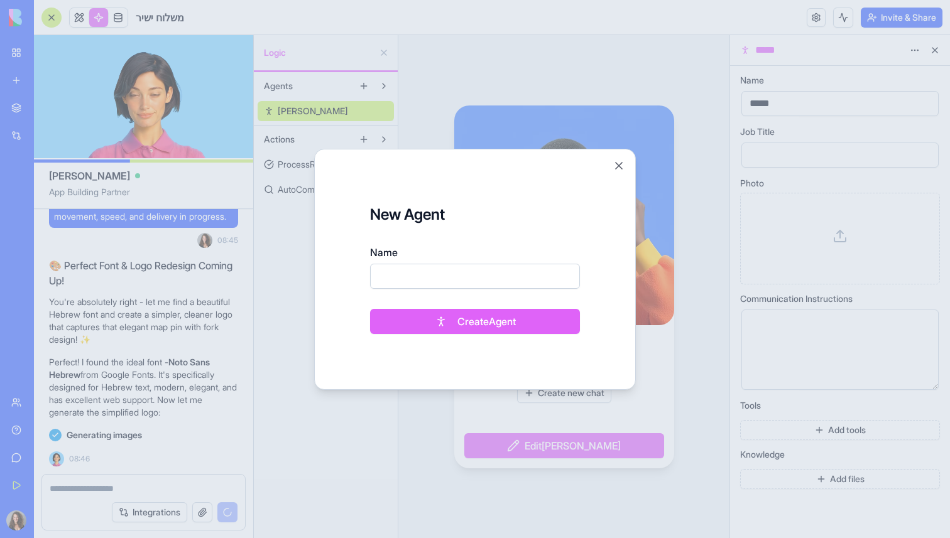
click at [616, 172] on form "New Agent Name Create Agent" at bounding box center [475, 270] width 290 height 210
click at [618, 166] on button "Close" at bounding box center [618, 166] width 13 height 13
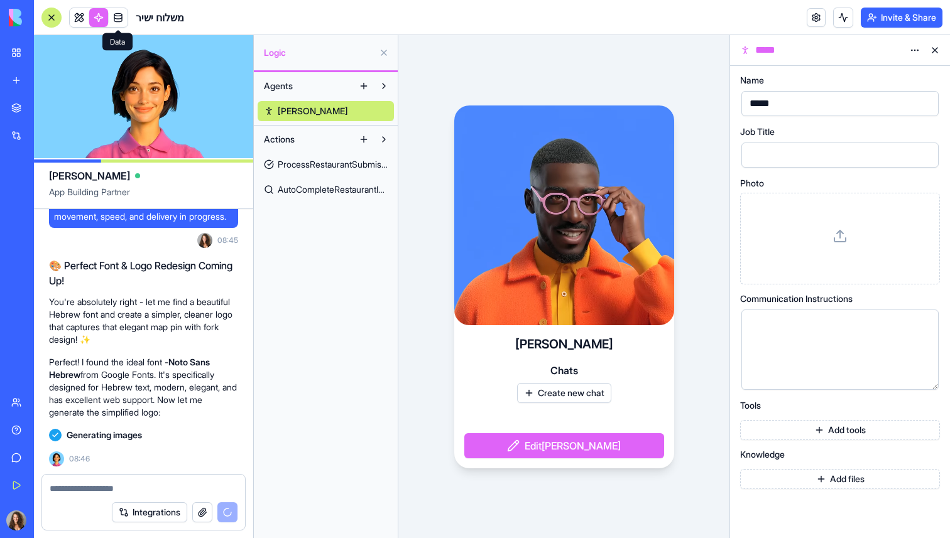
click at [121, 20] on link at bounding box center [118, 17] width 19 height 19
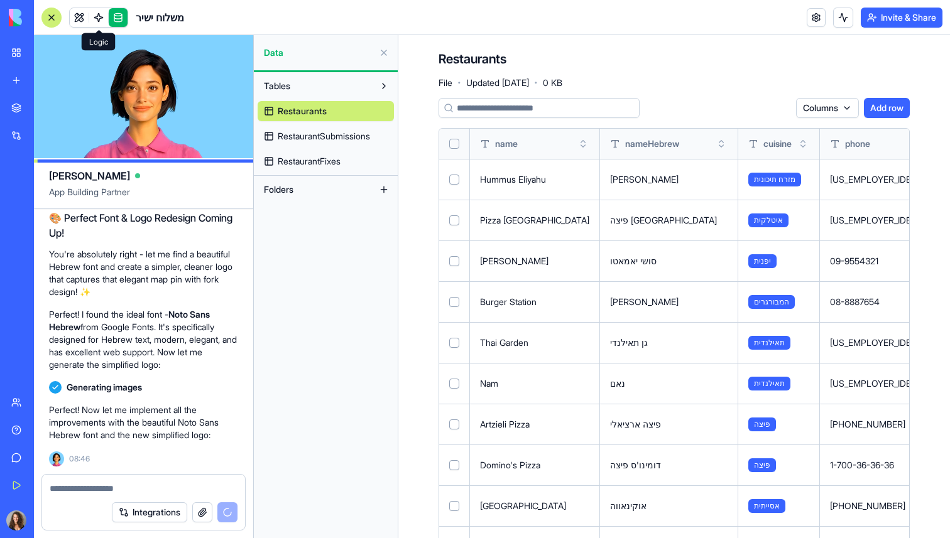
scroll to position [7212, 0]
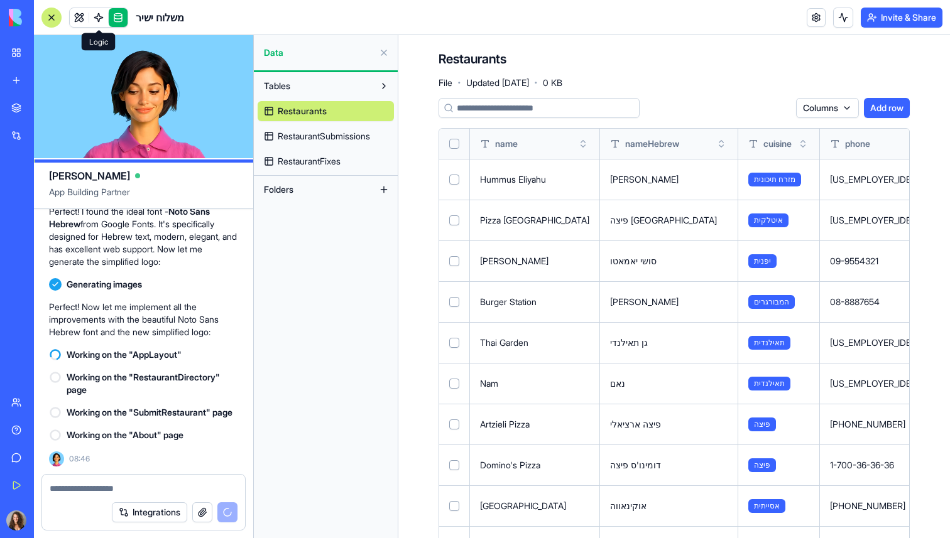
click at [380, 186] on button at bounding box center [384, 190] width 20 height 20
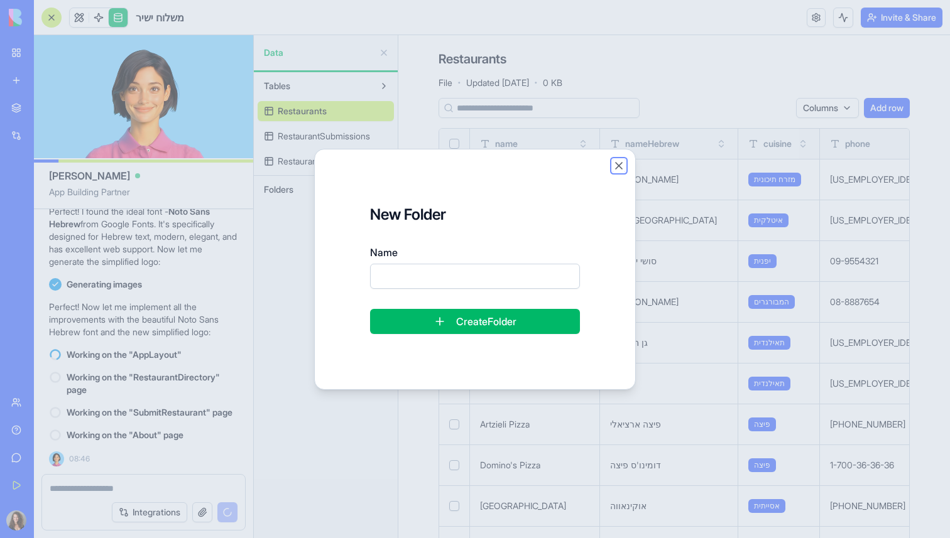
click at [621, 167] on button "Close" at bounding box center [618, 166] width 13 height 13
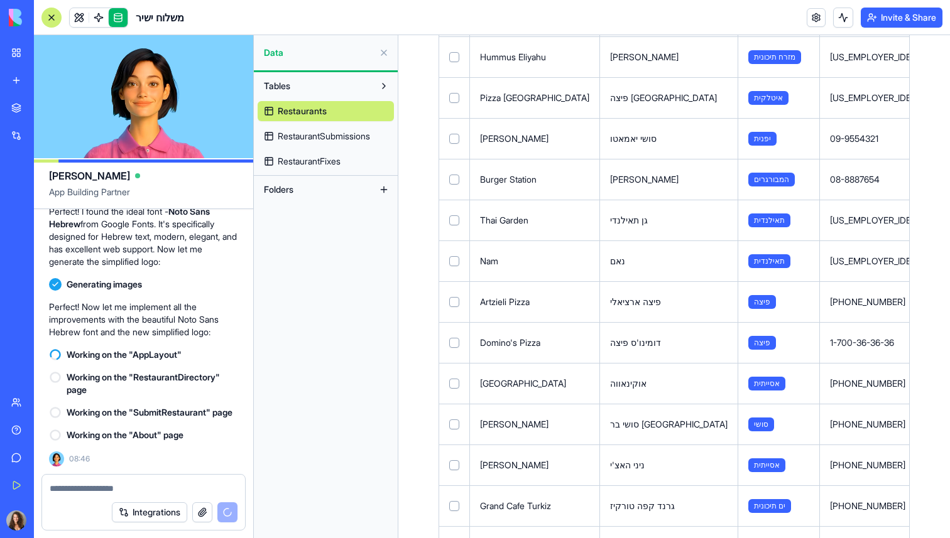
scroll to position [258, 0]
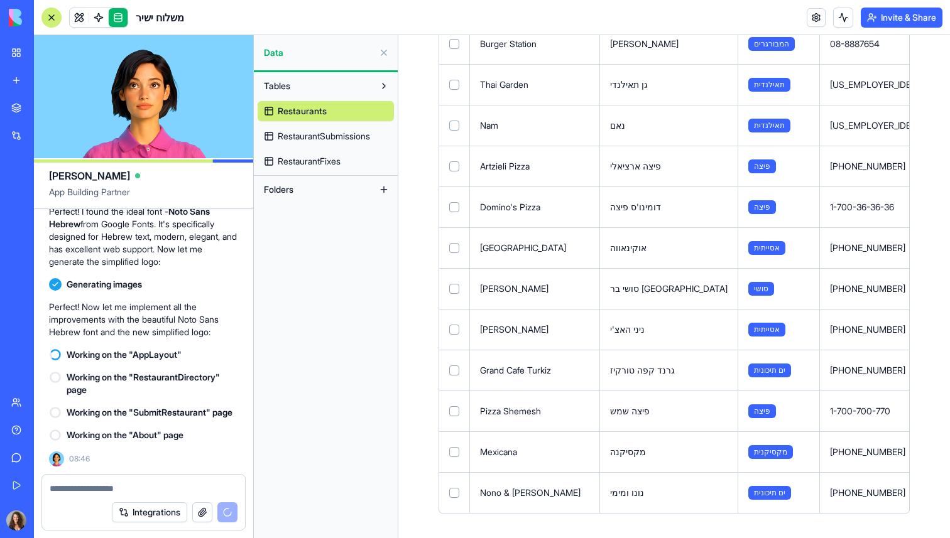
click at [0, 0] on button at bounding box center [0, 0] width 0 height 0
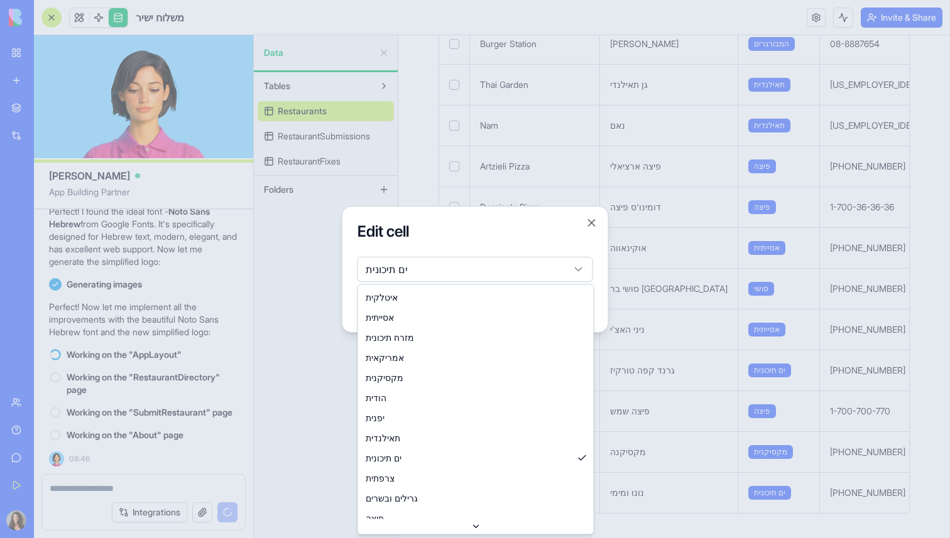
click at [578, 271] on body "BETA My Workspace New app Marketplace Integrations Recent משלוח ישיר AI Logo Ge…" at bounding box center [475, 269] width 950 height 538
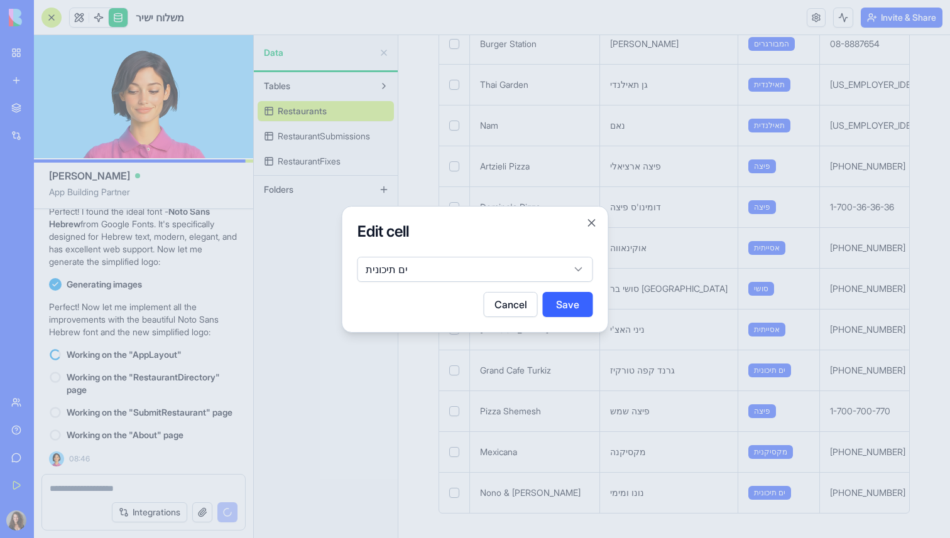
click at [592, 221] on body "BETA My Workspace New app Marketplace Integrations Recent משלוח ישיר AI Logo Ge…" at bounding box center [475, 269] width 950 height 538
click at [595, 221] on button "Close" at bounding box center [591, 223] width 13 height 13
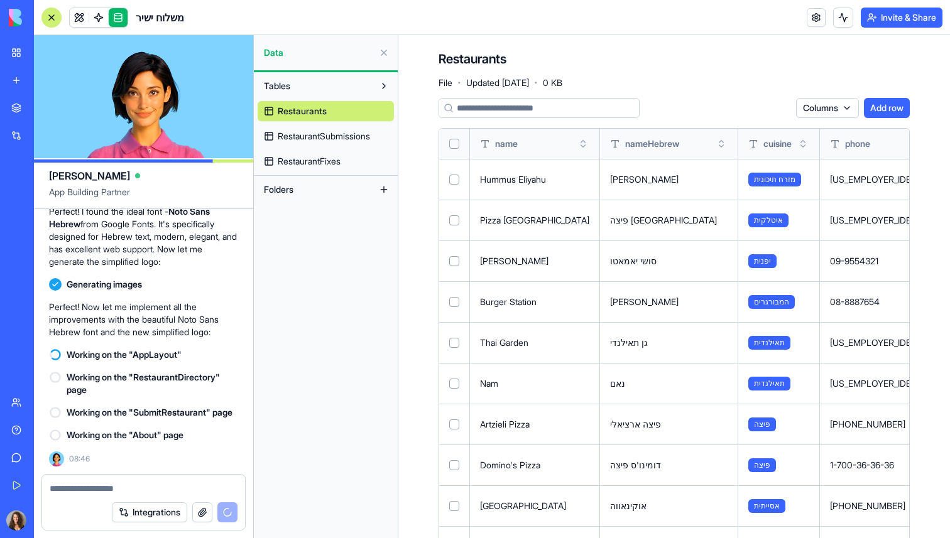
click at [306, 133] on span "RestaurantSubmissions" at bounding box center [324, 136] width 92 height 13
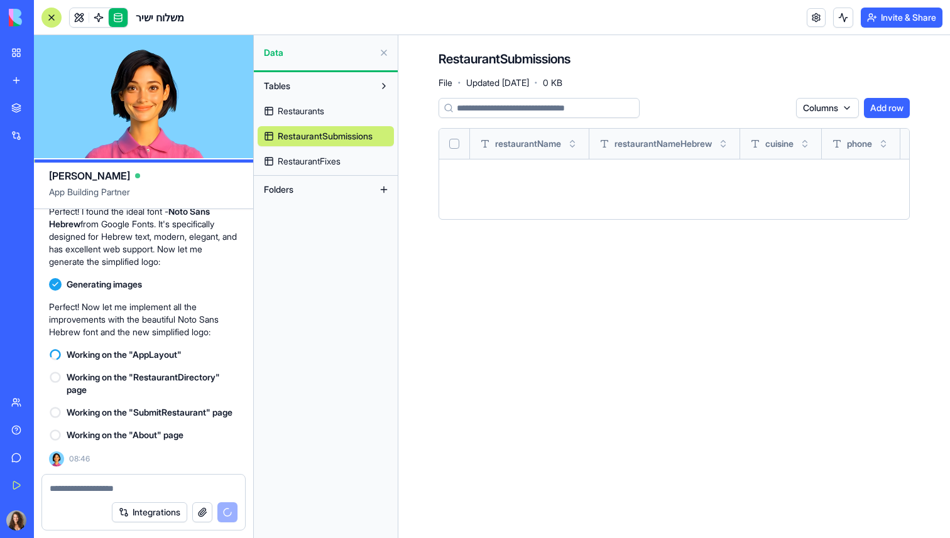
click at [331, 160] on span "RestaurantFixes" at bounding box center [309, 161] width 63 height 13
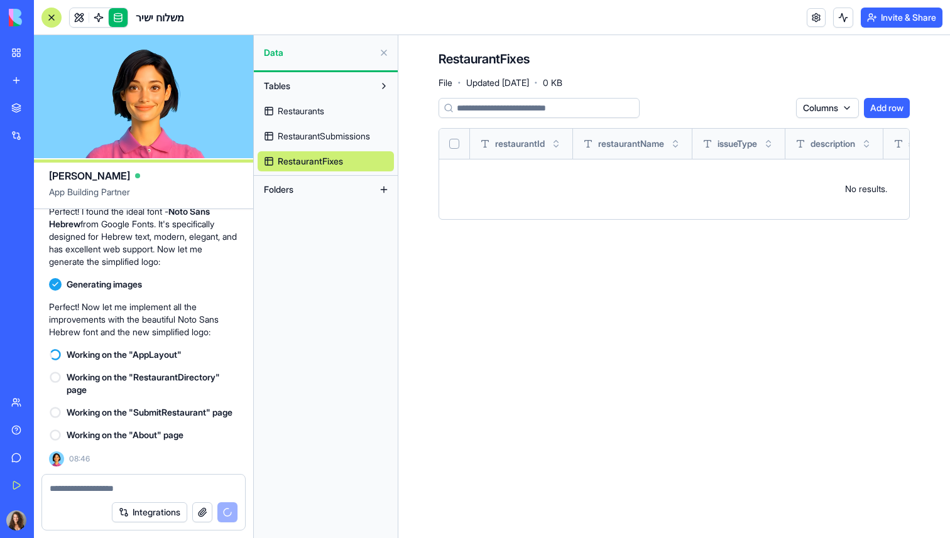
click at [314, 113] on span "Restaurants" at bounding box center [301, 111] width 46 height 13
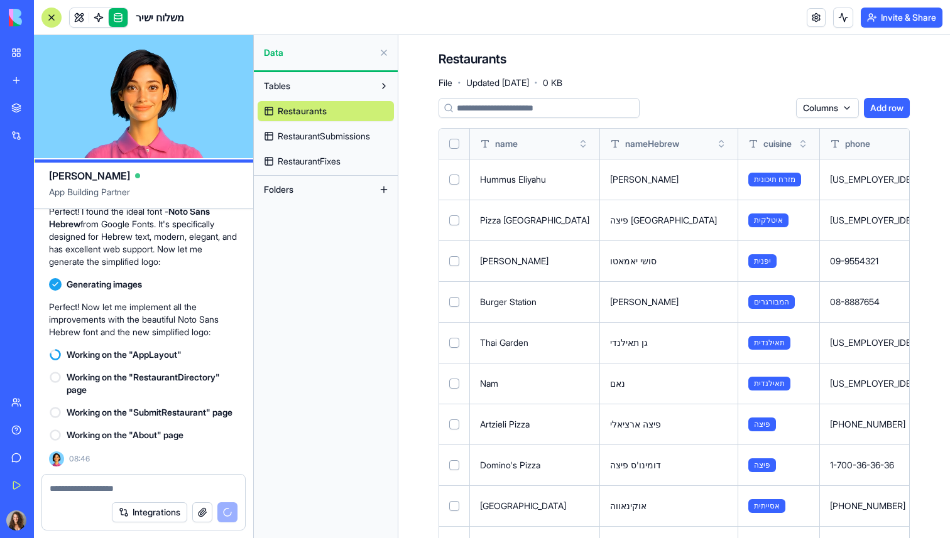
click at [383, 52] on button at bounding box center [384, 53] width 20 height 20
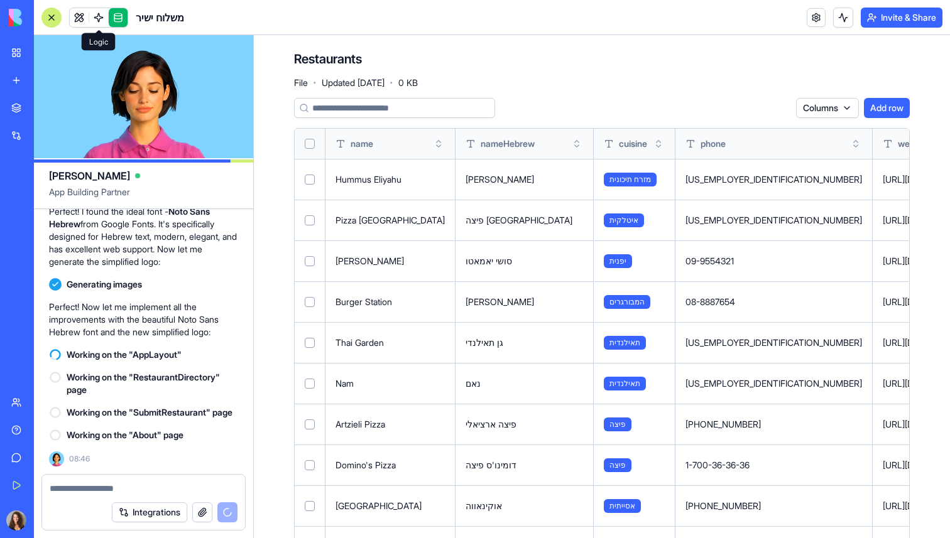
click at [102, 19] on link at bounding box center [98, 17] width 19 height 19
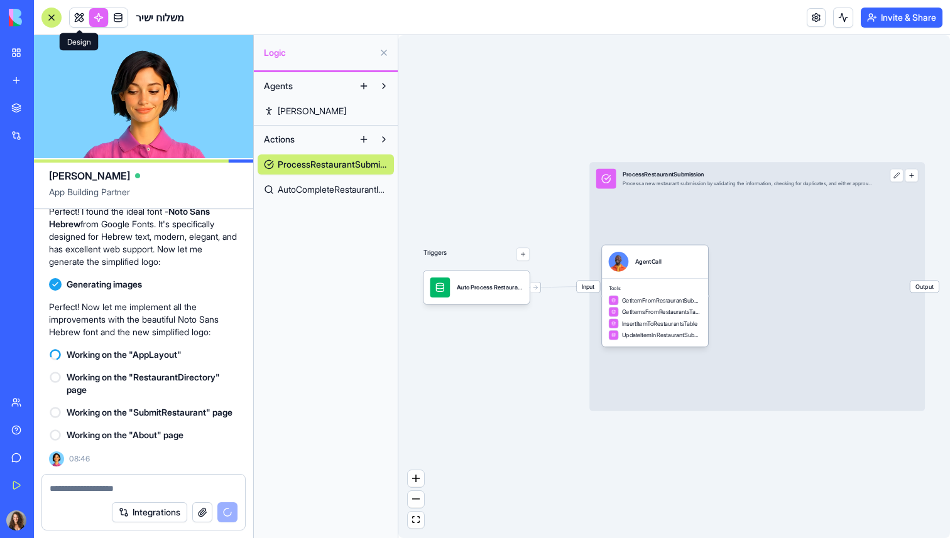
click at [84, 19] on link at bounding box center [79, 17] width 19 height 19
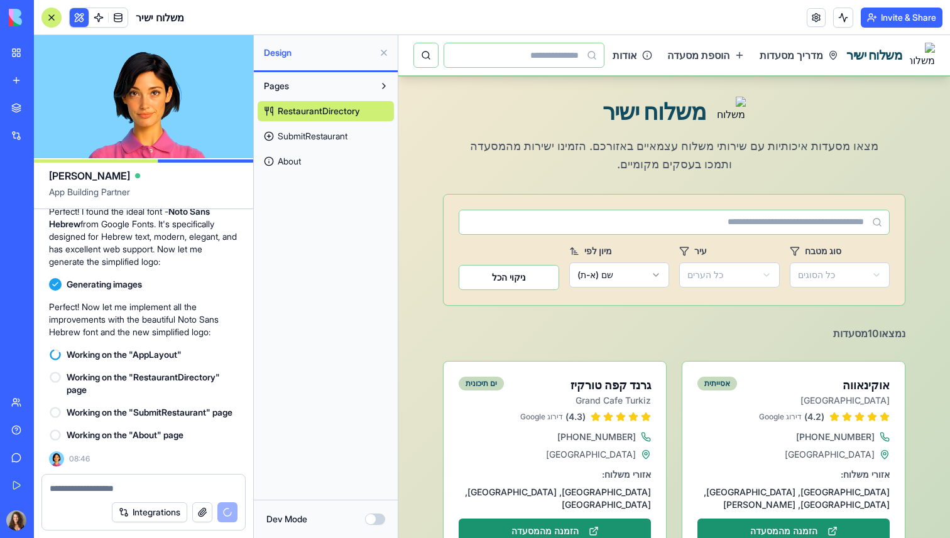
click at [384, 51] on button at bounding box center [384, 53] width 20 height 20
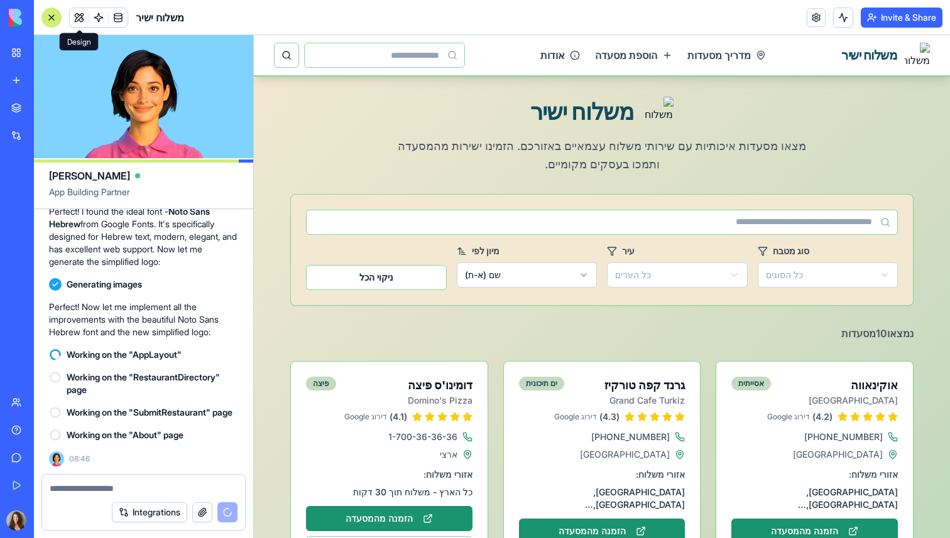
click at [539, 9] on header "משלוח ישיר Invite & Share" at bounding box center [492, 17] width 916 height 35
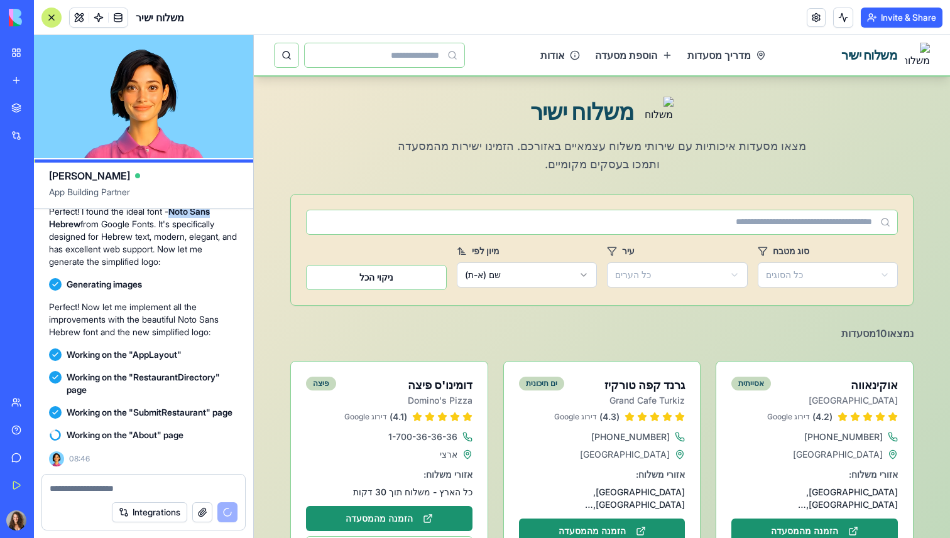
drag, startPoint x: 180, startPoint y: 282, endPoint x: 222, endPoint y: 282, distance: 42.7
click at [222, 268] on p "Perfect! I found the ideal font - Noto Sans Hebrew from Google Fonts. It's spec…" at bounding box center [143, 236] width 189 height 63
copy strong "Noto Sans"
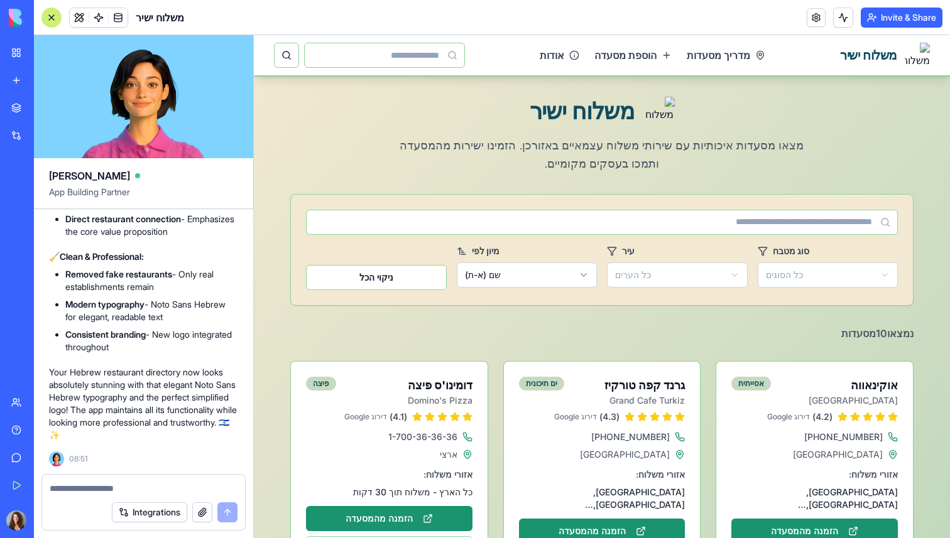
scroll to position [7896, 0]
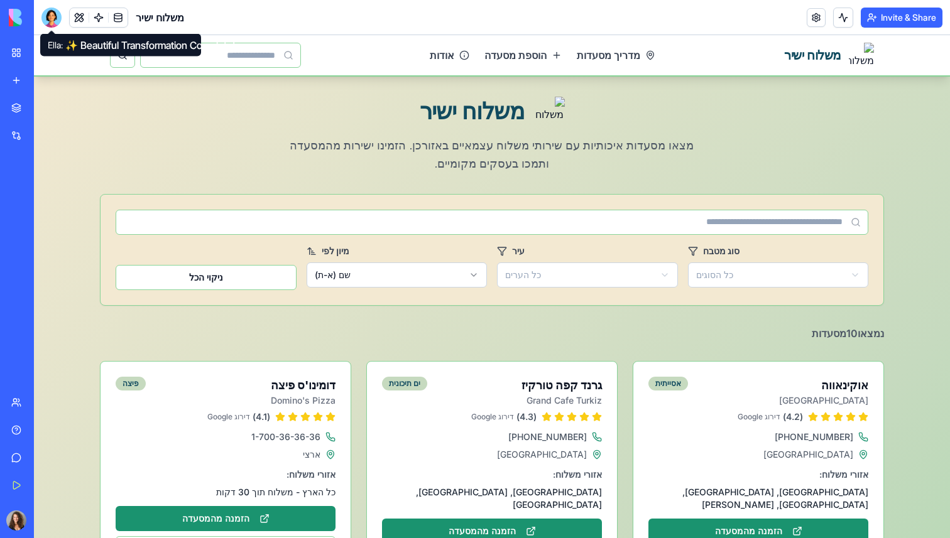
click at [57, 17] on div at bounding box center [51, 18] width 20 height 20
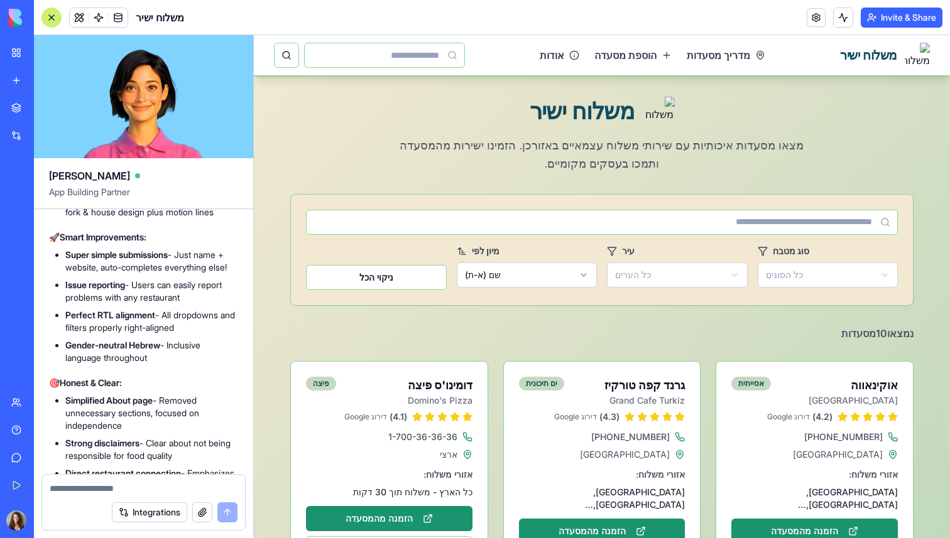
scroll to position [7383, 0]
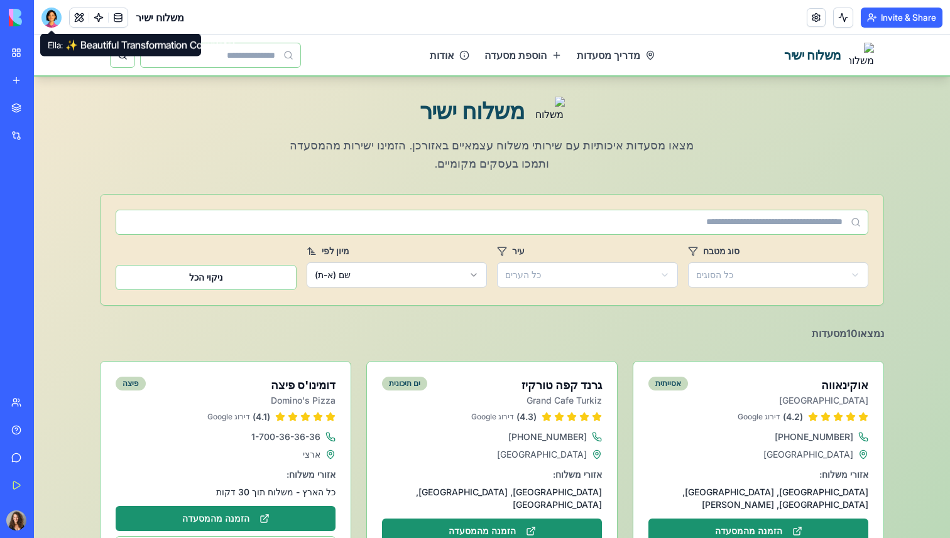
click at [56, 20] on div at bounding box center [51, 18] width 20 height 20
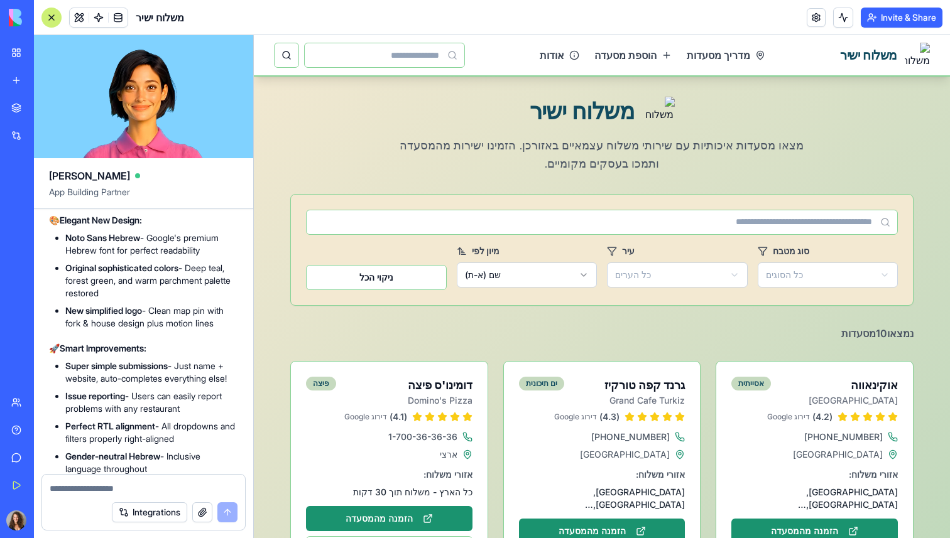
scroll to position [7282, 0]
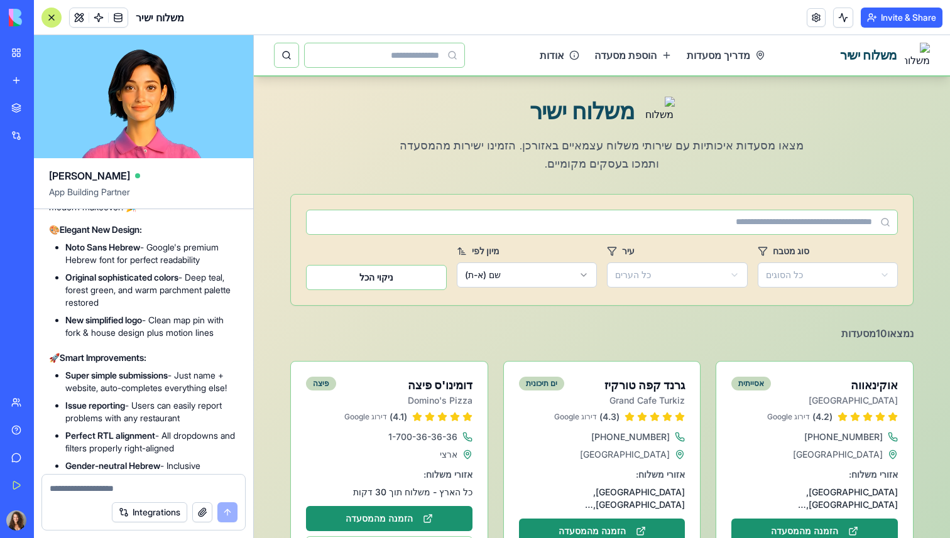
click at [112, 494] on textarea at bounding box center [144, 488] width 188 height 13
type textarea "**********"
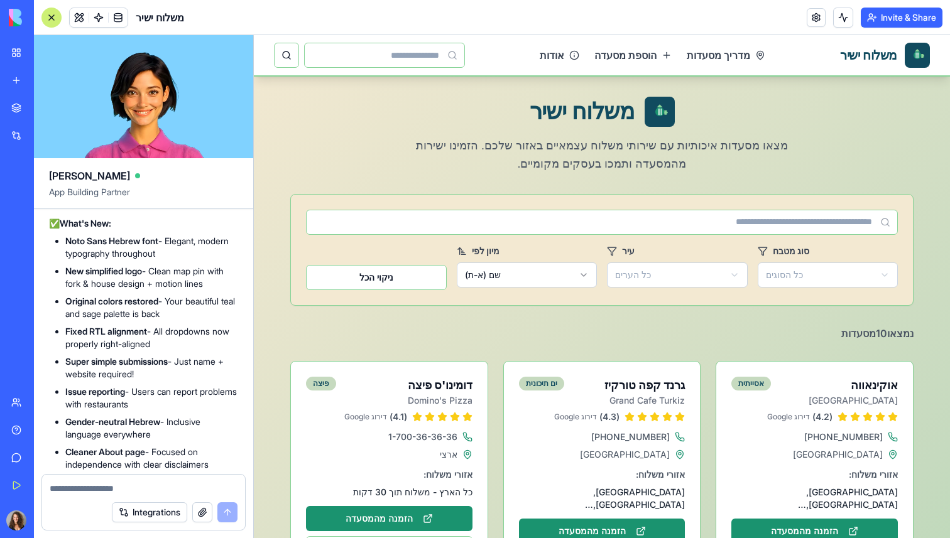
scroll to position [8175, 0]
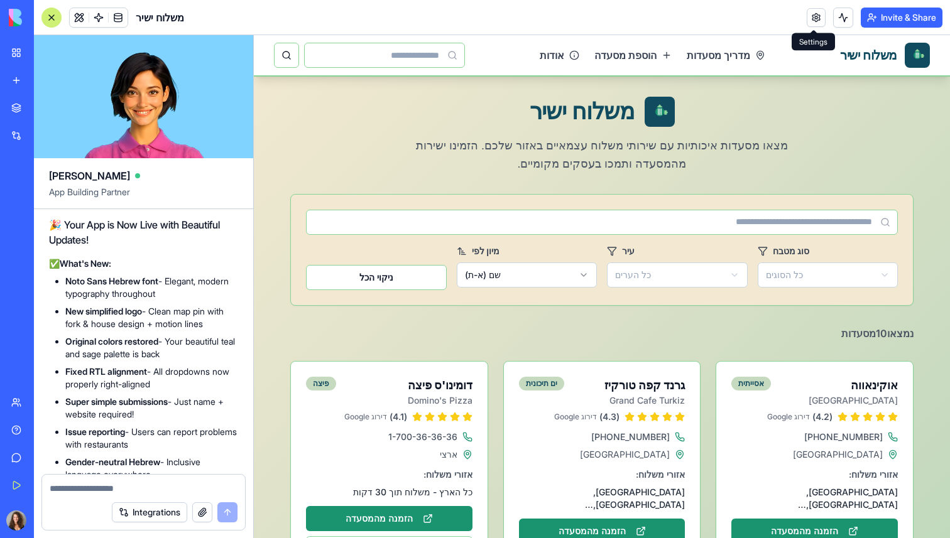
click at [814, 21] on link at bounding box center [816, 17] width 19 height 19
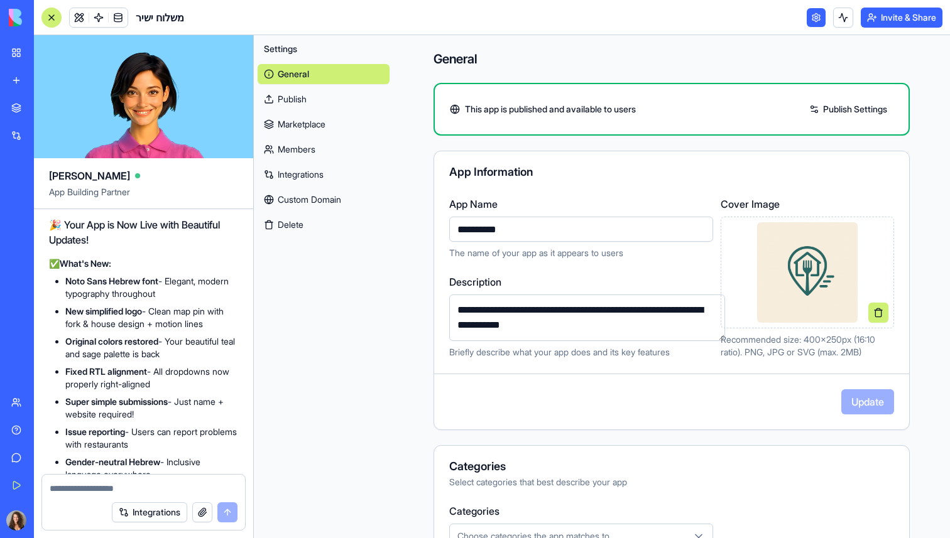
click at [813, 19] on link at bounding box center [816, 17] width 19 height 19
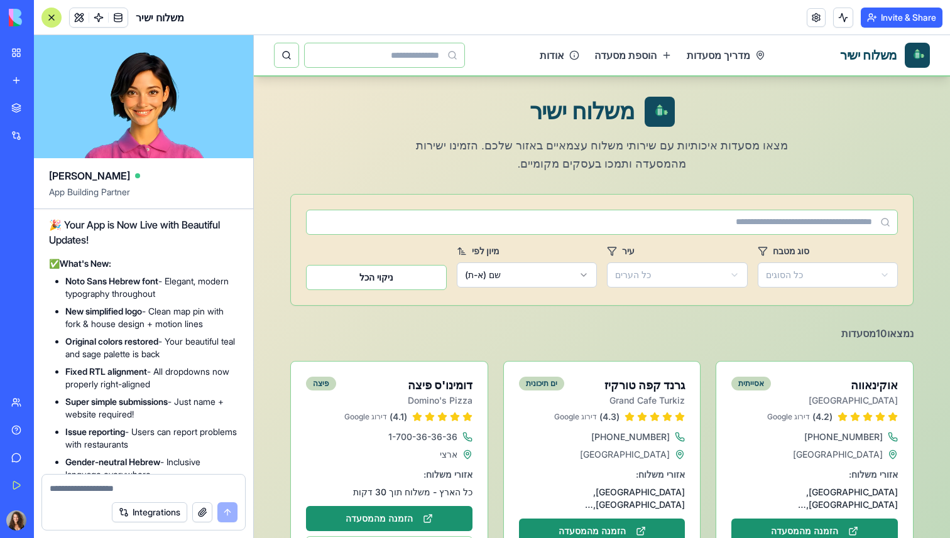
click at [141, 481] on div at bounding box center [143, 485] width 203 height 20
click at [126, 492] on textarea at bounding box center [144, 488] width 188 height 13
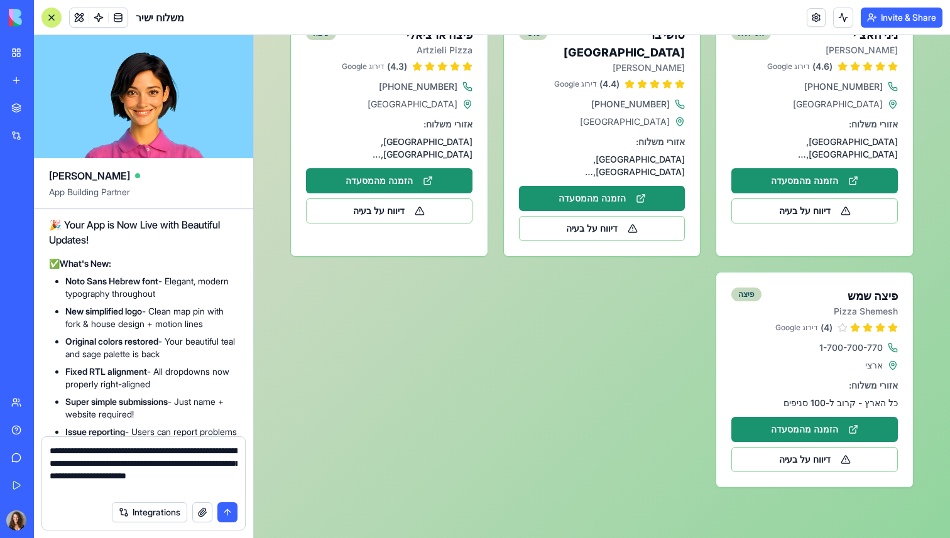
scroll to position [839, 0]
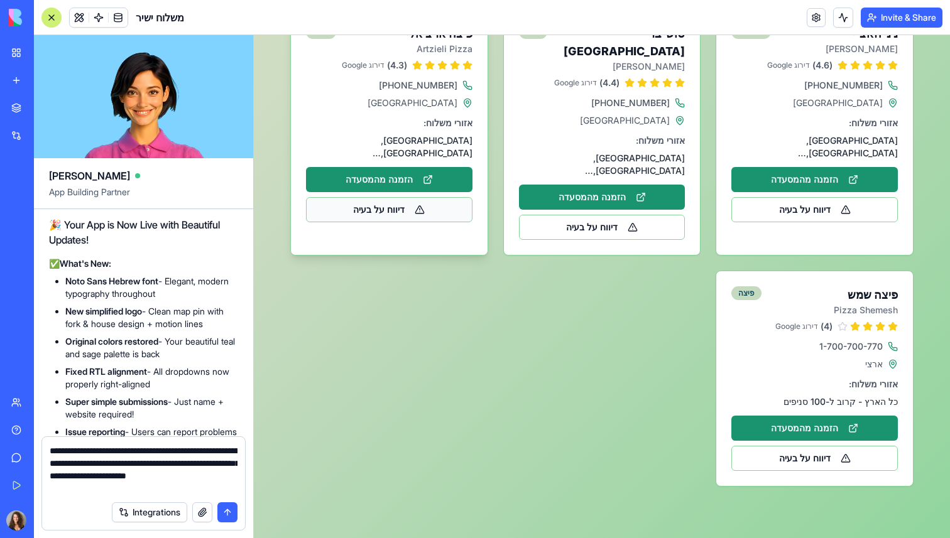
type textarea "**********"
click at [423, 197] on button "דיווח על בעיה" at bounding box center [389, 209] width 166 height 25
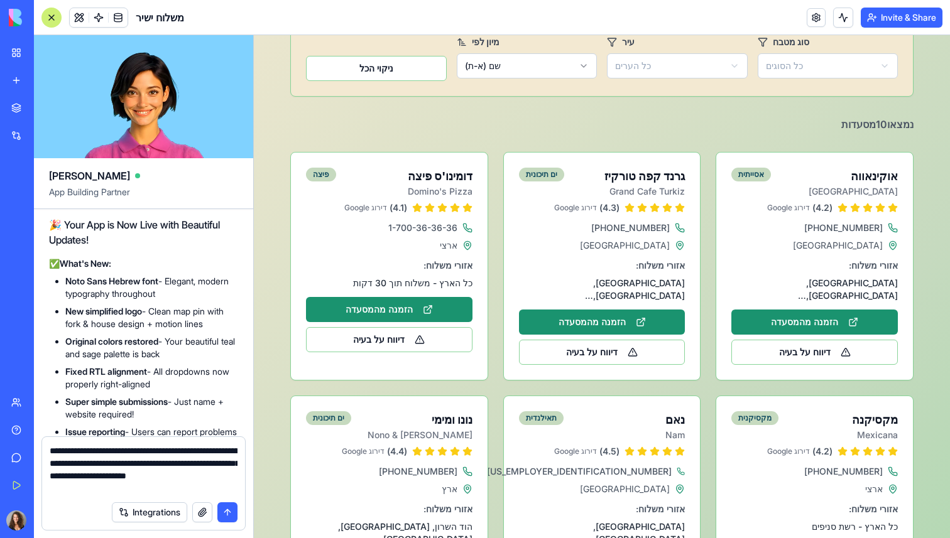
scroll to position [0, 0]
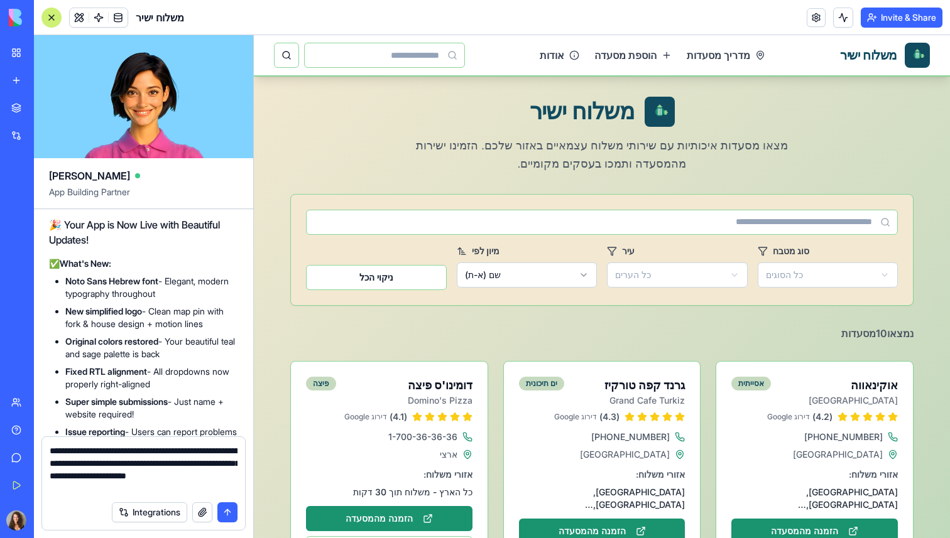
click at [133, 467] on textarea "**********" at bounding box center [144, 470] width 188 height 50
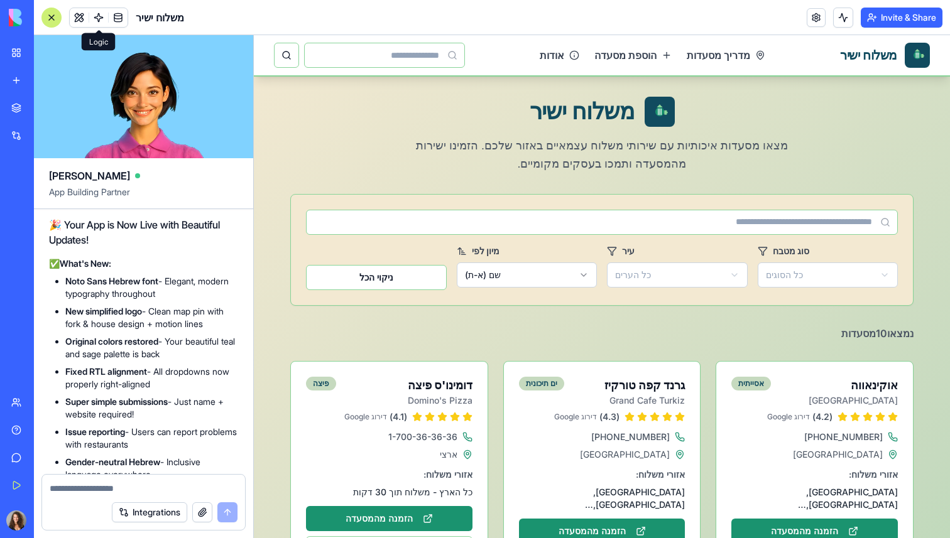
click at [97, 23] on span at bounding box center [98, 17] width 35 height 35
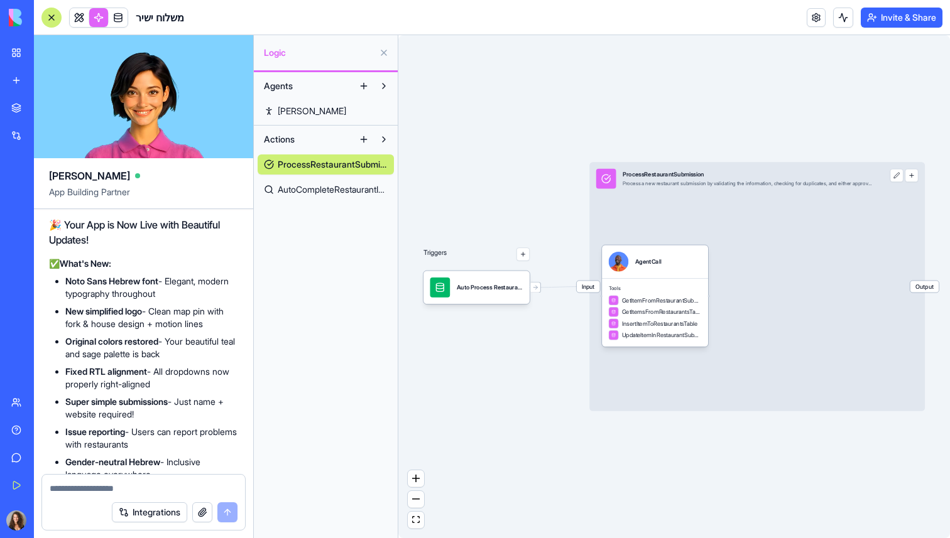
click at [343, 110] on link "Steve" at bounding box center [326, 111] width 136 height 20
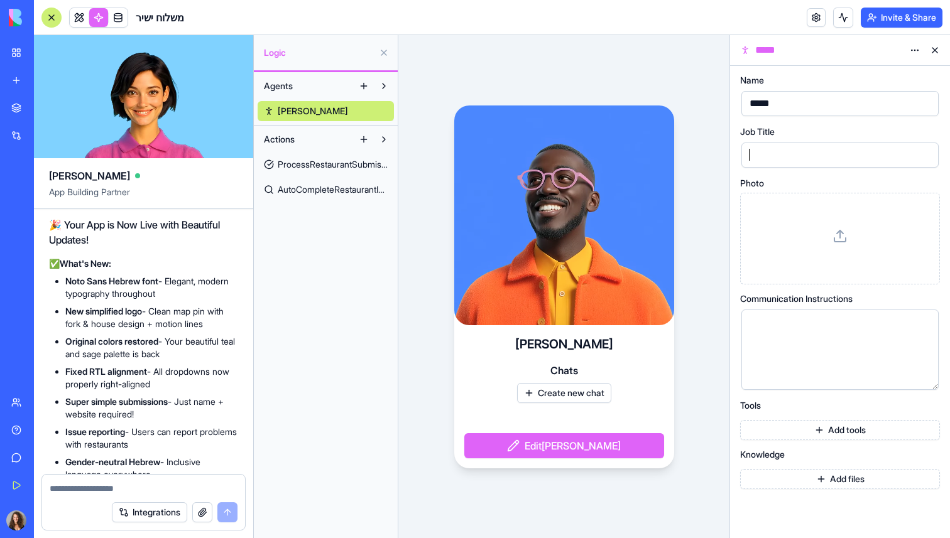
click at [783, 152] on div at bounding box center [829, 155] width 167 height 19
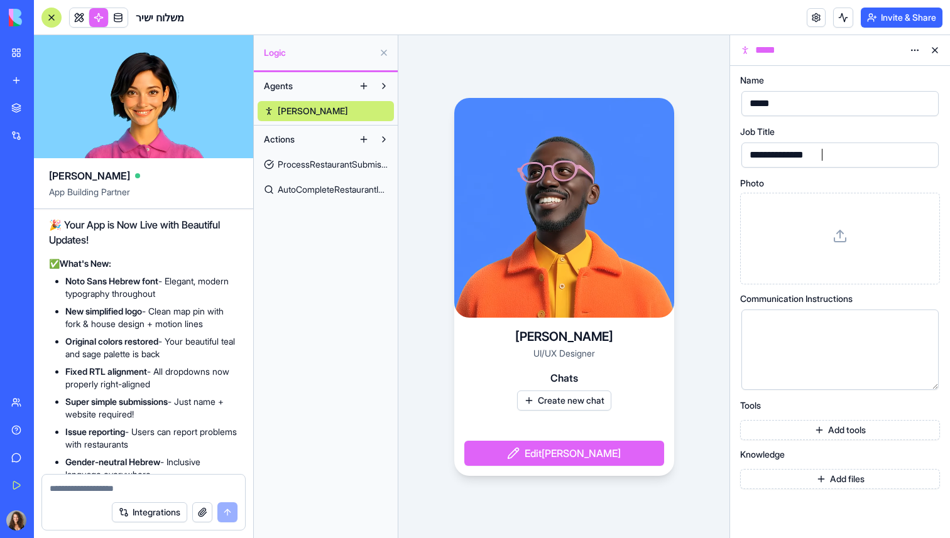
click at [834, 336] on div at bounding box center [829, 350] width 167 height 64
click at [837, 430] on button "Add tools" at bounding box center [840, 430] width 200 height 20
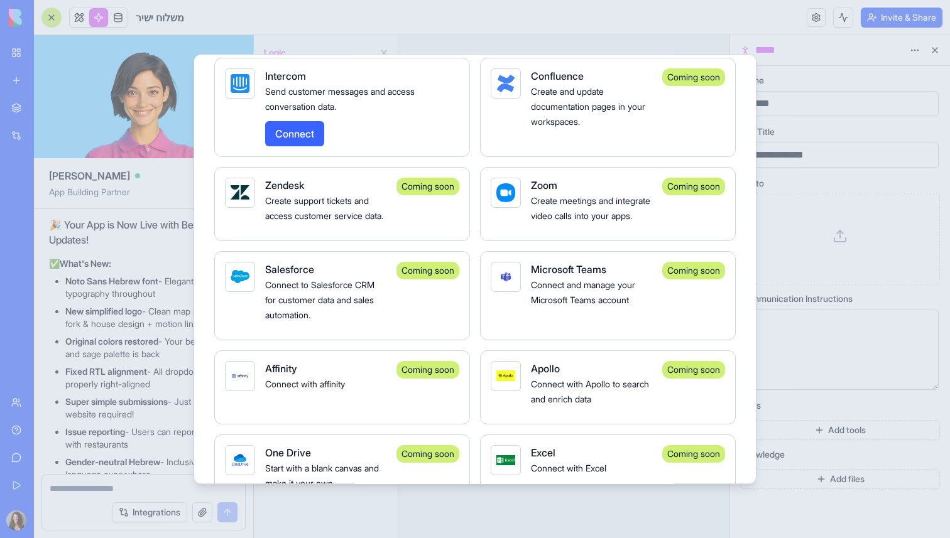
scroll to position [2553, 0]
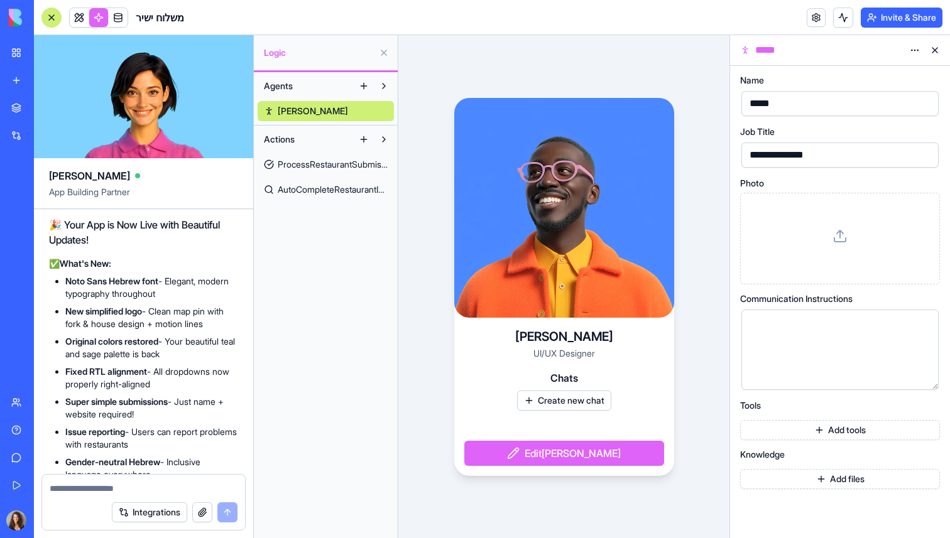
click at [935, 50] on button at bounding box center [935, 50] width 20 height 20
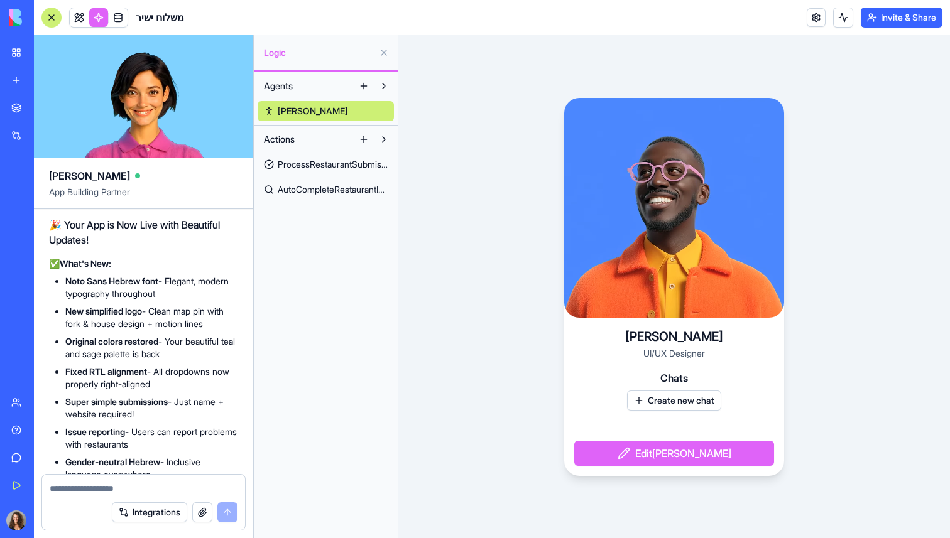
click at [364, 85] on button at bounding box center [364, 86] width 20 height 20
click at [75, 23] on link at bounding box center [79, 17] width 19 height 19
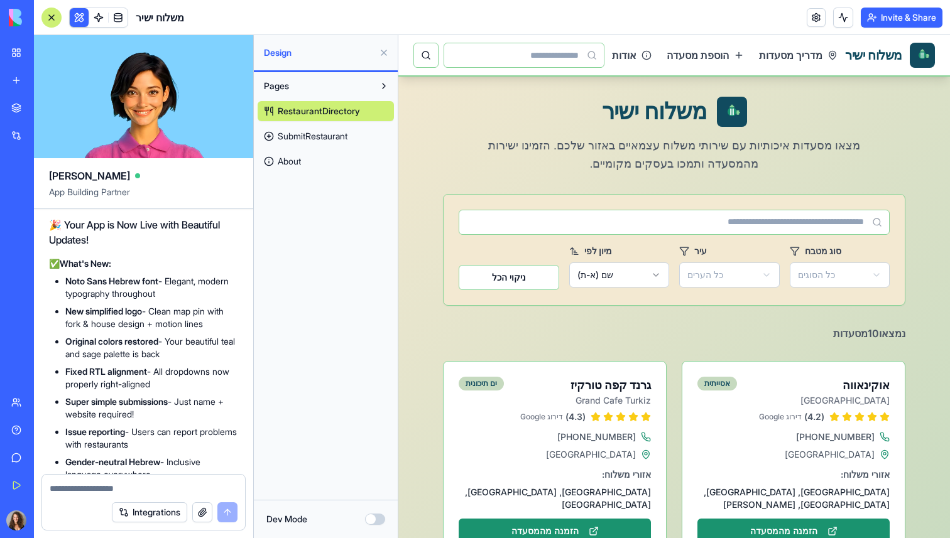
click at [376, 520] on button "Dev Mode" at bounding box center [375, 519] width 20 height 11
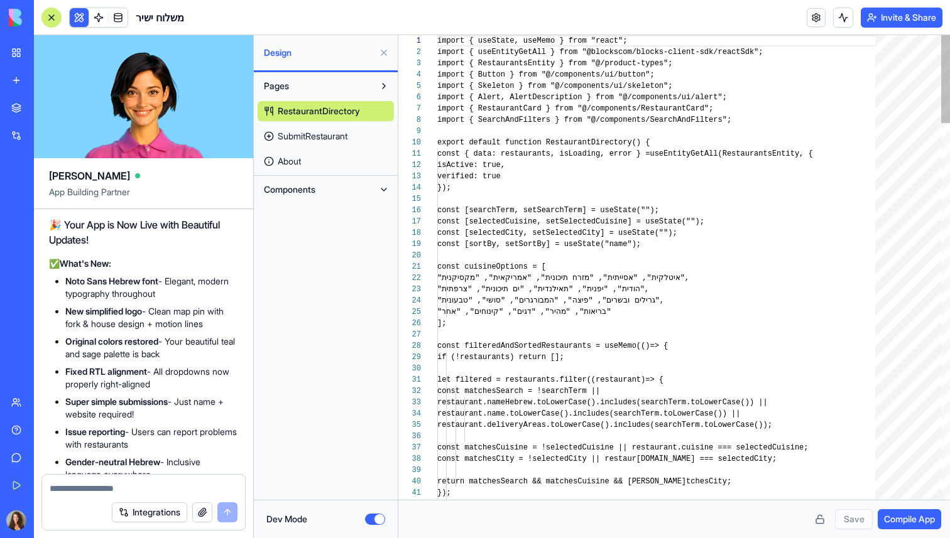
scroll to position [102, 0]
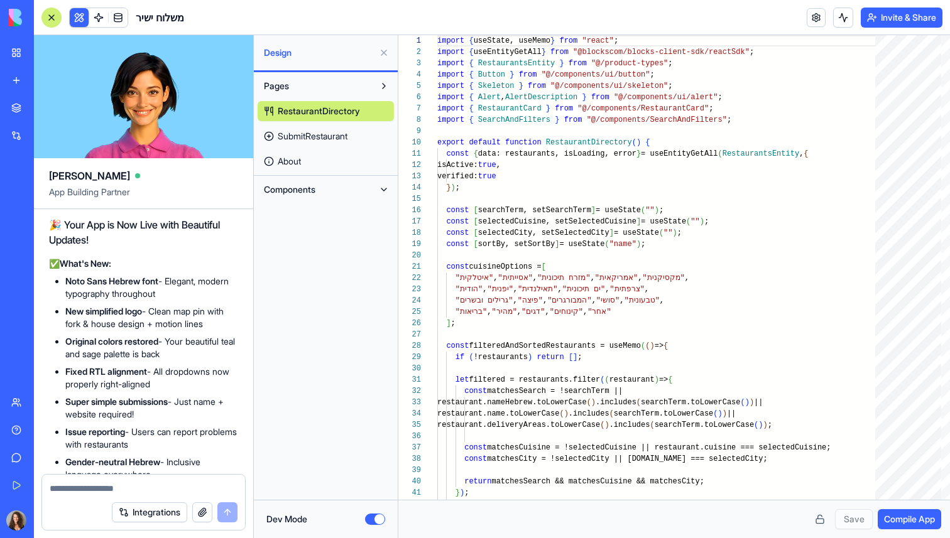
click at [376, 519] on button "Dev Mode" at bounding box center [375, 519] width 20 height 11
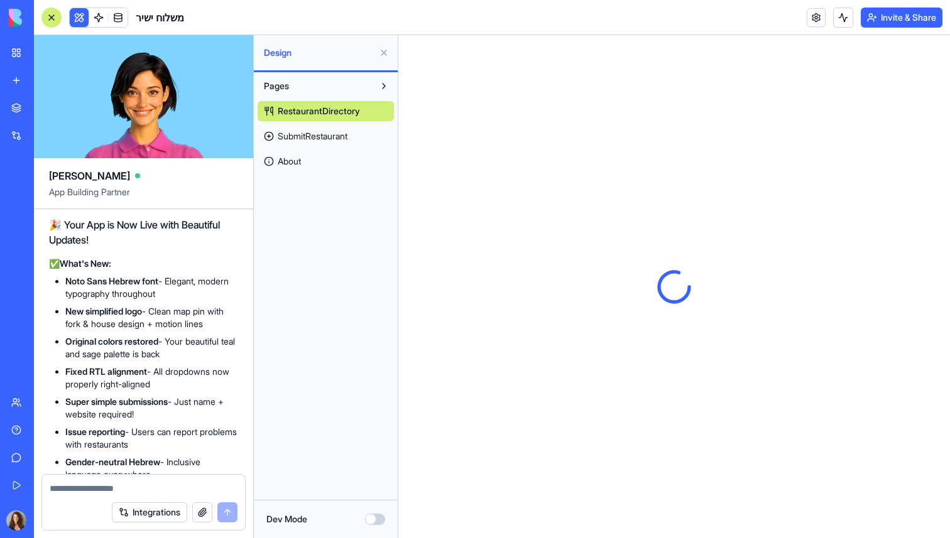
scroll to position [0, 0]
click at [815, 14] on link at bounding box center [816, 17] width 19 height 19
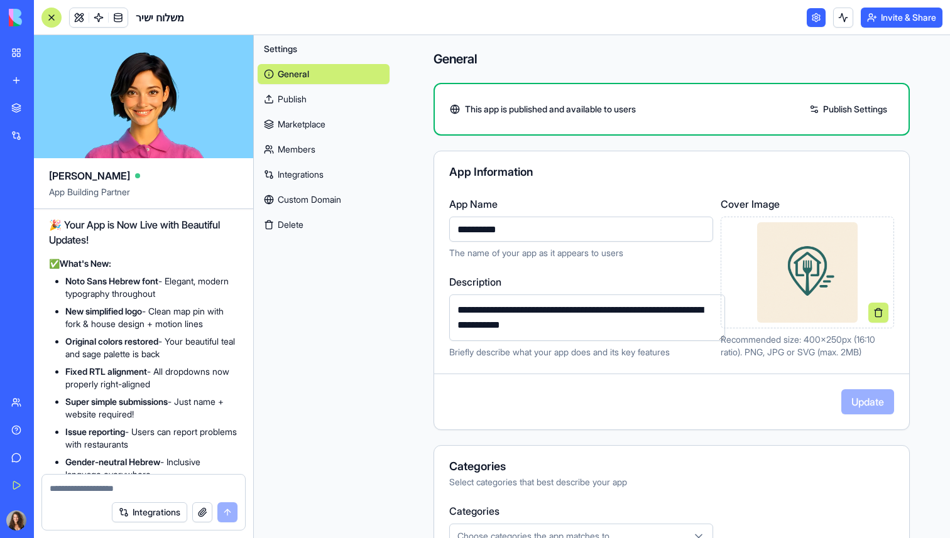
click at [809, 19] on link at bounding box center [816, 17] width 19 height 19
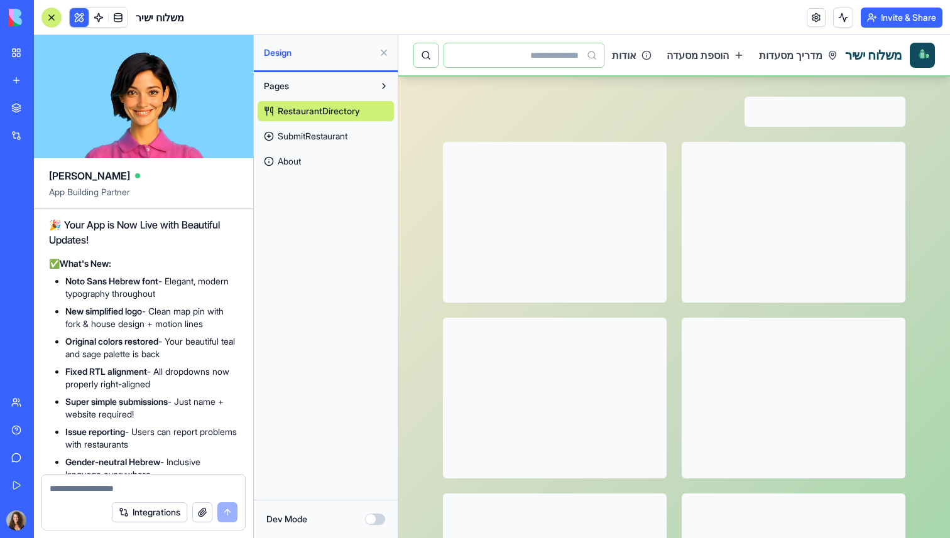
click at [384, 54] on button at bounding box center [384, 53] width 20 height 20
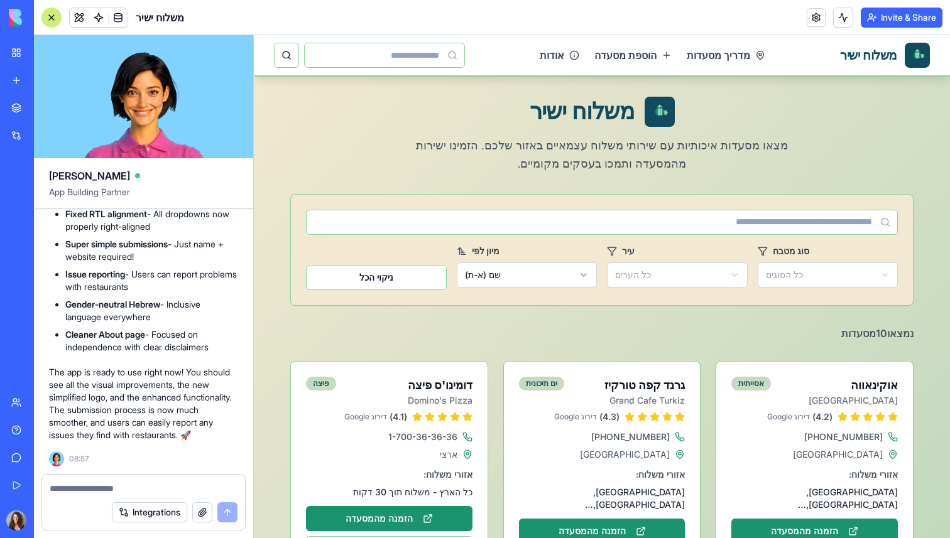
scroll to position [8597, 0]
click at [160, 479] on div at bounding box center [143, 485] width 203 height 20
click at [143, 489] on textarea at bounding box center [144, 488] width 188 height 13
paste textarea "**********"
type textarea "**********"
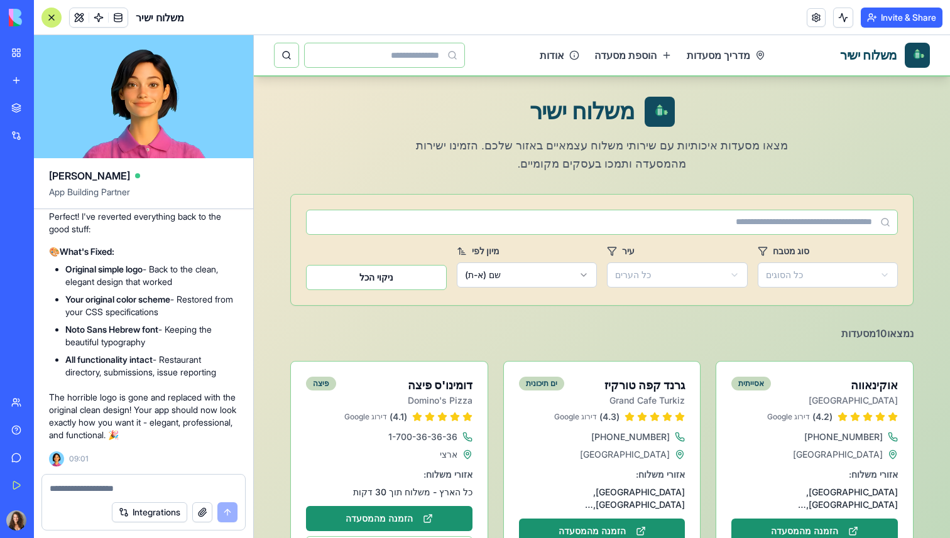
scroll to position [9222, 0]
click at [481, 157] on p "מצאו מסעדות איכותיות עם שירותי משלוח עצמאיים באזור שלכם. הזמינו ישירות מהמסעדה …" at bounding box center [602, 155] width 422 height 37
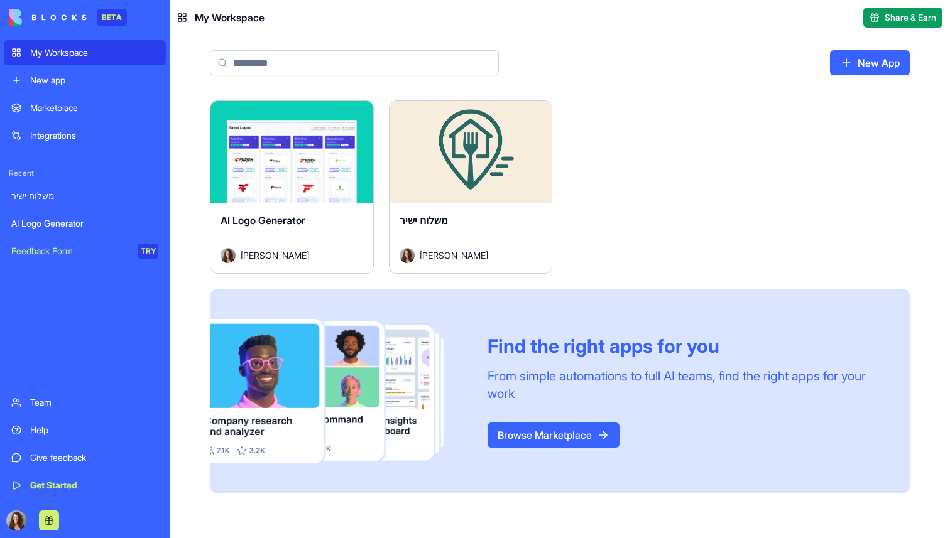
click at [53, 18] on img at bounding box center [48, 18] width 78 height 18
click at [60, 481] on div "Get Started" at bounding box center [94, 485] width 128 height 13
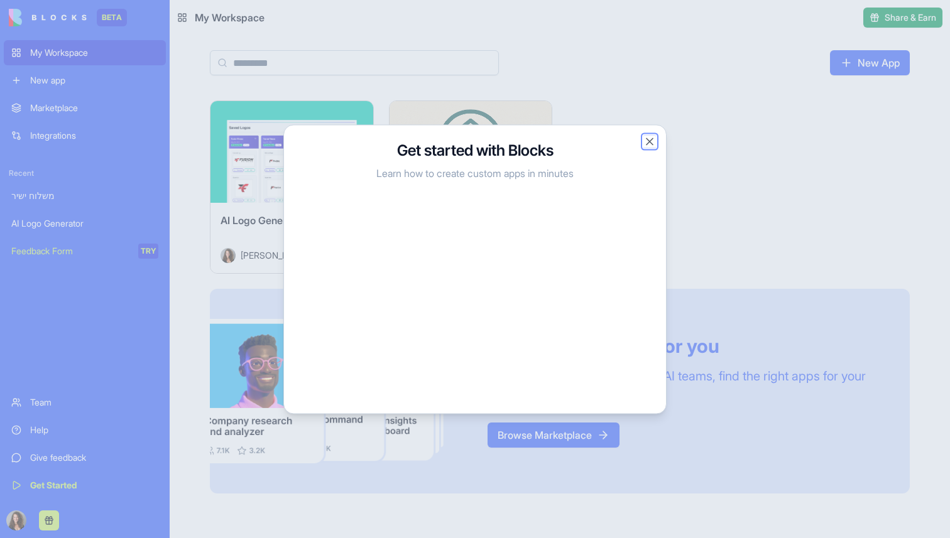
click at [648, 139] on button "Close" at bounding box center [649, 141] width 13 height 13
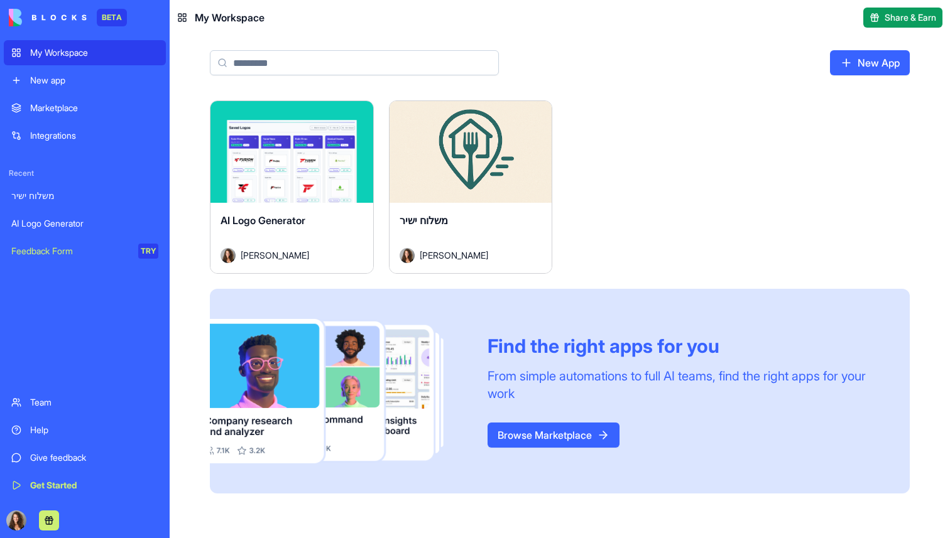
click at [516, 192] on div "Launch" at bounding box center [470, 152] width 163 height 102
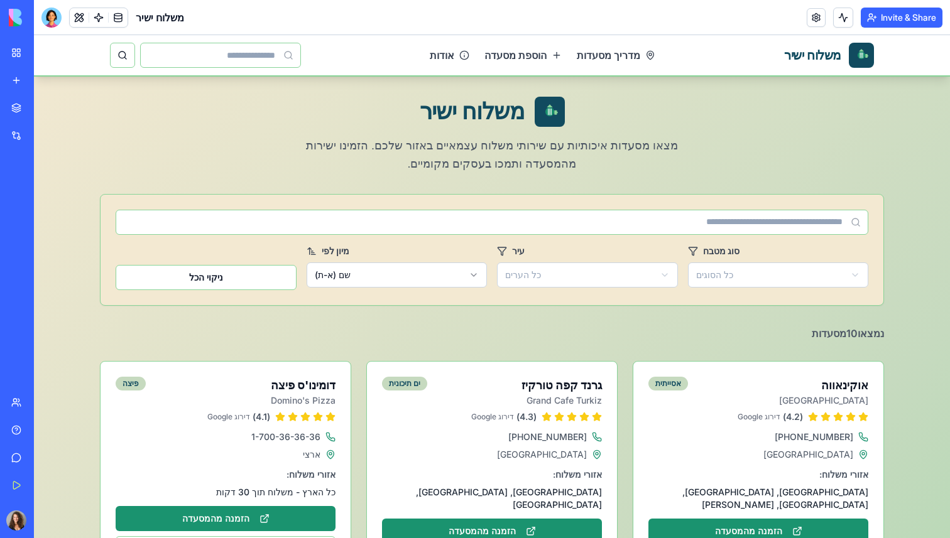
click at [888, 24] on button "Invite & Share" at bounding box center [902, 18] width 82 height 20
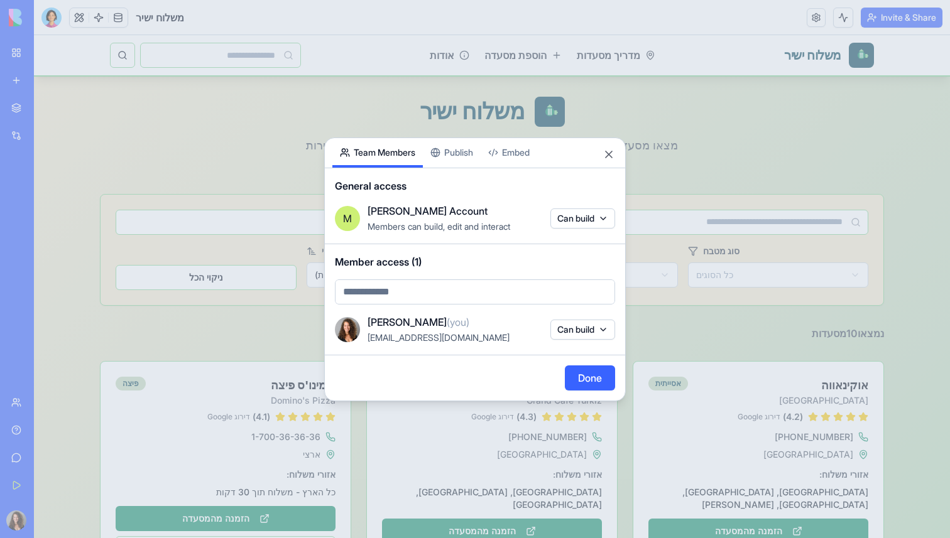
click at [455, 157] on button "Publish" at bounding box center [452, 153] width 58 height 30
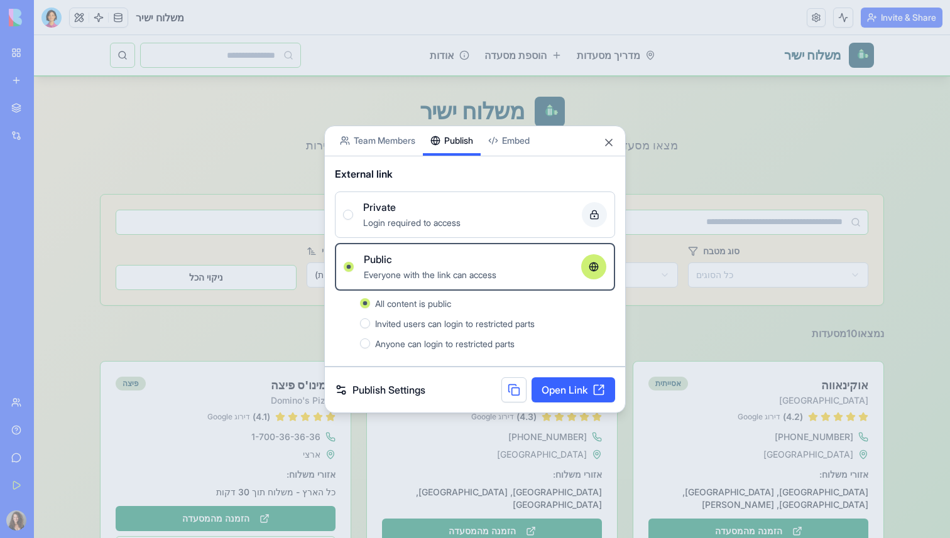
click at [481, 215] on div "Login required to access" at bounding box center [467, 222] width 209 height 15
click at [353, 214] on button "Private Login required to access" at bounding box center [348, 215] width 10 height 10
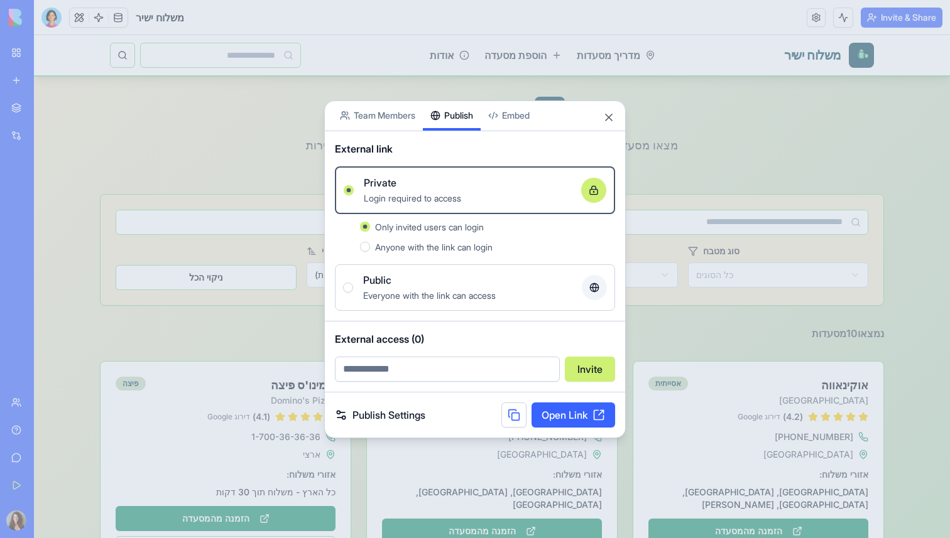
click at [570, 408] on link "Open Link" at bounding box center [573, 415] width 84 height 25
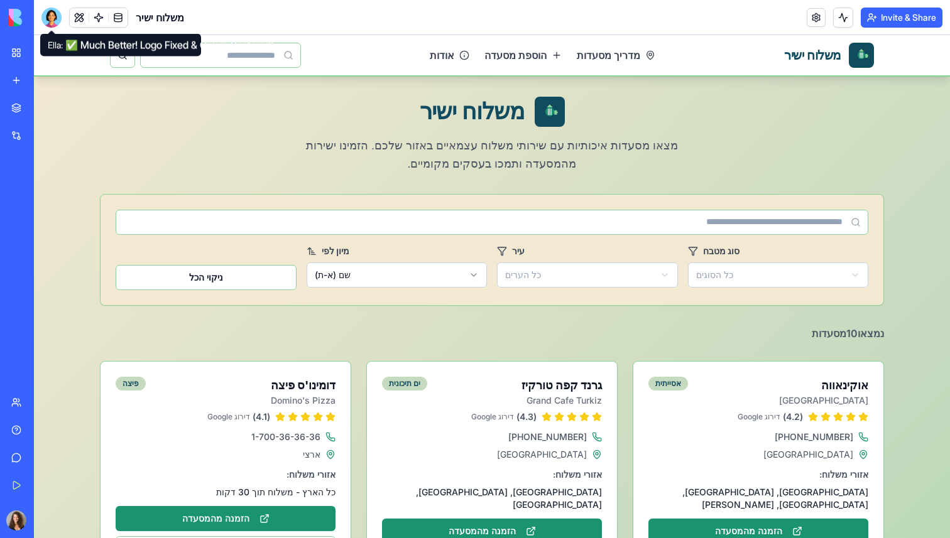
click at [57, 17] on div at bounding box center [51, 18] width 20 height 20
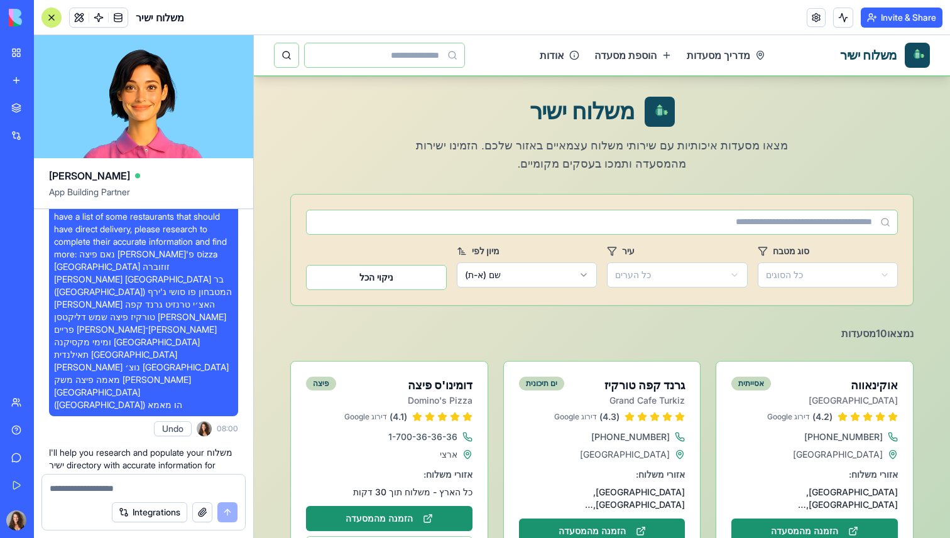
scroll to position [1430, 0]
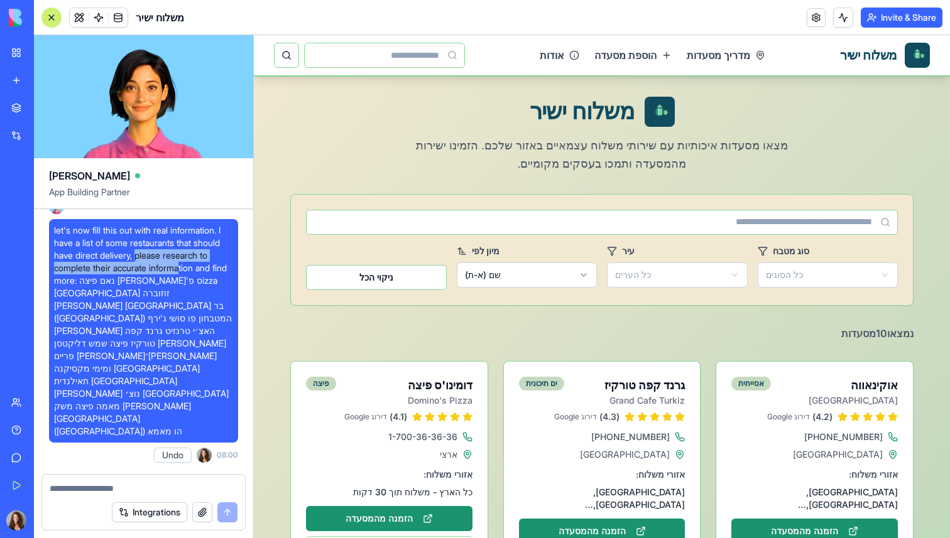
drag, startPoint x: 141, startPoint y: 305, endPoint x: 187, endPoint y: 317, distance: 47.2
click at [187, 317] on span "let's now fill this out with real information. I have a list of some restaurant…" at bounding box center [143, 331] width 179 height 214
click at [193, 315] on span "let's now fill this out with real information. I have a list of some restaurant…" at bounding box center [143, 331] width 179 height 214
